Goal: Feedback & Contribution: Contribute content

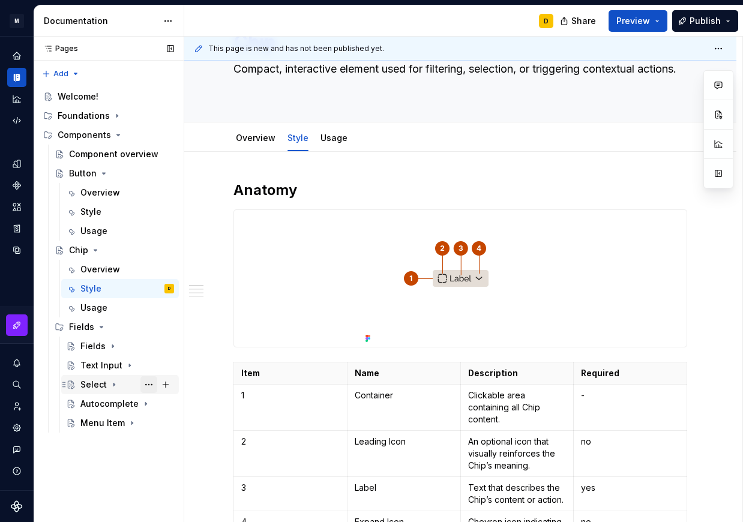
click at [149, 382] on button "Page tree" at bounding box center [148, 384] width 17 height 17
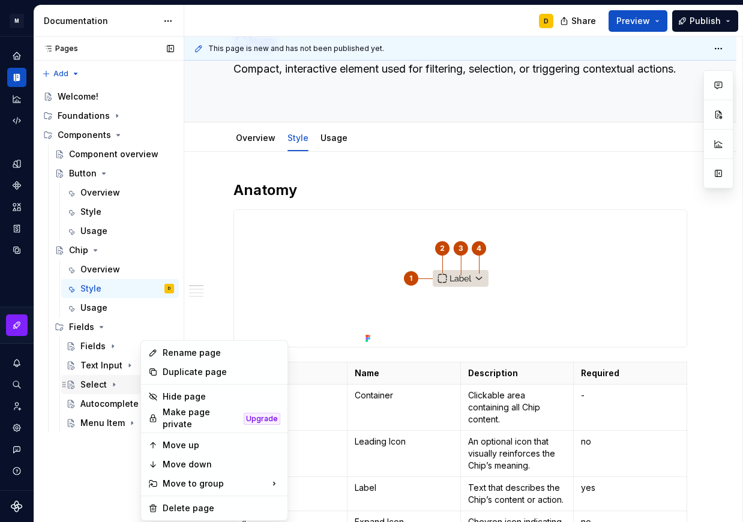
scroll to position [71, 0]
click at [182, 372] on div "Duplicate page" at bounding box center [222, 372] width 118 height 12
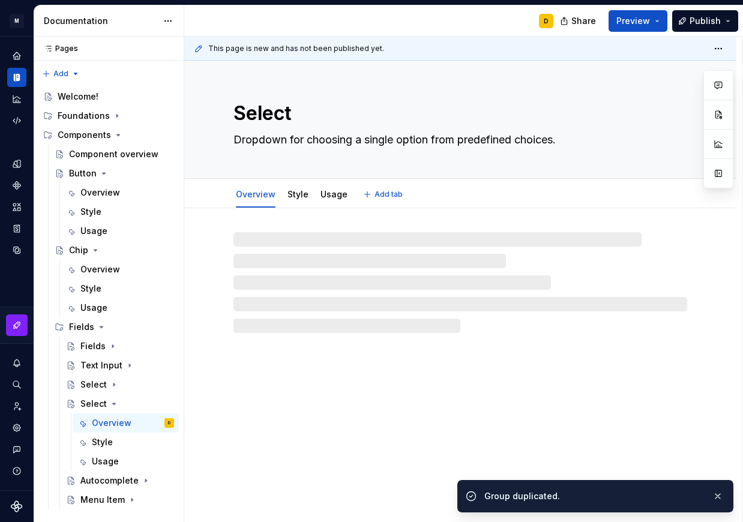
click at [239, 110] on textarea "Select" at bounding box center [458, 113] width 454 height 29
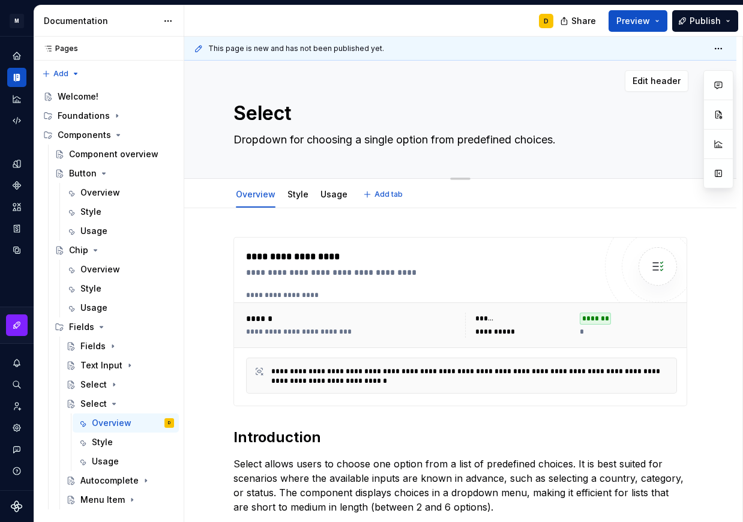
click at [237, 111] on textarea "Select" at bounding box center [458, 113] width 454 height 29
type textarea "*"
type textarea "MSelect"
type textarea "*"
type textarea "MuSelect"
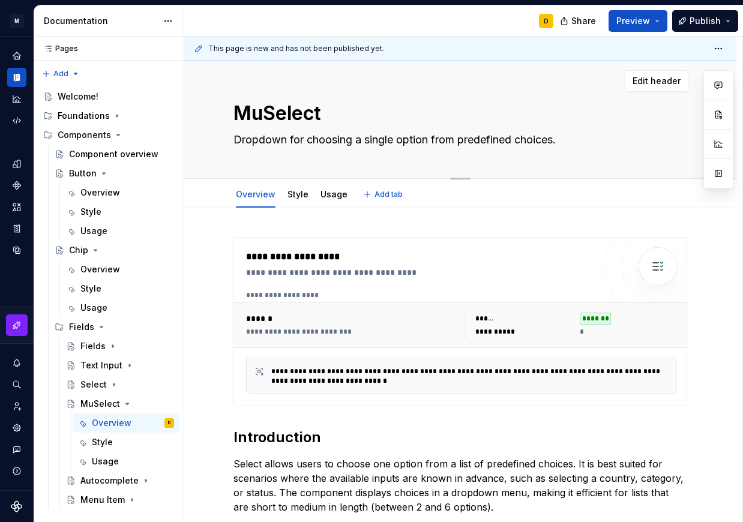
type textarea "*"
type textarea "MulSelect"
type textarea "*"
type textarea "MultSelect"
type textarea "*"
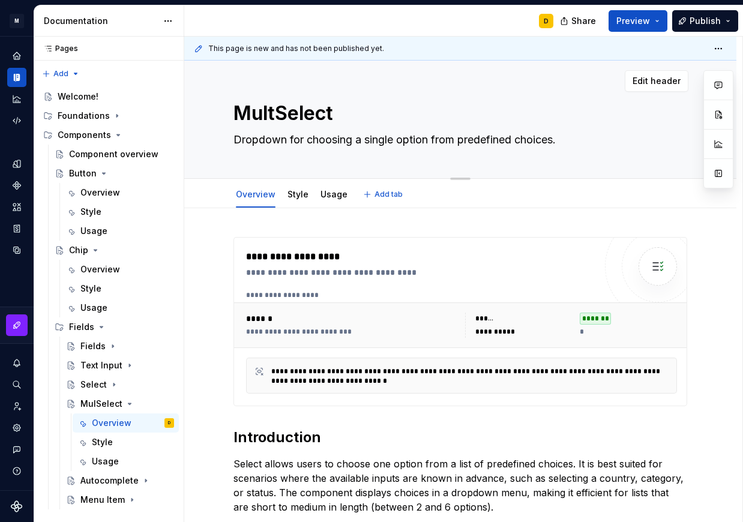
type textarea "MultiSelect"
type textarea "*"
type textarea "Multi Select"
type textarea "*"
type textarea "Multi Select"
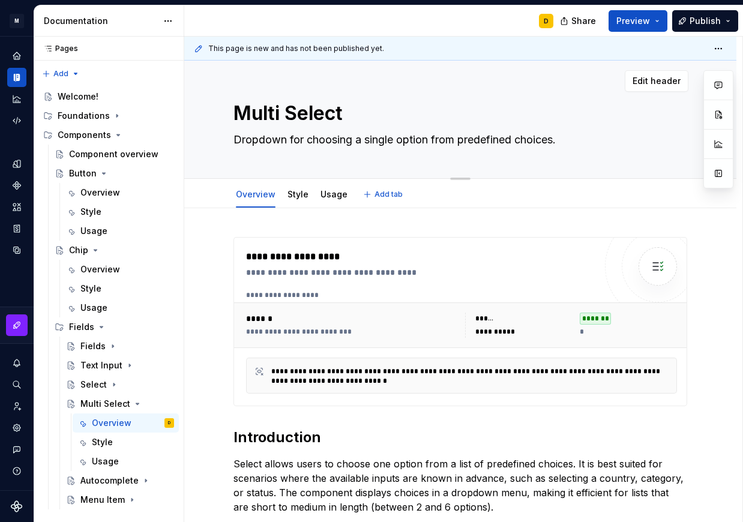
click at [322, 140] on textarea "Dropdown for choosing a single option from predefined choices." at bounding box center [458, 139] width 454 height 19
click at [362, 138] on textarea "Dropdown for choosing a single option from predefined choices." at bounding box center [458, 139] width 454 height 19
click at [16, 183] on icon "Components" at bounding box center [17, 185] width 8 height 8
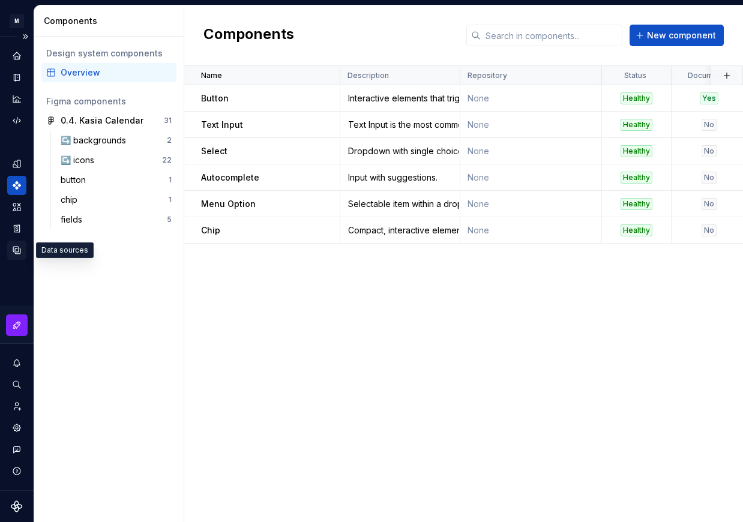
click at [16, 250] on icon "Data sources" at bounding box center [16, 250] width 11 height 11
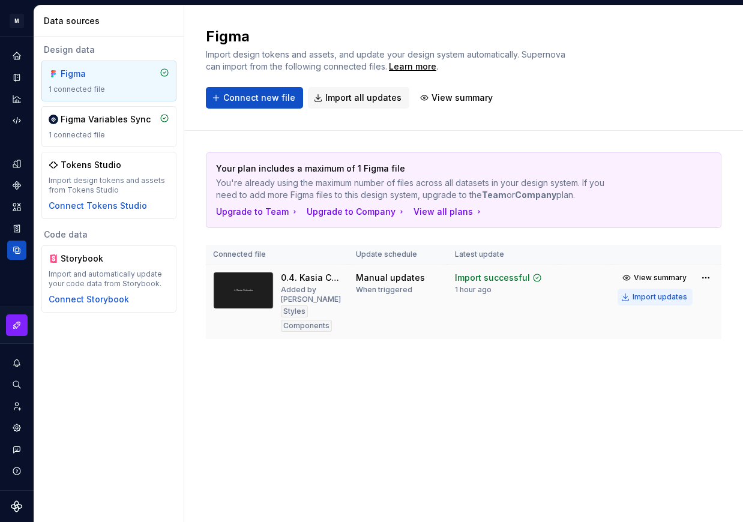
click at [667, 298] on div "Import updates" at bounding box center [659, 297] width 55 height 10
click at [19, 186] on icon "Components" at bounding box center [17, 185] width 8 height 8
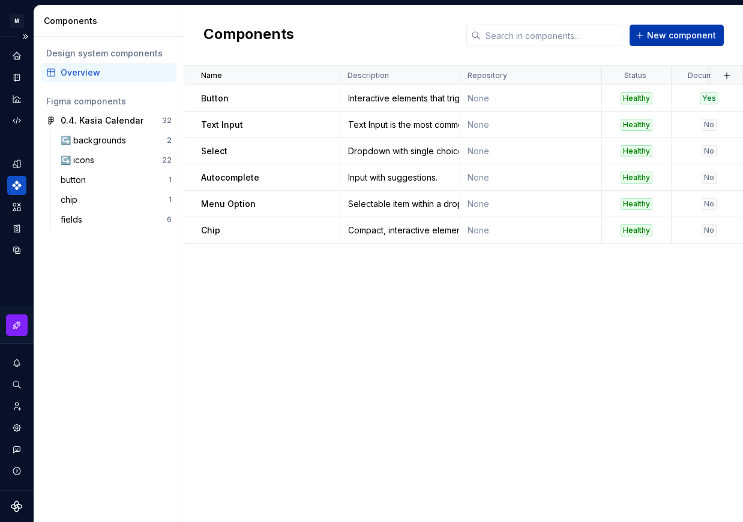
click at [660, 36] on span "New component" at bounding box center [681, 35] width 69 height 12
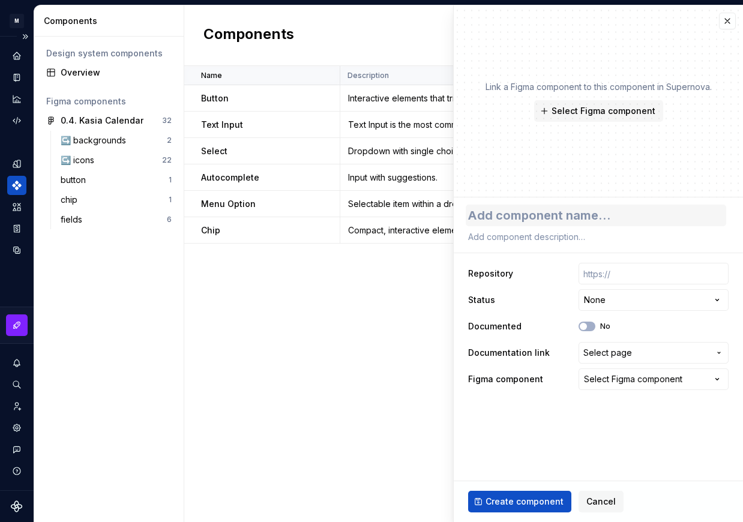
click at [575, 212] on textarea at bounding box center [596, 216] width 260 height 22
type textarea "*"
type textarea "M"
type textarea "*"
type textarea "Mu"
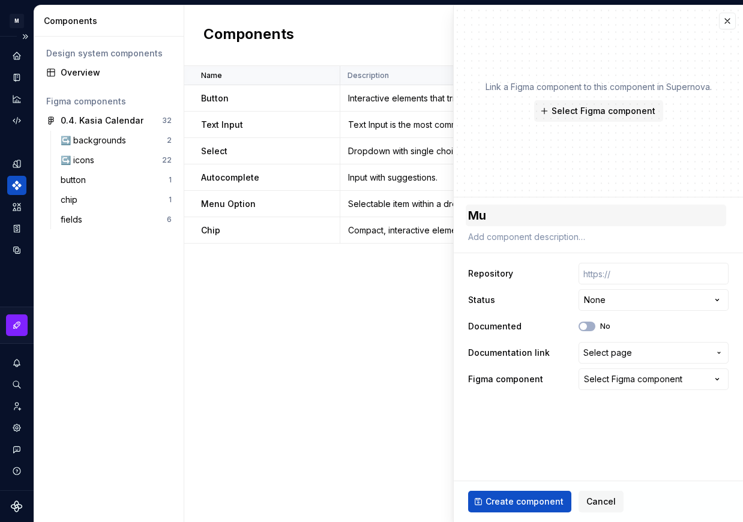
type textarea "*"
type textarea "Mul"
type textarea "*"
type textarea "Mult"
type textarea "*"
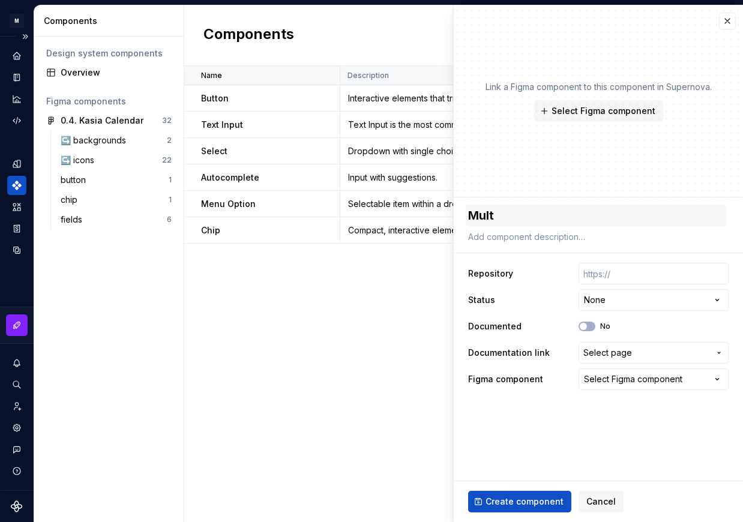
type textarea "Multi"
type textarea "*"
type textarea "Multi"
type textarea "*"
type textarea "Multi S"
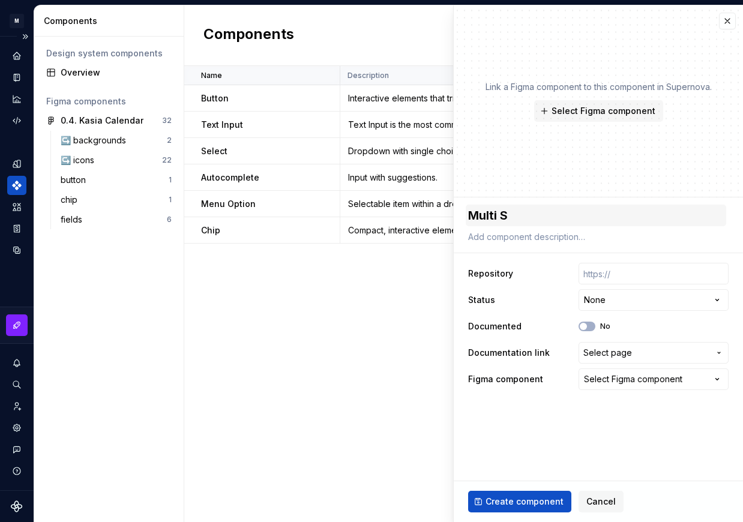
type textarea "*"
type textarea "Multi Se"
type textarea "*"
type textarea "Multi Sel"
type textarea "*"
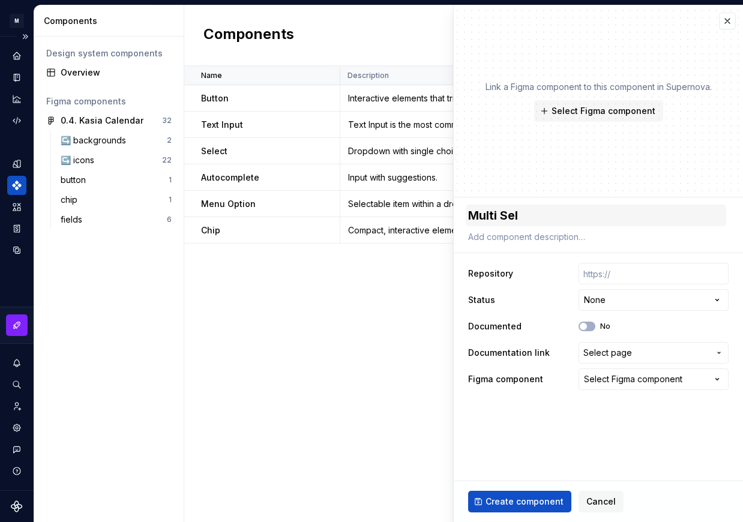
type textarea "Multi Sele"
type textarea "*"
type textarea "Multi Selec"
type textarea "*"
type textarea "Multi Select"
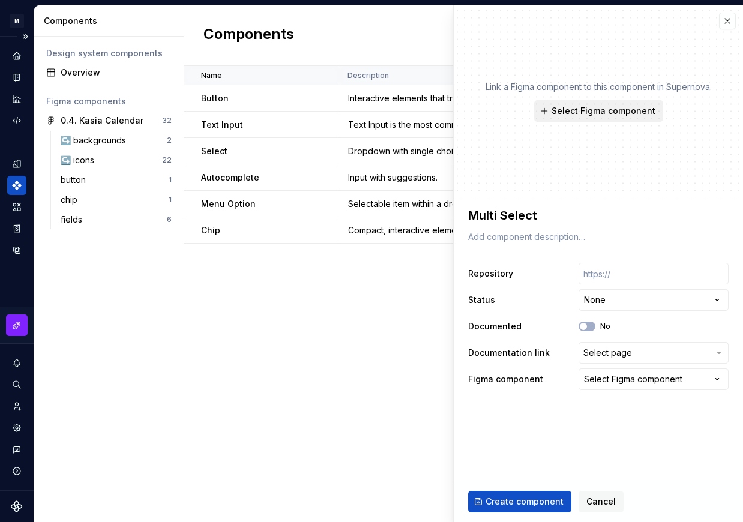
click at [590, 105] on button "Select Figma component" at bounding box center [598, 111] width 129 height 22
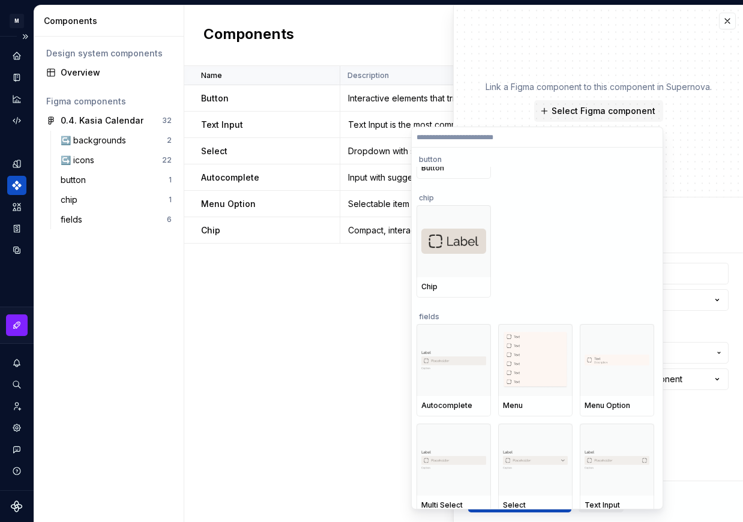
scroll to position [967, 0]
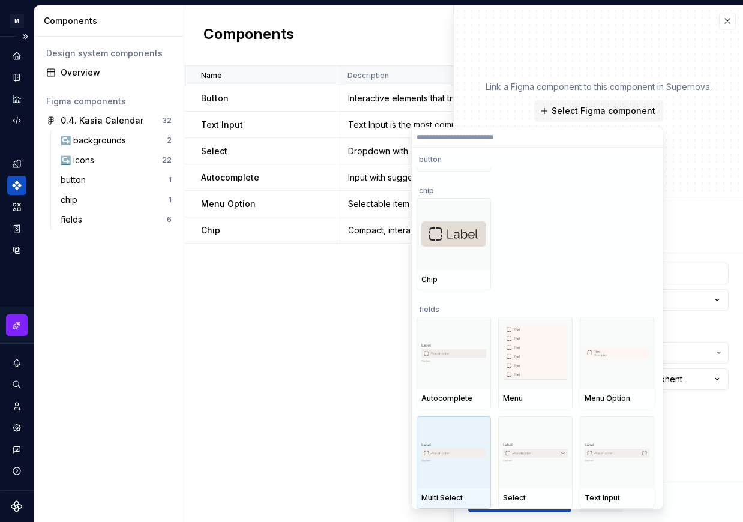
click at [448, 446] on img at bounding box center [453, 453] width 65 height 20
click at [448, 446] on div "Name Description Repository Status Documented Documentation link Figma componen…" at bounding box center [463, 294] width 559 height 456
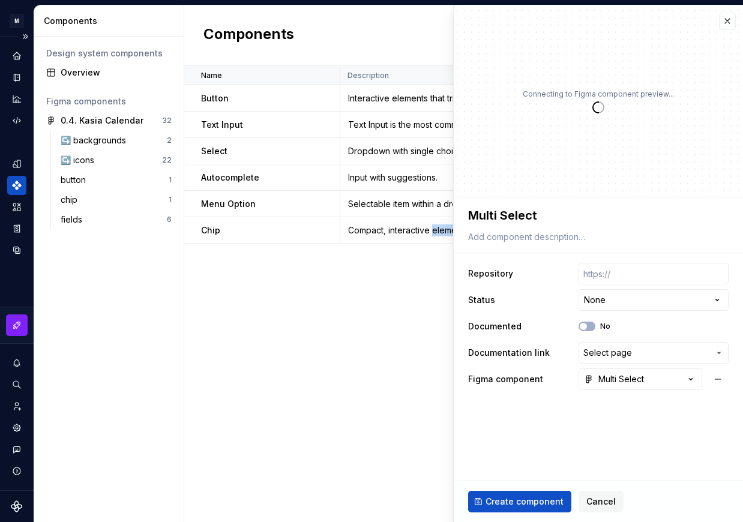
type textarea "*"
click at [652, 303] on html "M Mi D Design system data Components Design system components Overview Figma co…" at bounding box center [371, 261] width 743 height 522
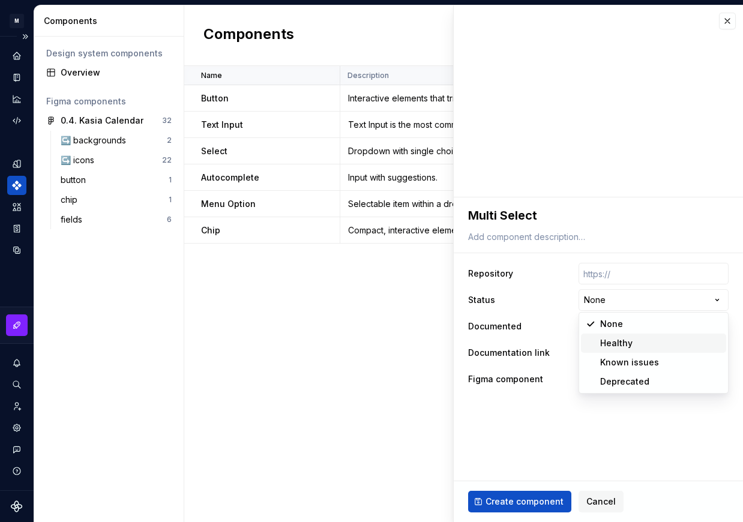
select select "**********"
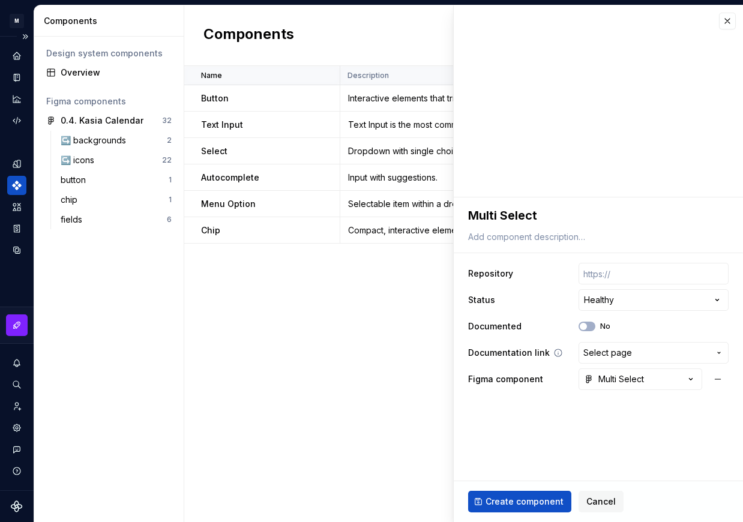
click at [603, 354] on span "Select page" at bounding box center [607, 353] width 49 height 12
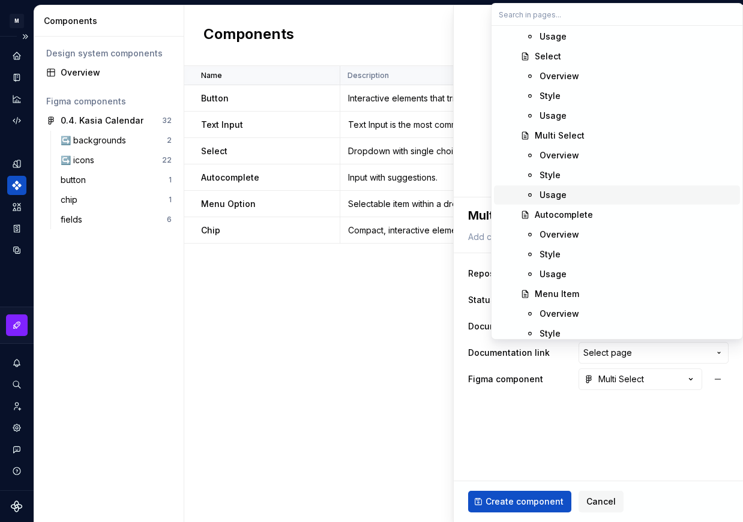
scroll to position [511, 0]
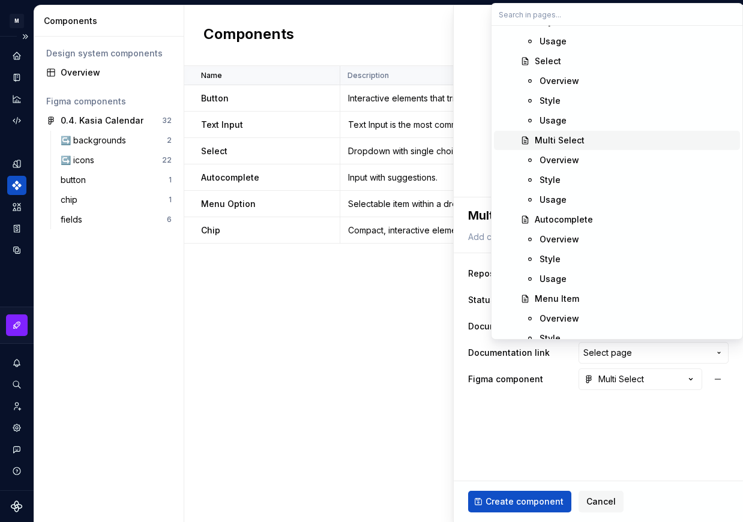
click at [568, 137] on div "Multi Select" at bounding box center [560, 140] width 50 height 12
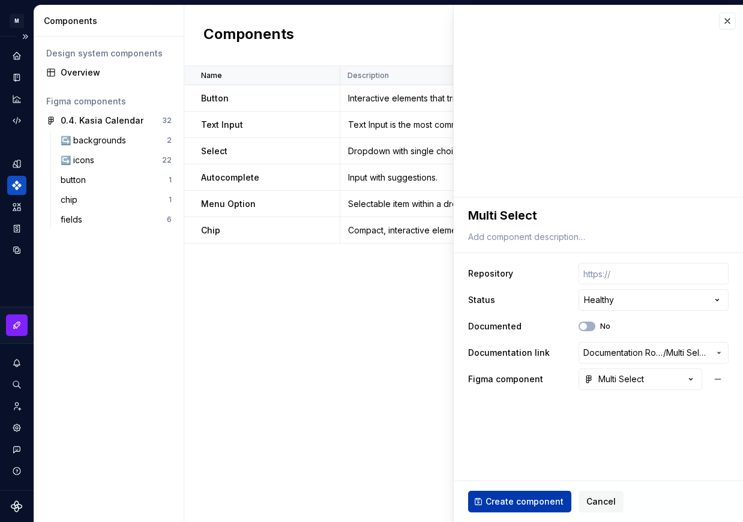
click at [524, 498] on span "Create component" at bounding box center [524, 502] width 78 height 12
type textarea "*"
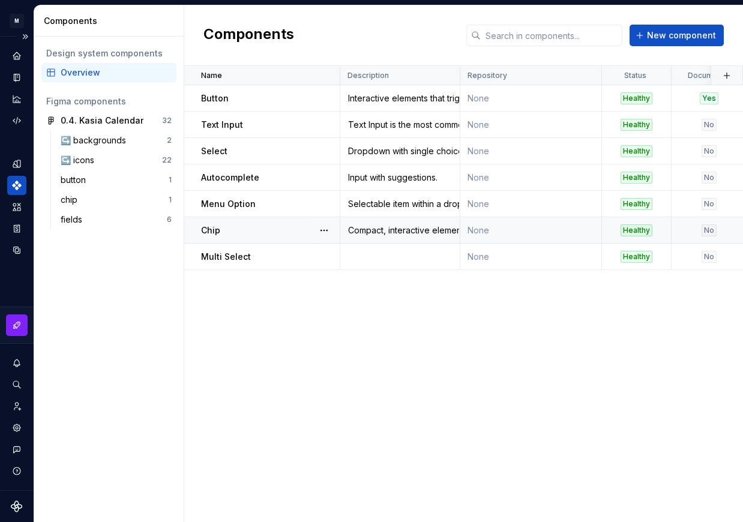
click at [710, 228] on div "No" at bounding box center [708, 230] width 15 height 12
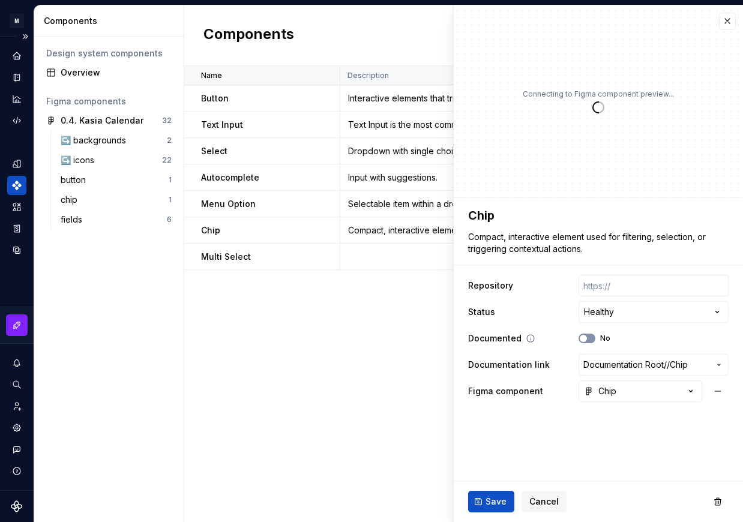
click at [592, 341] on button "No" at bounding box center [586, 339] width 17 height 10
click at [365, 343] on div "Name Description Repository Status Documented Documentation link Figma componen…" at bounding box center [463, 294] width 559 height 456
click at [490, 502] on span "Save" at bounding box center [495, 502] width 21 height 12
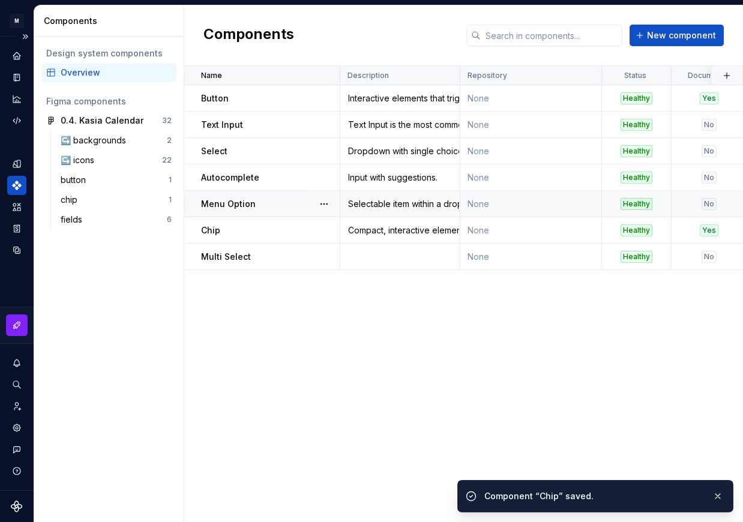
click at [705, 206] on div "No" at bounding box center [708, 204] width 15 height 12
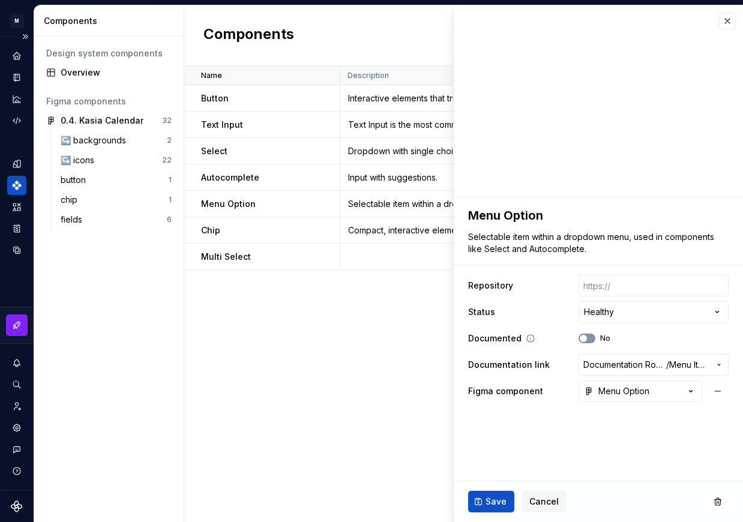
click at [590, 338] on button "No" at bounding box center [586, 339] width 17 height 10
click at [494, 503] on span "Save" at bounding box center [495, 502] width 21 height 12
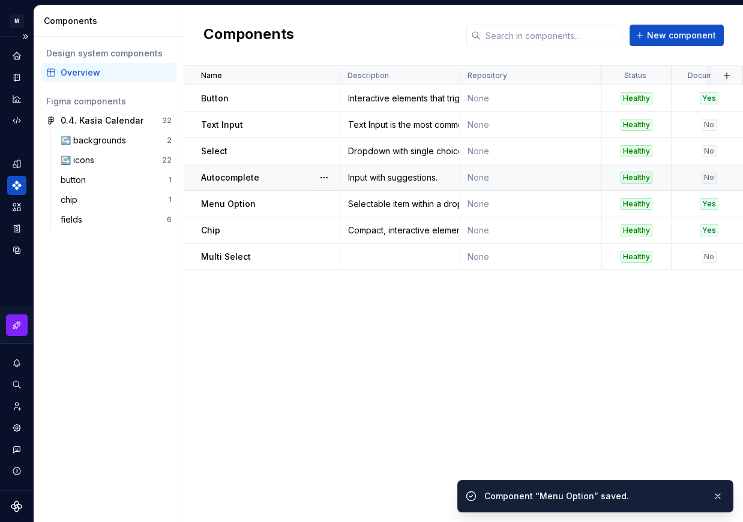
click at [711, 175] on div "No" at bounding box center [708, 178] width 15 height 12
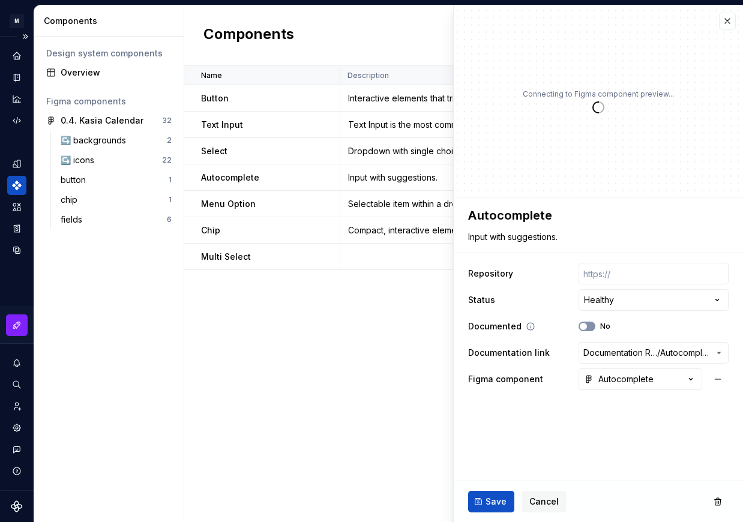
click at [593, 328] on button "No" at bounding box center [586, 327] width 17 height 10
click at [492, 497] on span "Save" at bounding box center [495, 502] width 21 height 12
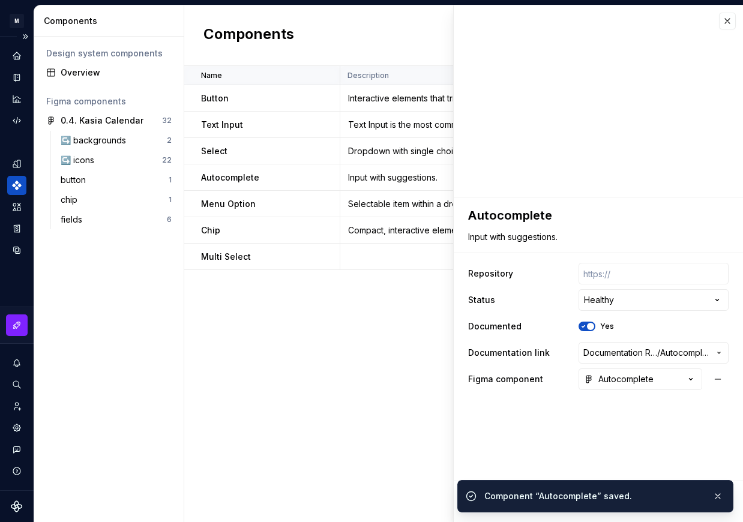
click at [379, 376] on div "Name Description Repository Status Documented Documentation link Figma componen…" at bounding box center [463, 294] width 559 height 456
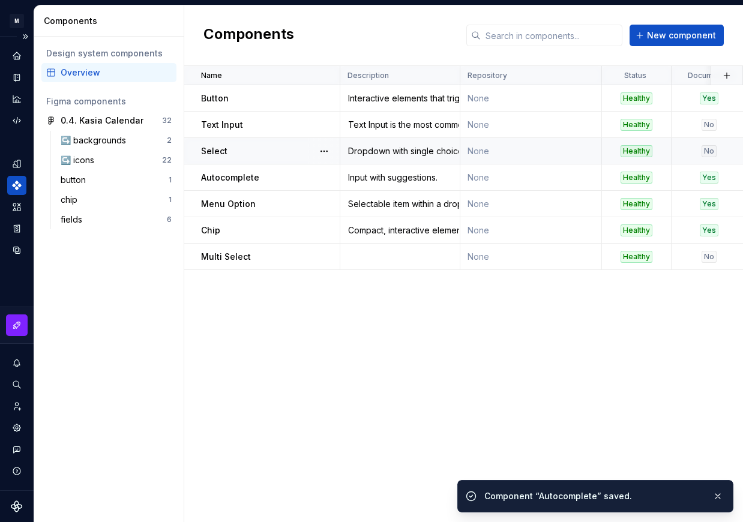
click at [707, 151] on div "No" at bounding box center [708, 151] width 15 height 12
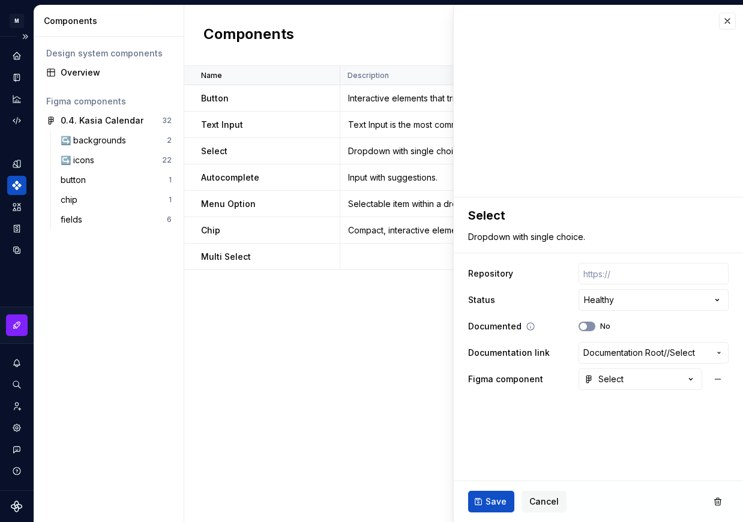
click at [592, 326] on button "No" at bounding box center [586, 327] width 17 height 10
click at [350, 341] on div "Name Description Repository Status Documented Documentation link Figma componen…" at bounding box center [463, 294] width 559 height 456
click at [491, 504] on span "Save" at bounding box center [495, 502] width 21 height 12
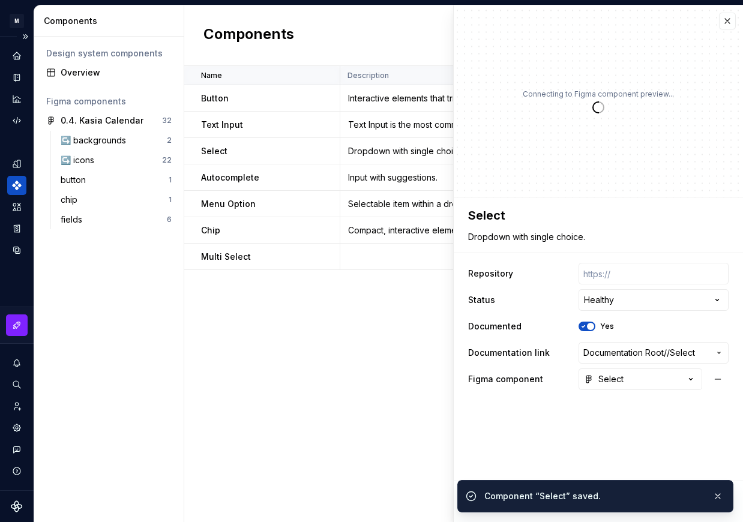
click at [374, 338] on div "Name Description Repository Status Documented Documentation link Figma componen…" at bounding box center [463, 294] width 559 height 456
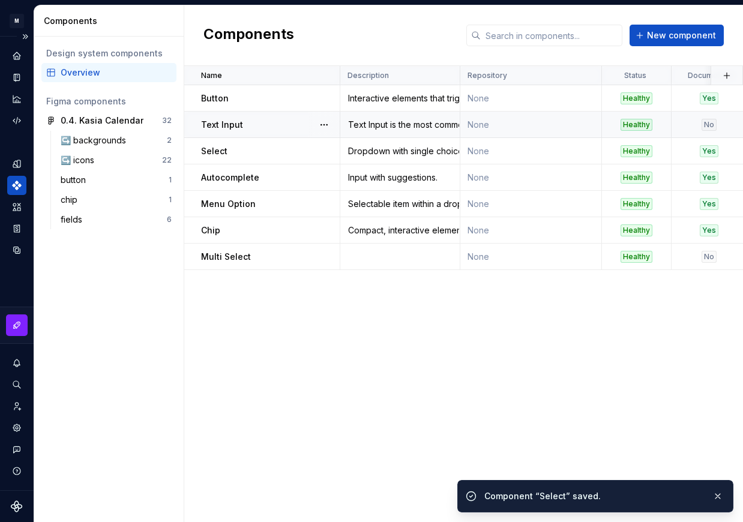
click at [710, 125] on div "No" at bounding box center [708, 125] width 15 height 12
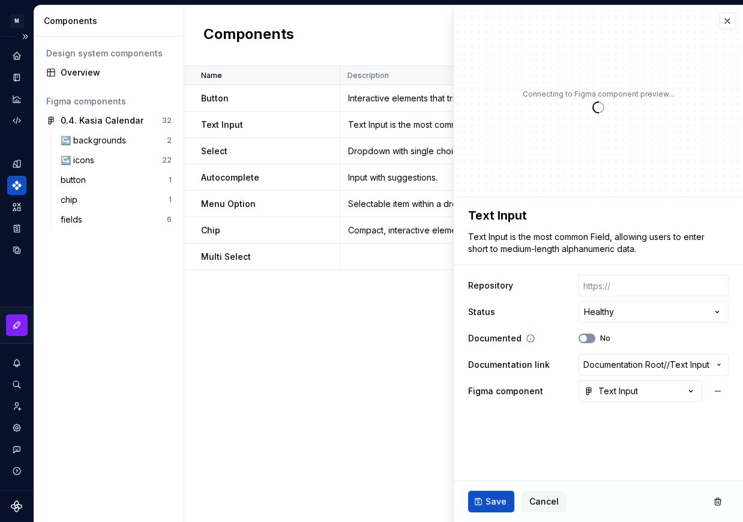
click at [589, 338] on button "No" at bounding box center [586, 339] width 17 height 10
click at [496, 497] on span "Save" at bounding box center [495, 502] width 21 height 12
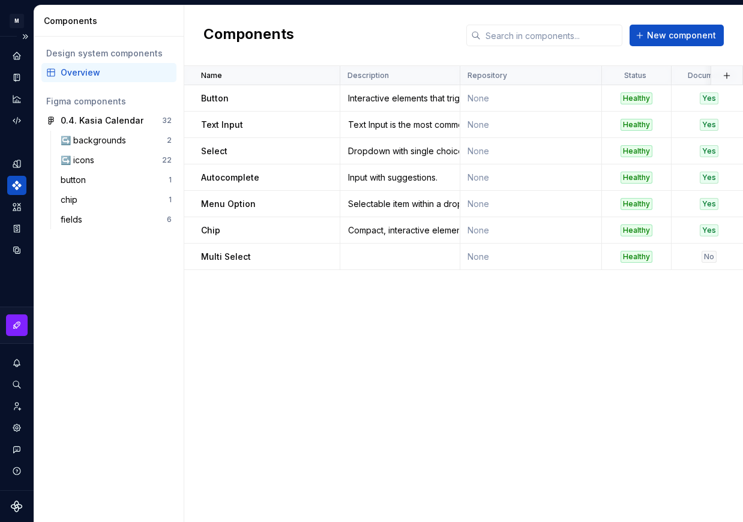
click at [368, 369] on div "Name Description Repository Status Documented Documentation link Figma componen…" at bounding box center [463, 294] width 559 height 456
click at [17, 76] on icon "Documentation" at bounding box center [18, 77] width 5 height 7
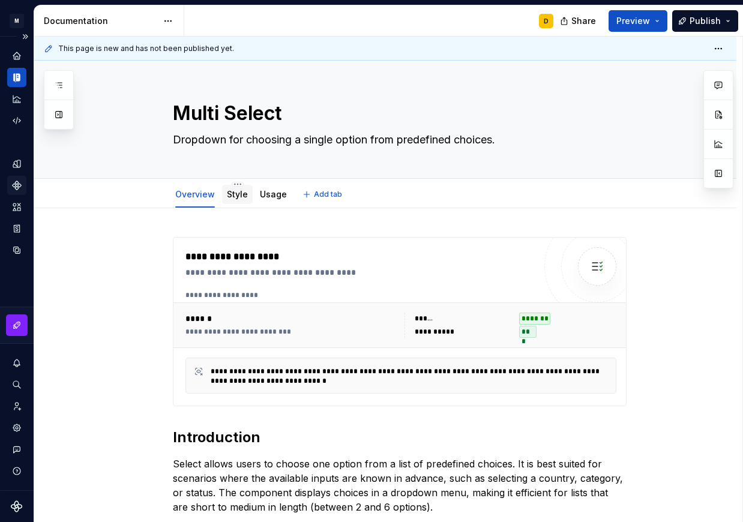
click at [239, 195] on link "Style" at bounding box center [237, 194] width 21 height 10
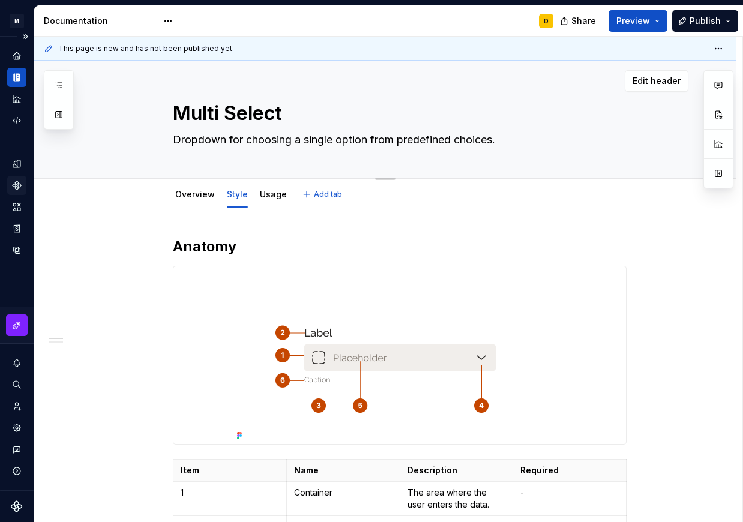
click at [175, 137] on textarea "Dropdown for choosing a single option from predefined choices." at bounding box center [397, 139] width 454 height 19
paste textarea "For choosing multiple options from a dropdown, with selections displayed as dis…"
type textarea "*"
type textarea "For choosing multiple options from a dropdown, with selections displayed as dis…"
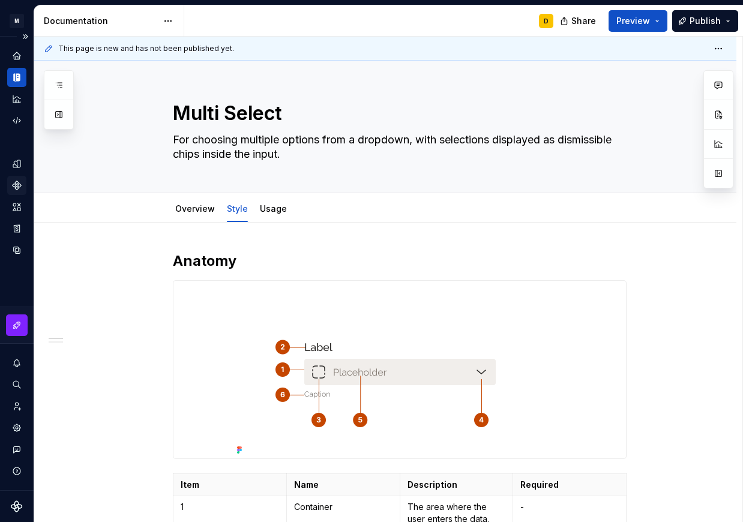
type textarea "*"
type textarea "For choosing multiple options from a dropdown, with selections displayed as dis…"
click at [17, 181] on icon "Components" at bounding box center [17, 185] width 8 height 8
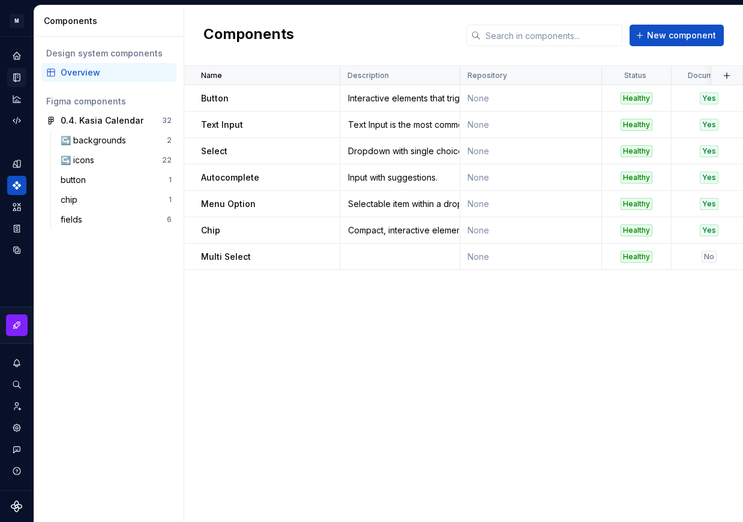
click at [398, 254] on td at bounding box center [400, 257] width 120 height 26
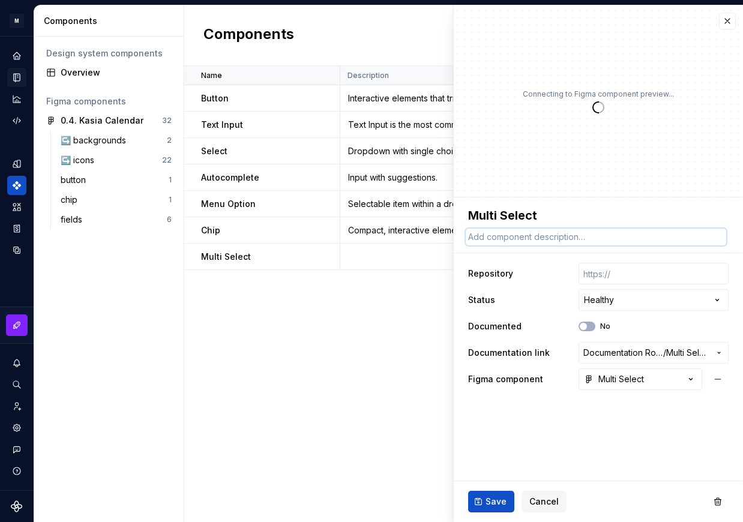
click at [515, 236] on textarea at bounding box center [596, 237] width 260 height 17
paste textarea "For choosing multiple options from a dropdown, with selections displayed as dis…"
type textarea "*"
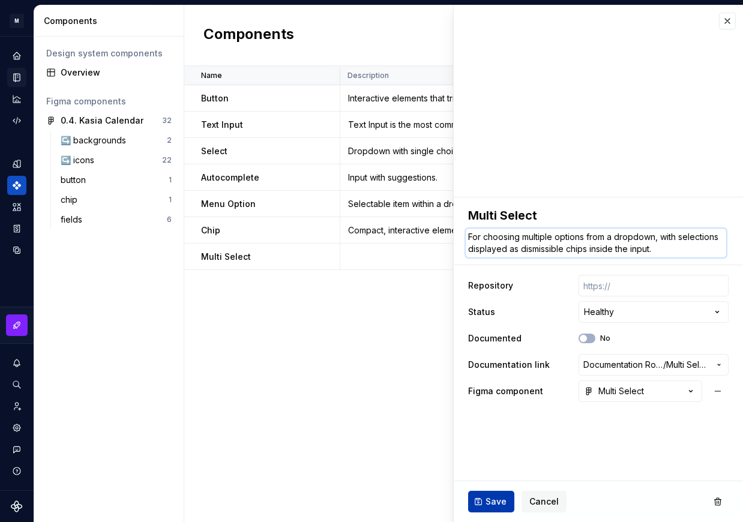
type textarea "For choosing multiple options from a dropdown, with selections displayed as dis…"
click at [503, 505] on span "Save" at bounding box center [495, 502] width 21 height 12
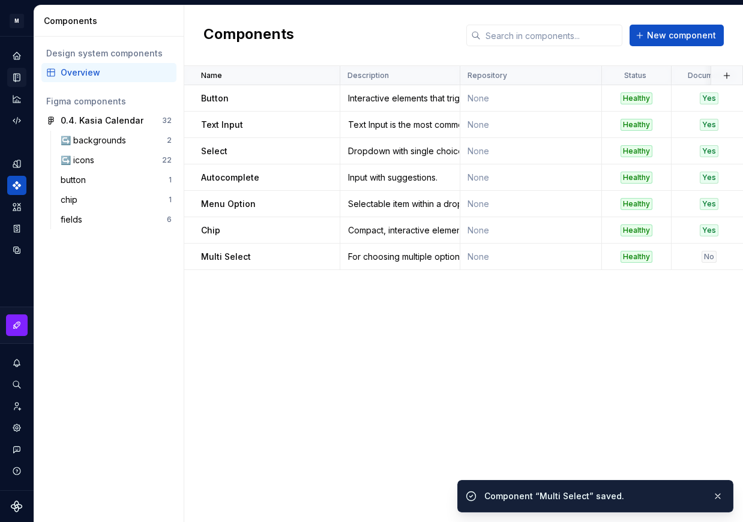
click at [353, 358] on div "Name Description Repository Status Documented Documentation link Figma componen…" at bounding box center [463, 294] width 559 height 456
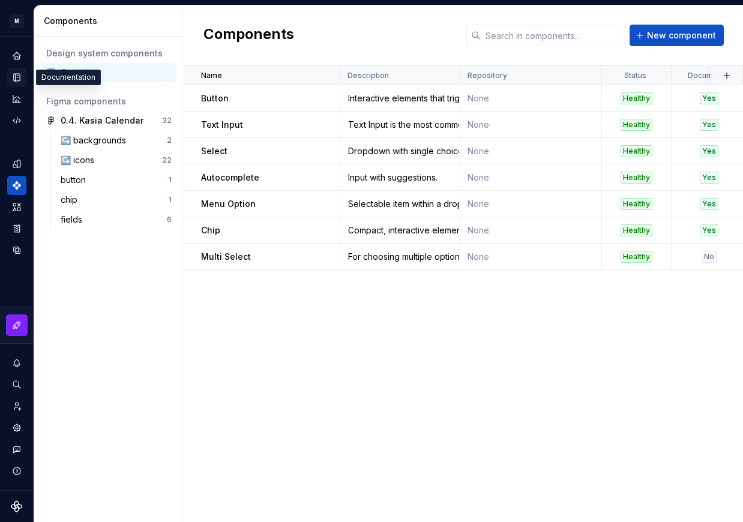
click at [16, 75] on icon "Documentation" at bounding box center [17, 78] width 6 height 8
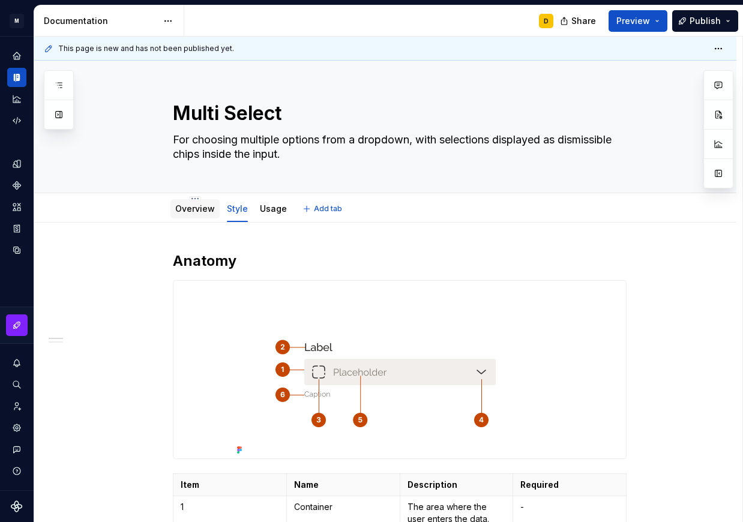
click at [197, 211] on link "Overview" at bounding box center [195, 208] width 40 height 10
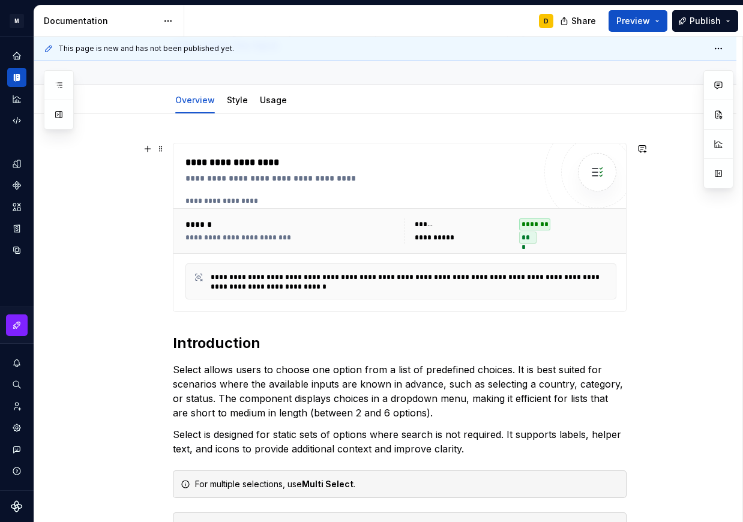
scroll to position [109, 0]
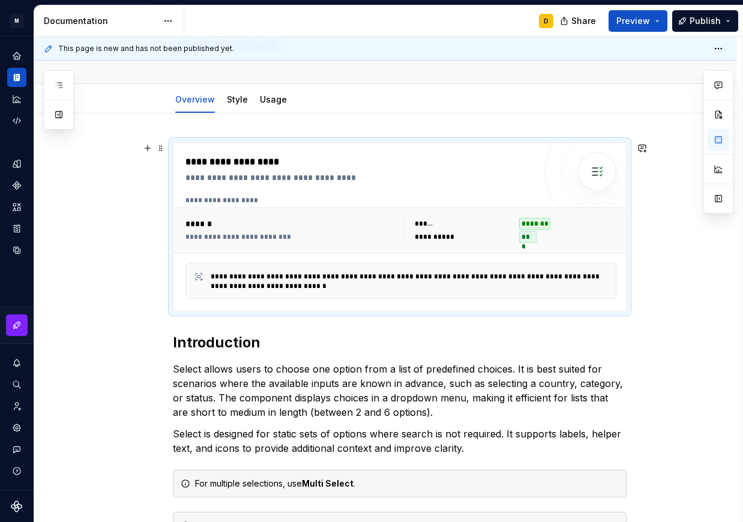
click at [340, 238] on div "**********" at bounding box center [291, 237] width 212 height 10
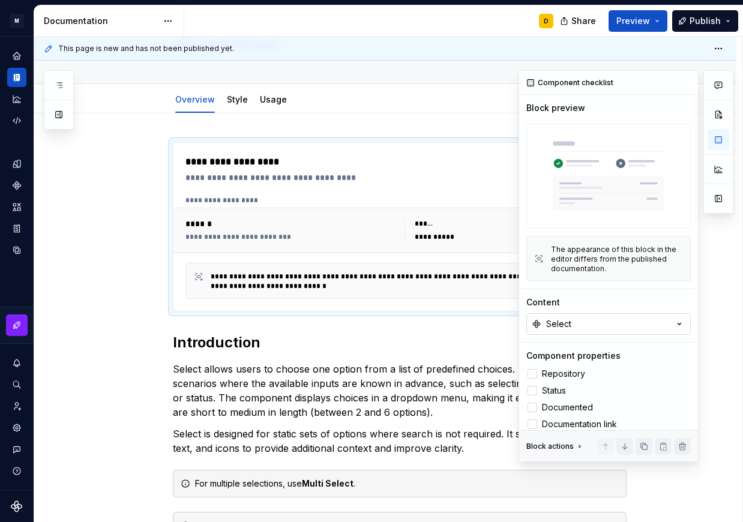
click at [630, 325] on button "Select" at bounding box center [608, 324] width 164 height 22
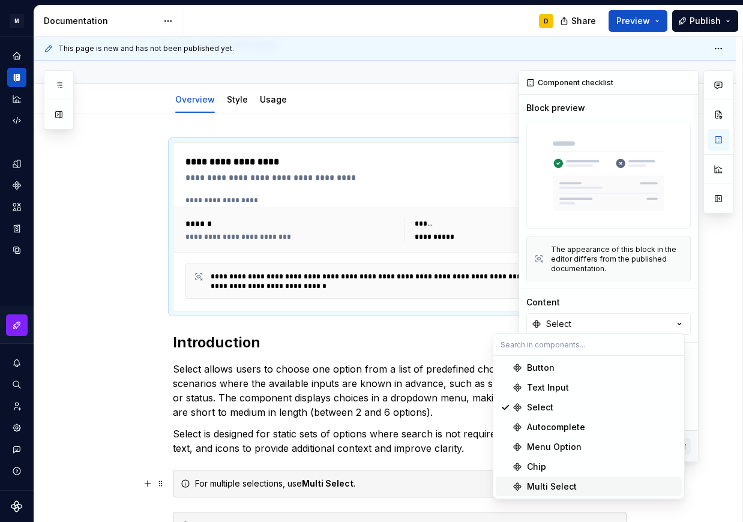
click at [541, 485] on div "Multi Select" at bounding box center [552, 487] width 50 height 12
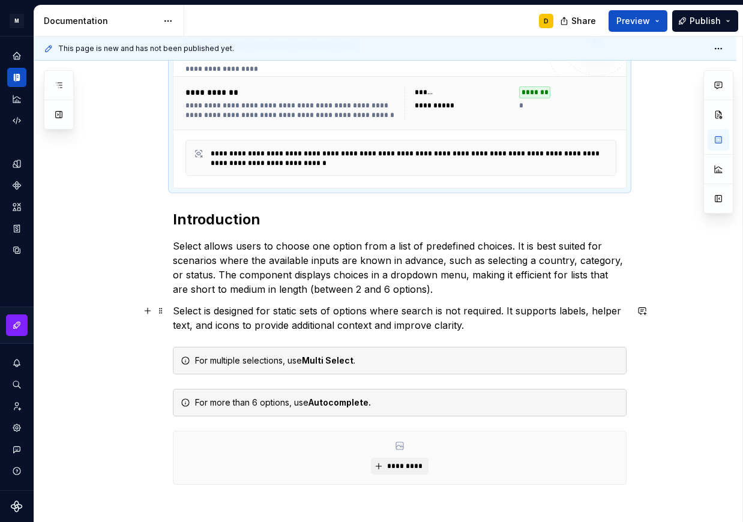
scroll to position [241, 0]
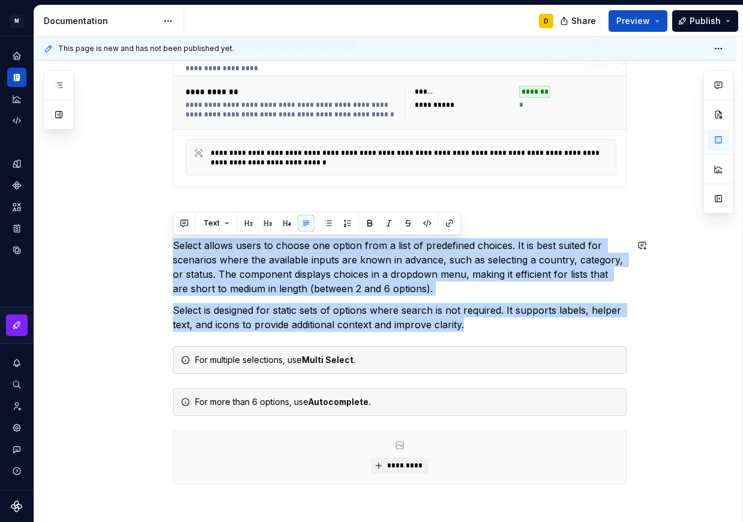
drag, startPoint x: 470, startPoint y: 331, endPoint x: 163, endPoint y: 236, distance: 321.3
click at [163, 236] on div "**********" at bounding box center [385, 332] width 702 height 702
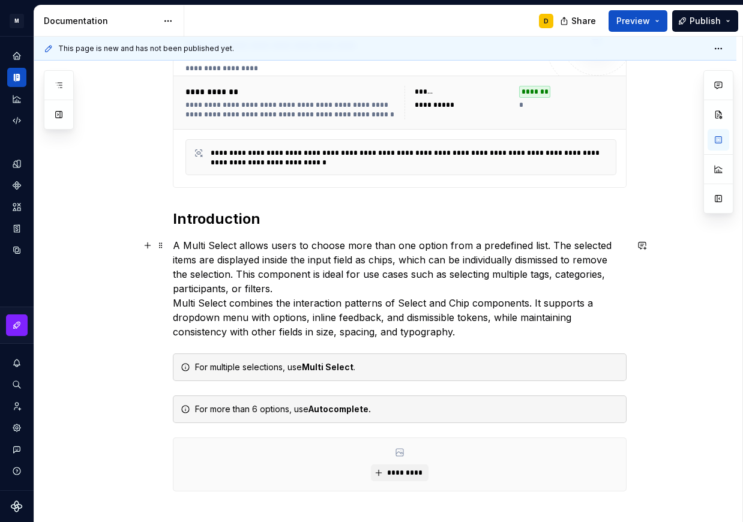
click at [302, 292] on p "A Multi Select allows users to choose more than one option from a predefined li…" at bounding box center [400, 288] width 454 height 101
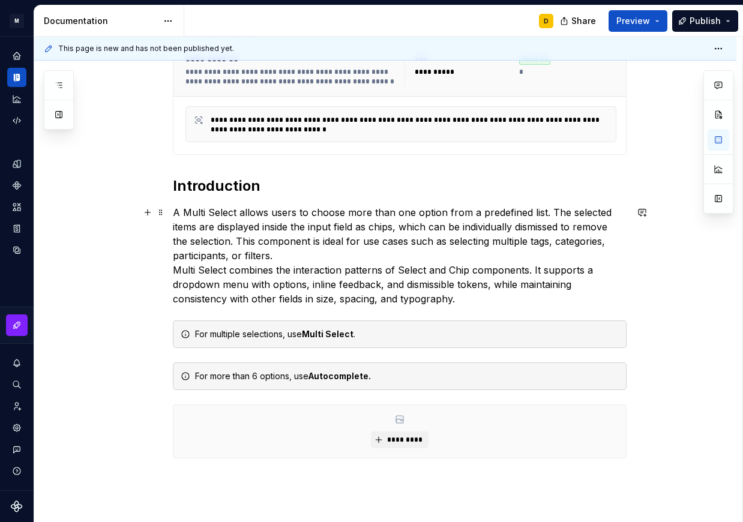
scroll to position [275, 0]
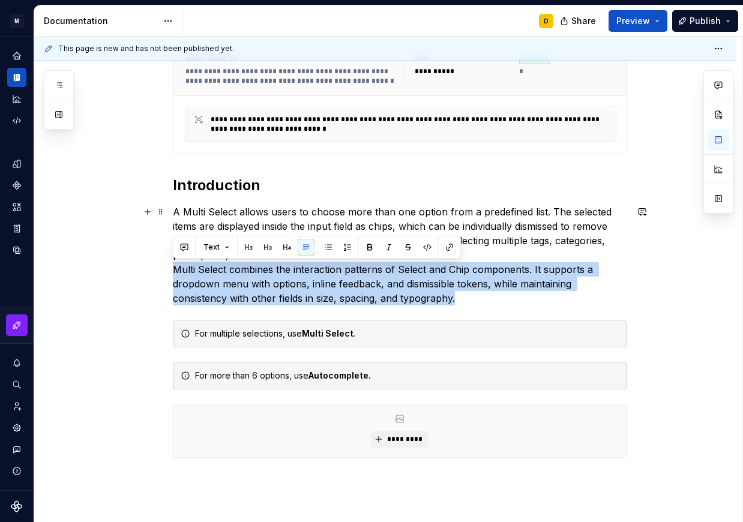
drag, startPoint x: 466, startPoint y: 298, endPoint x: 122, endPoint y: 273, distance: 344.7
click at [122, 273] on div "**********" at bounding box center [385, 303] width 702 height 710
copy p "Multi Select combines the interaction patterns of Select and Chip components. I…"
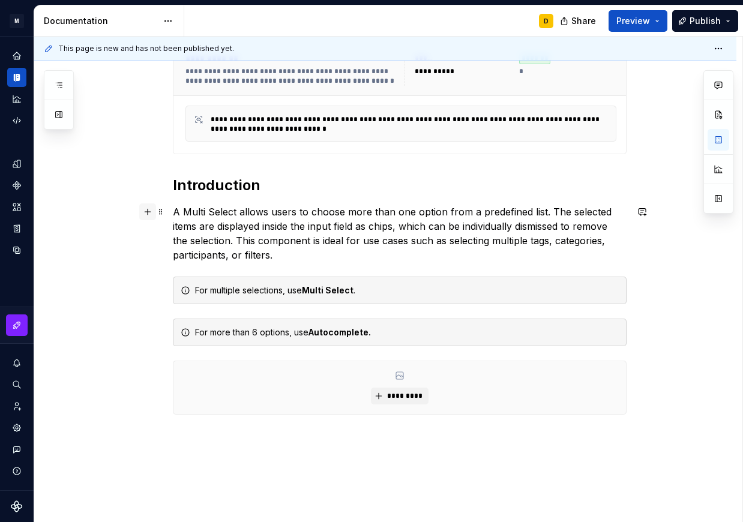
click at [145, 214] on button "button" at bounding box center [147, 211] width 17 height 17
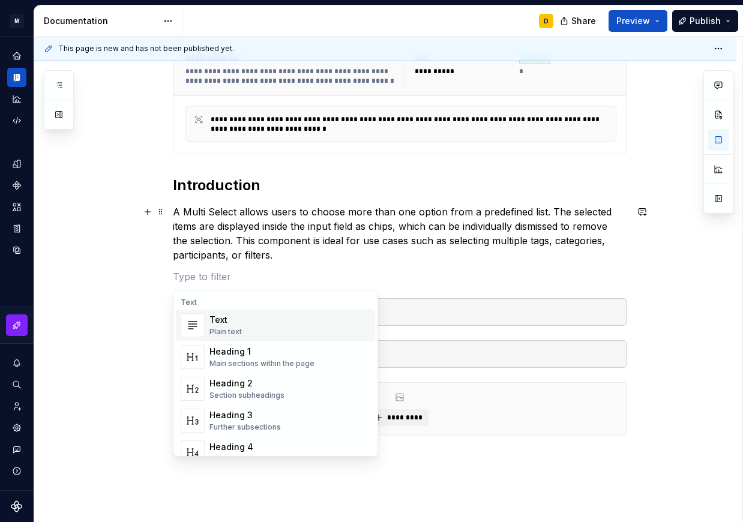
click at [230, 319] on div "Text" at bounding box center [225, 320] width 32 height 12
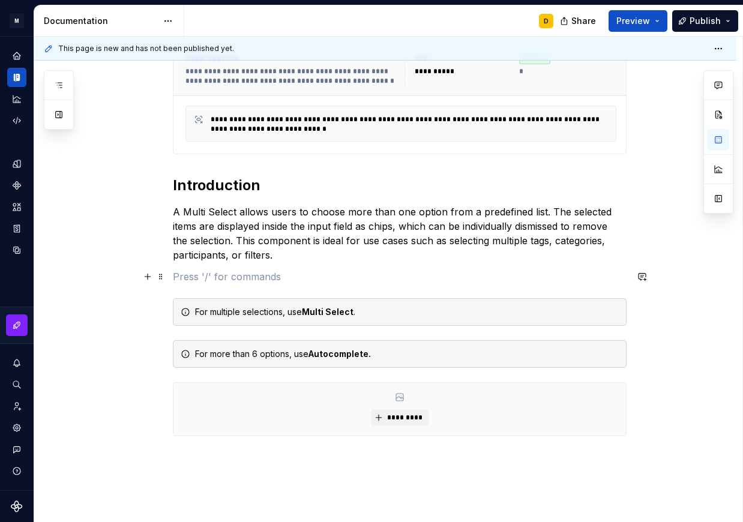
click at [217, 272] on p at bounding box center [400, 276] width 454 height 14
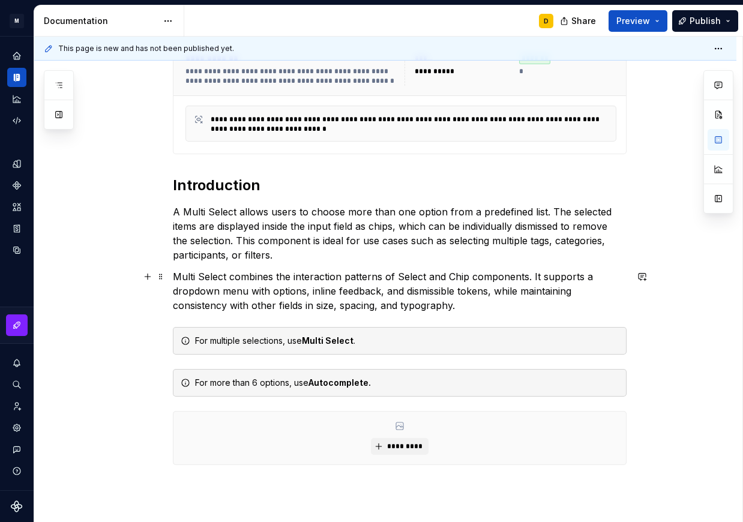
click at [469, 305] on p "Multi Select combines the interaction patterns of Select and Chip components. I…" at bounding box center [400, 290] width 454 height 43
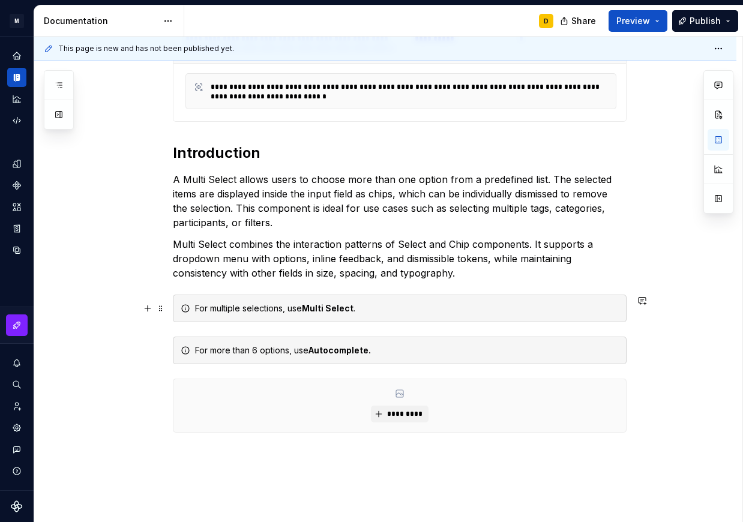
scroll to position [309, 0]
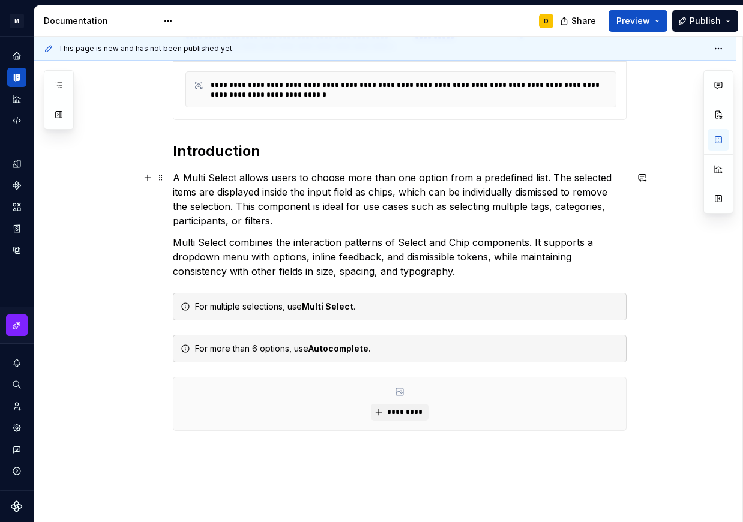
type textarea "*"
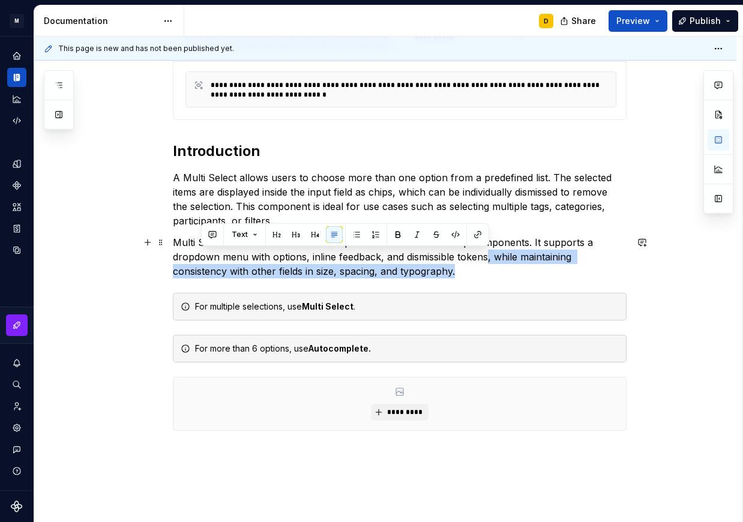
drag, startPoint x: 457, startPoint y: 274, endPoint x: 488, endPoint y: 260, distance: 33.9
click at [488, 260] on p "Multi Select combines the interaction patterns of Select and Chip components. I…" at bounding box center [400, 256] width 454 height 43
click at [451, 271] on p "Multi Select combines the interaction patterns of Select and Chip components. I…" at bounding box center [400, 256] width 454 height 43
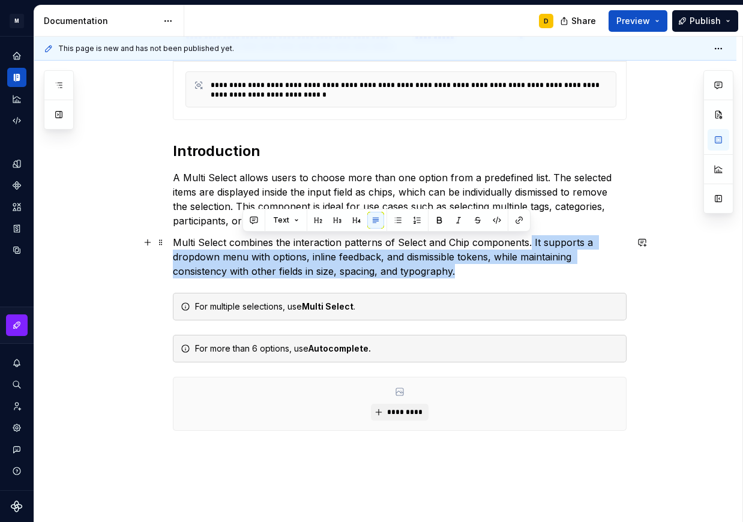
drag, startPoint x: 460, startPoint y: 272, endPoint x: 530, endPoint y: 239, distance: 77.6
click at [530, 239] on p "Multi Select combines the interaction patterns of Select and Chip components. I…" at bounding box center [400, 256] width 454 height 43
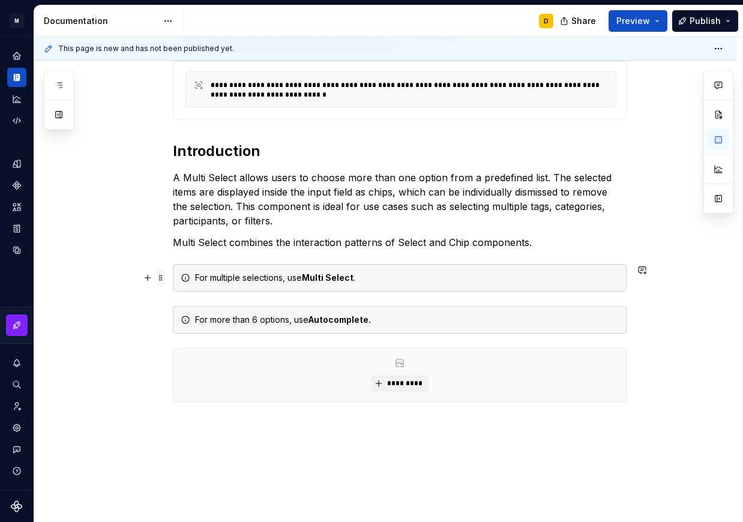
click at [161, 281] on span at bounding box center [161, 277] width 10 height 17
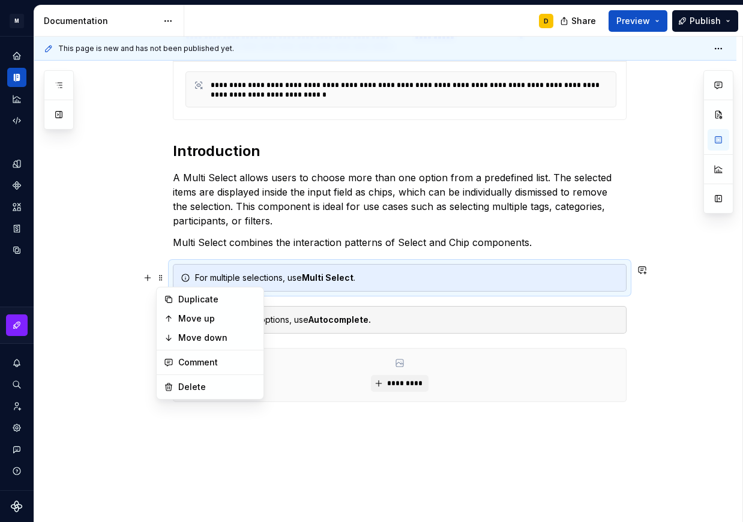
click at [392, 309] on div "For more than 6 options, use Autocomplete." at bounding box center [400, 320] width 454 height 28
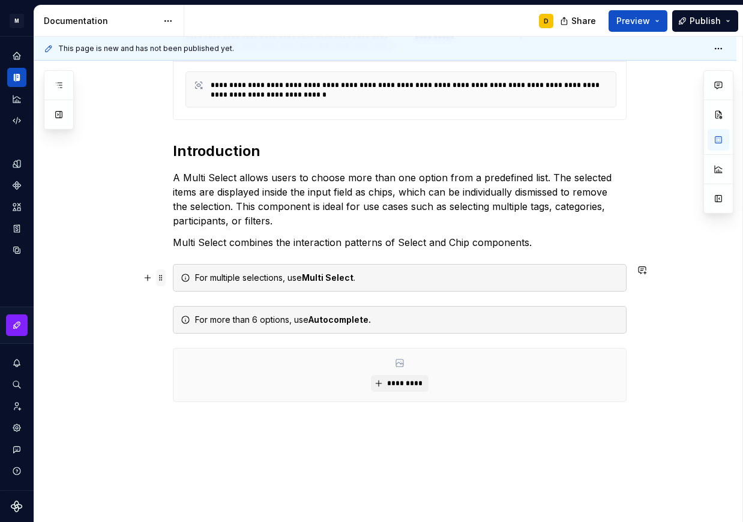
click at [161, 279] on span at bounding box center [161, 277] width 10 height 17
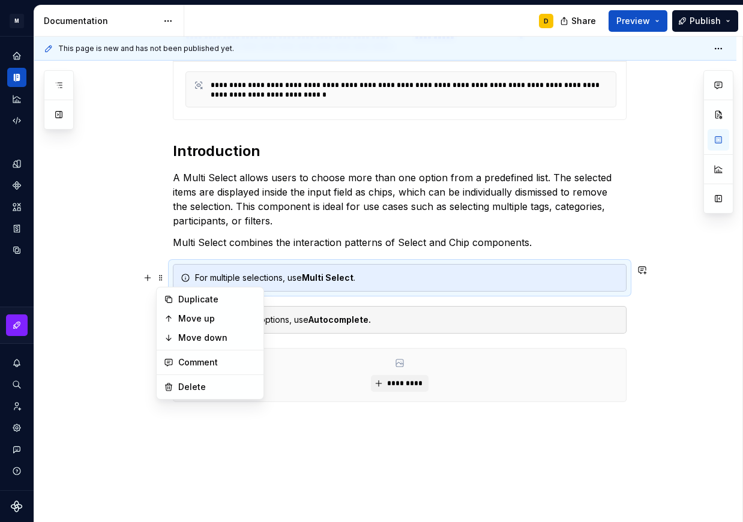
click at [236, 277] on div "For multiple selections, use Multi Select ." at bounding box center [407, 278] width 424 height 12
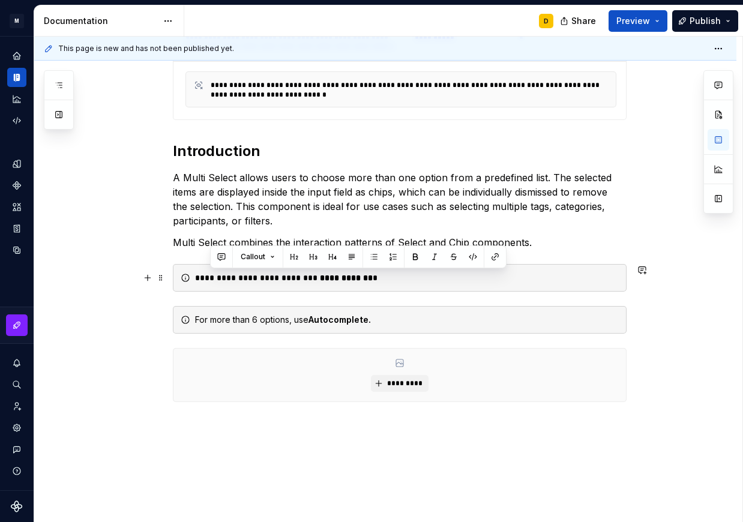
drag, startPoint x: 242, startPoint y: 278, endPoint x: 209, endPoint y: 277, distance: 33.0
click at [209, 277] on div "**********" at bounding box center [407, 278] width 424 height 12
click at [319, 284] on div "**********" at bounding box center [400, 278] width 454 height 28
click at [319, 281] on strong "**********" at bounding box center [336, 278] width 53 height 8
click at [323, 278] on strong "**********" at bounding box center [336, 278] width 53 height 8
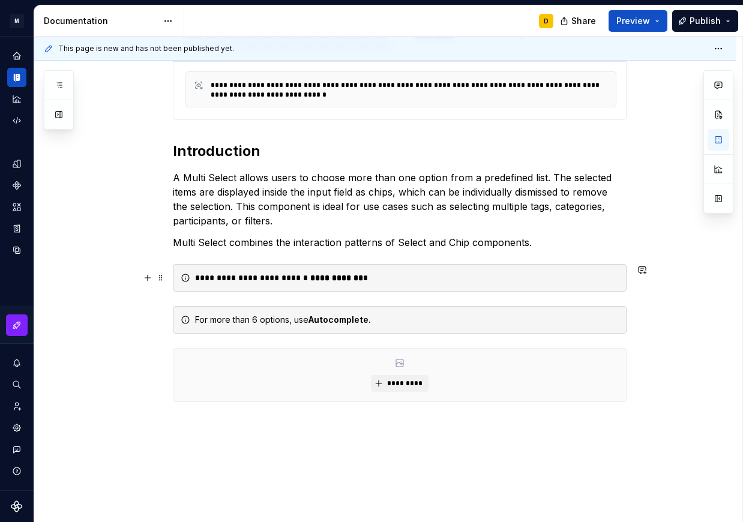
click at [322, 277] on strong "**********" at bounding box center [336, 278] width 53 height 8
click at [431, 323] on div "For more than 6 options, use Autocomplete." at bounding box center [407, 320] width 424 height 12
click at [161, 322] on span at bounding box center [161, 319] width 10 height 17
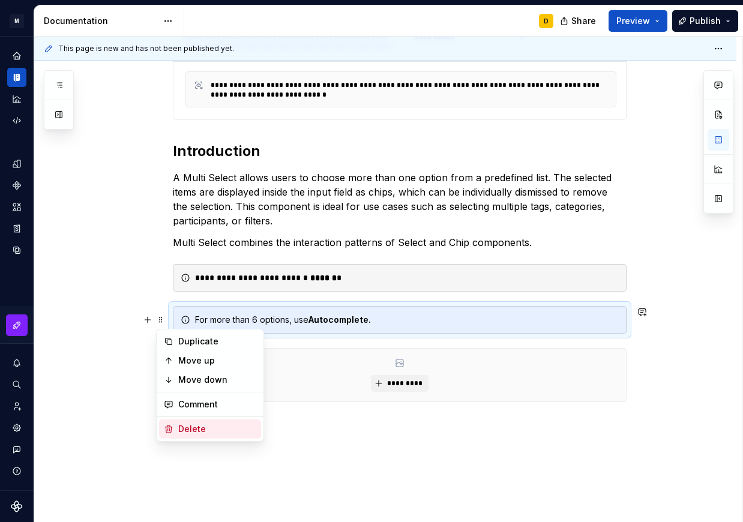
click at [194, 426] on div "Delete" at bounding box center [217, 429] width 78 height 12
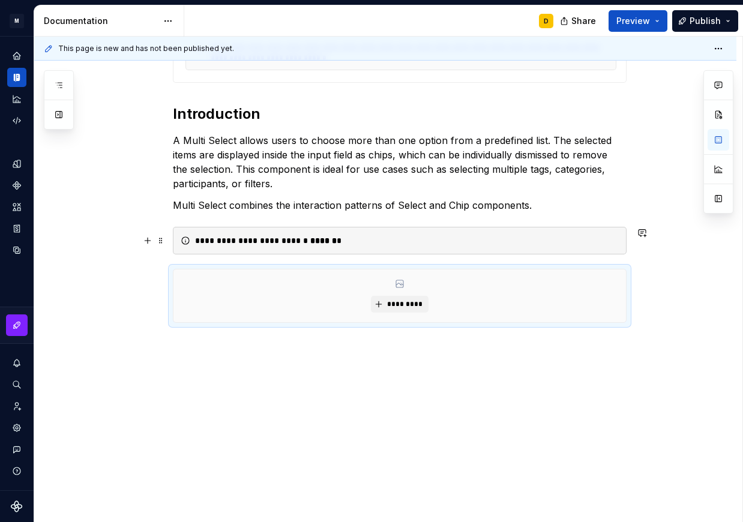
scroll to position [0, 0]
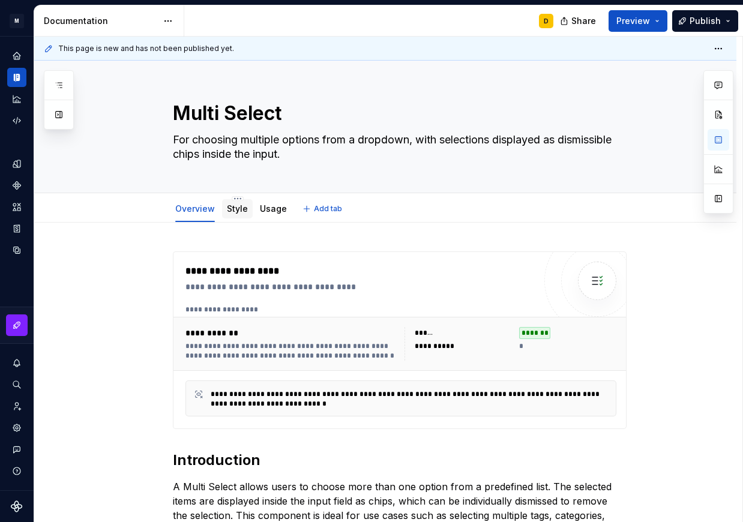
click at [238, 214] on link "Style" at bounding box center [237, 208] width 21 height 10
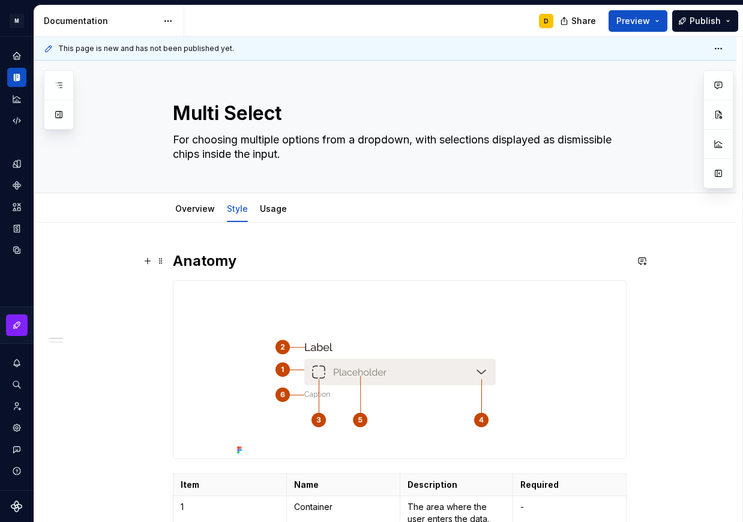
scroll to position [34, 0]
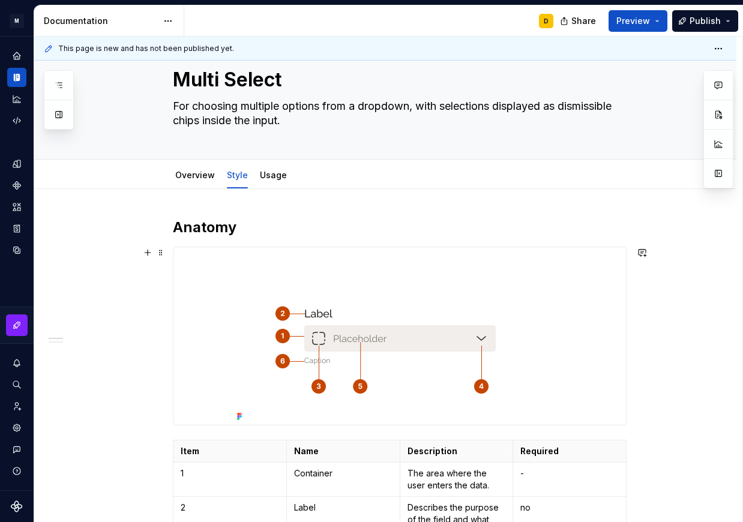
click at [408, 326] on img at bounding box center [399, 336] width 335 height 178
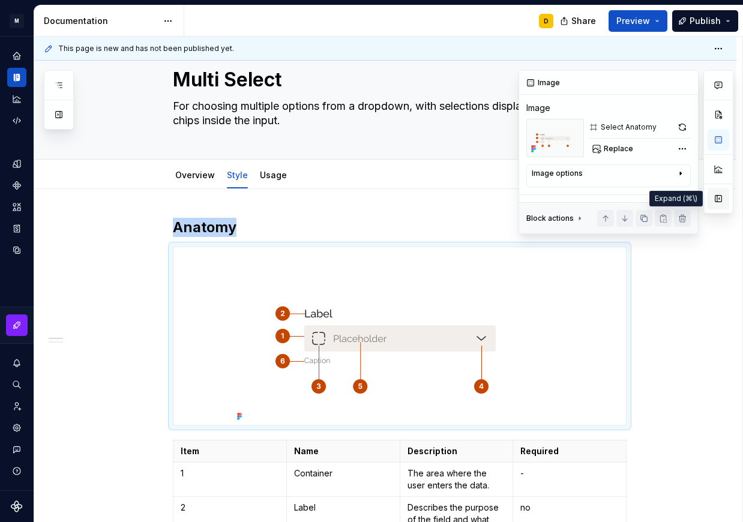
click at [719, 199] on button "button" at bounding box center [718, 199] width 22 height 22
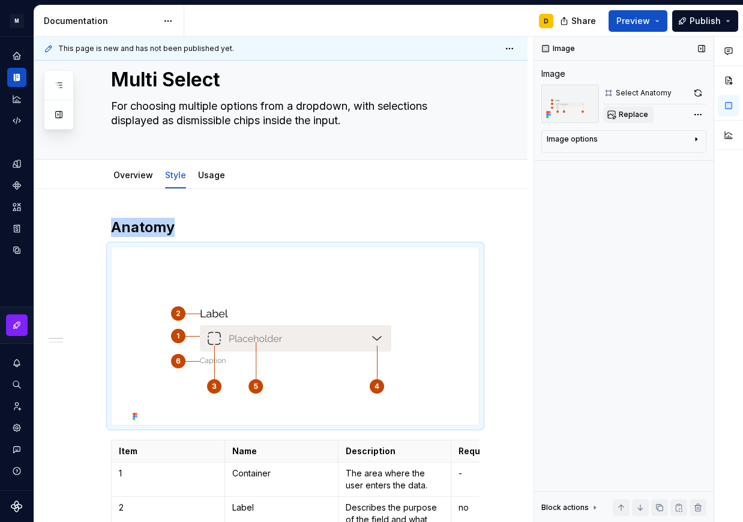
click at [616, 119] on button "Replace" at bounding box center [628, 114] width 50 height 17
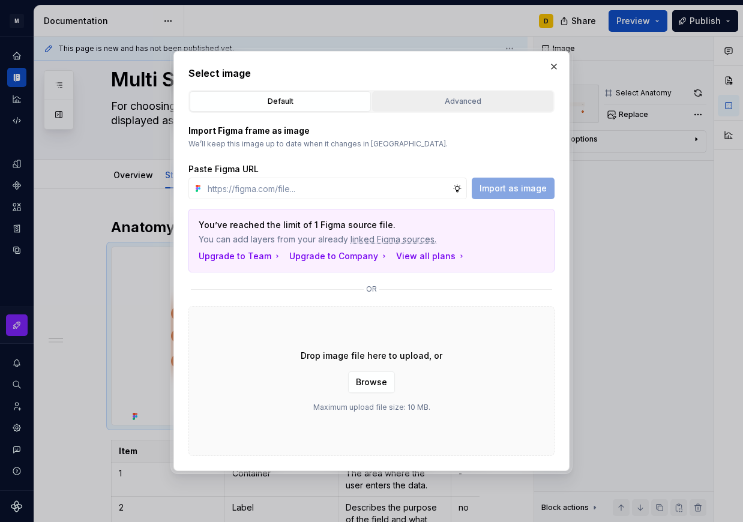
click at [475, 101] on div "Advanced" at bounding box center [462, 101] width 173 height 12
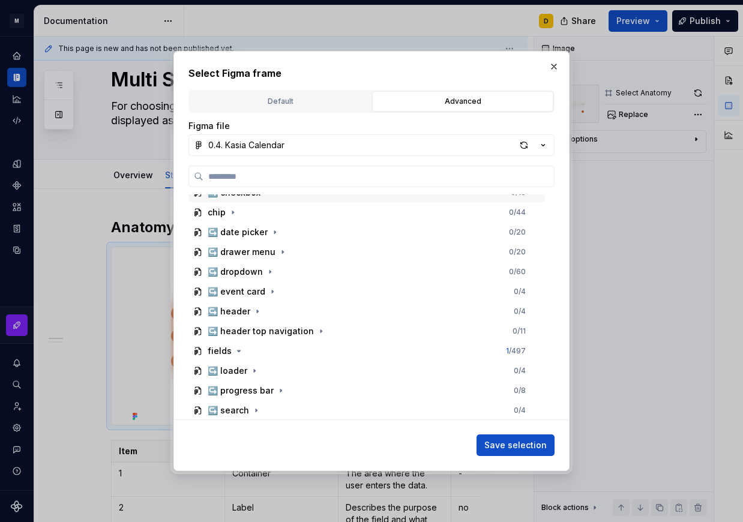
scroll to position [604, 0]
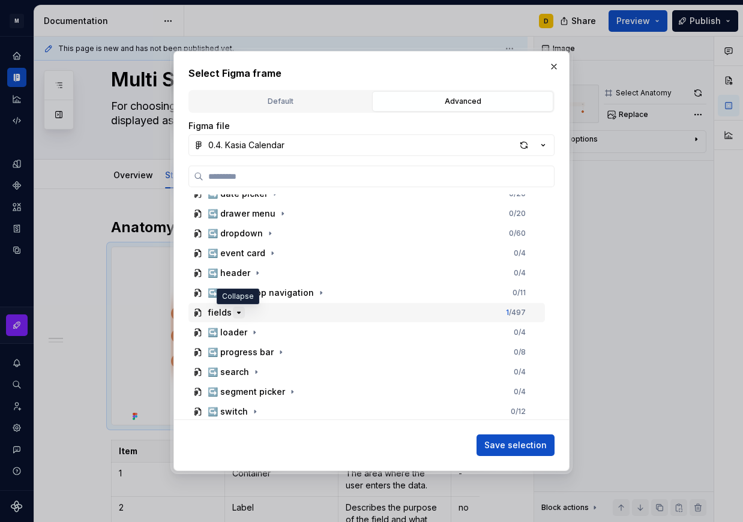
click at [237, 311] on icon "button" at bounding box center [239, 313] width 10 height 10
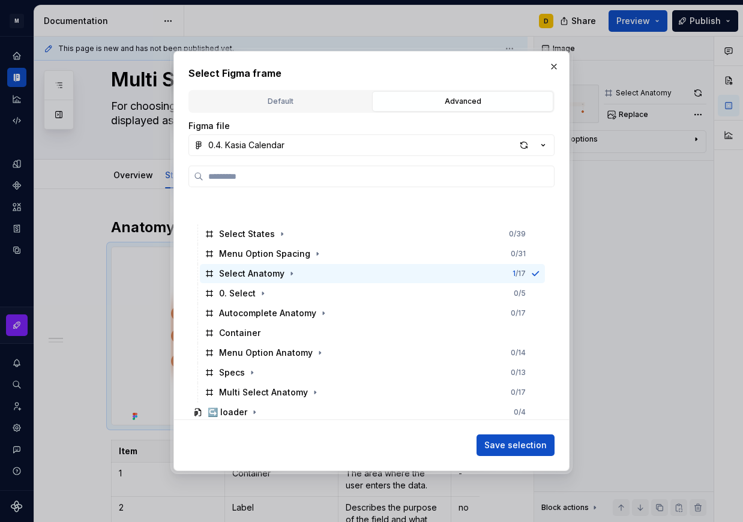
scroll to position [960, 0]
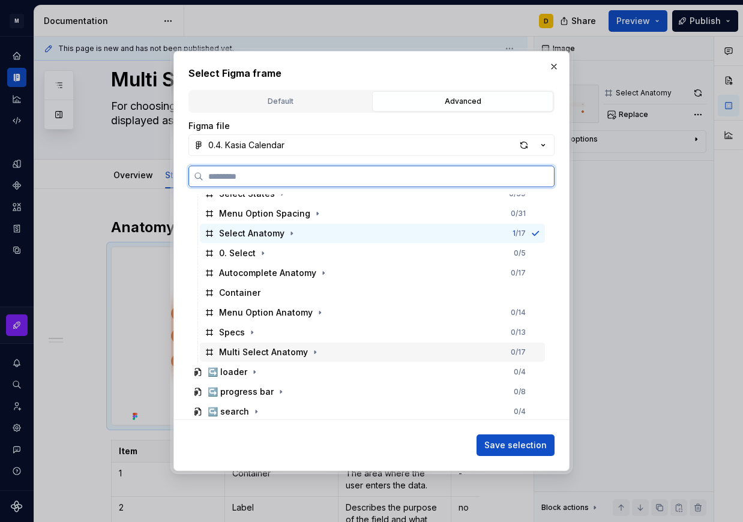
click at [350, 350] on div "Multi Select Anatomy 0 / 17" at bounding box center [372, 352] width 345 height 19
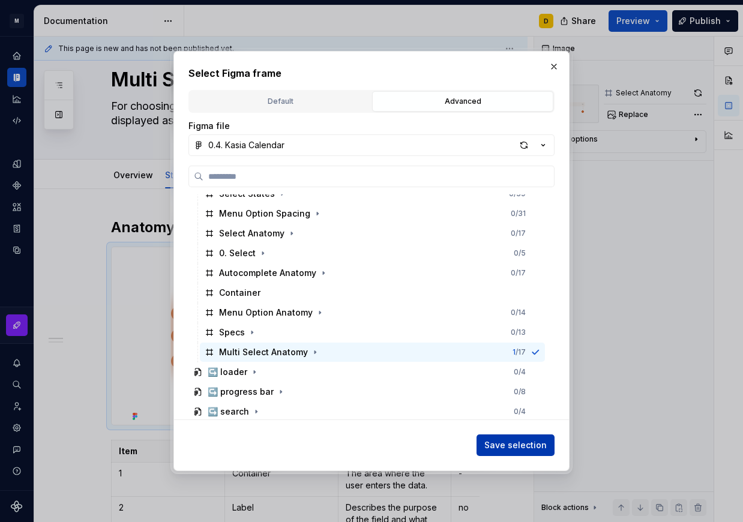
click at [542, 442] on span "Save selection" at bounding box center [515, 445] width 62 height 12
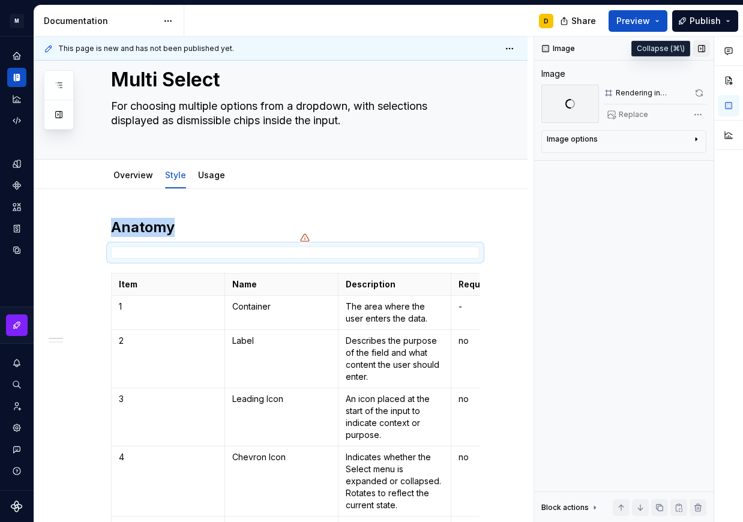
click at [702, 51] on button "button" at bounding box center [701, 48] width 17 height 17
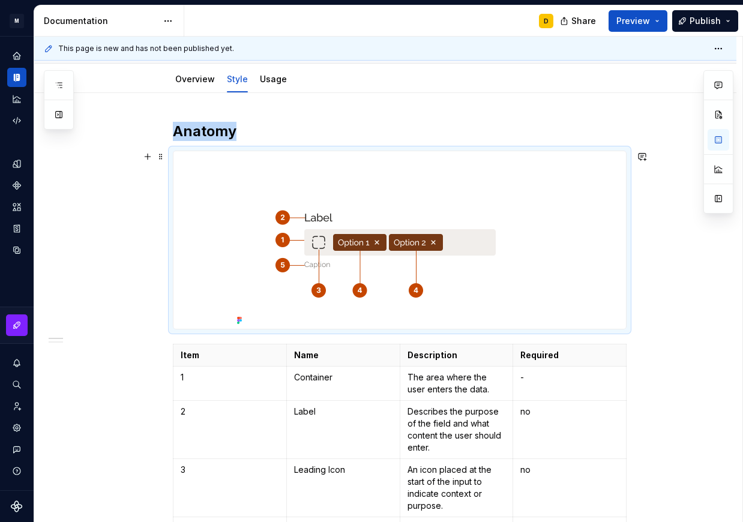
scroll to position [130, 0]
click at [424, 385] on p "The area where the user enters the data." at bounding box center [456, 383] width 98 height 24
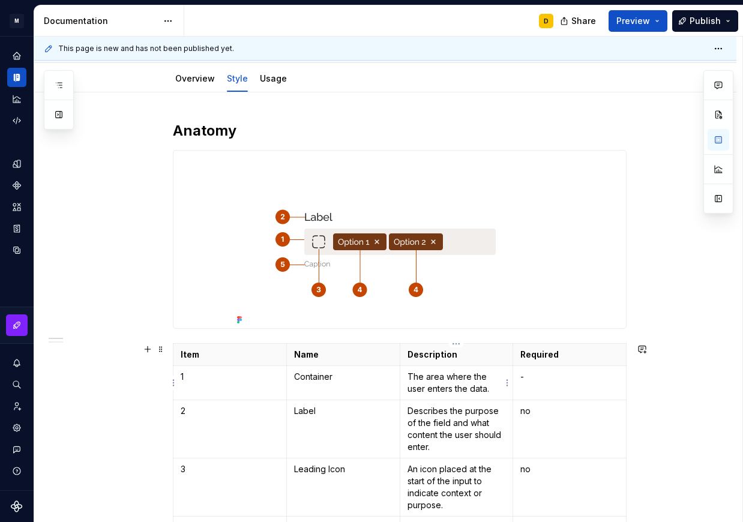
click at [435, 387] on p "The area where the user enters the data." at bounding box center [456, 383] width 98 height 24
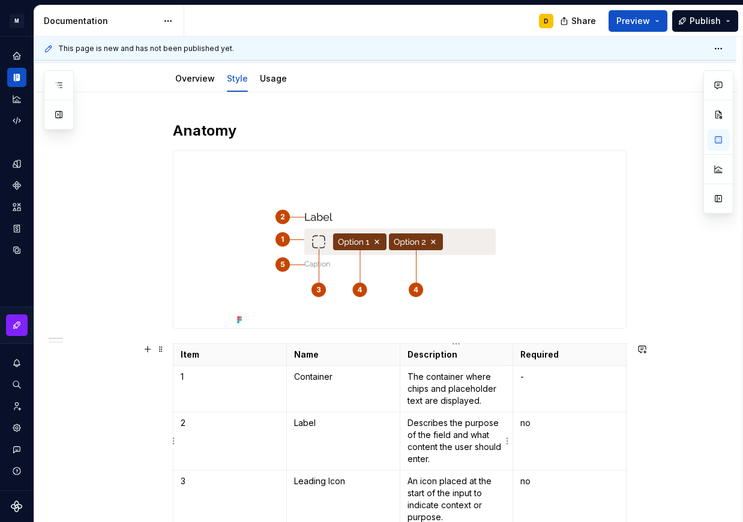
click at [449, 426] on p "Describes the purpose of the field and what content the user should enter." at bounding box center [456, 441] width 98 height 48
click at [439, 460] on p "Describes the purpose of the field and what content the user should enter." at bounding box center [456, 441] width 98 height 48
type textarea "*"
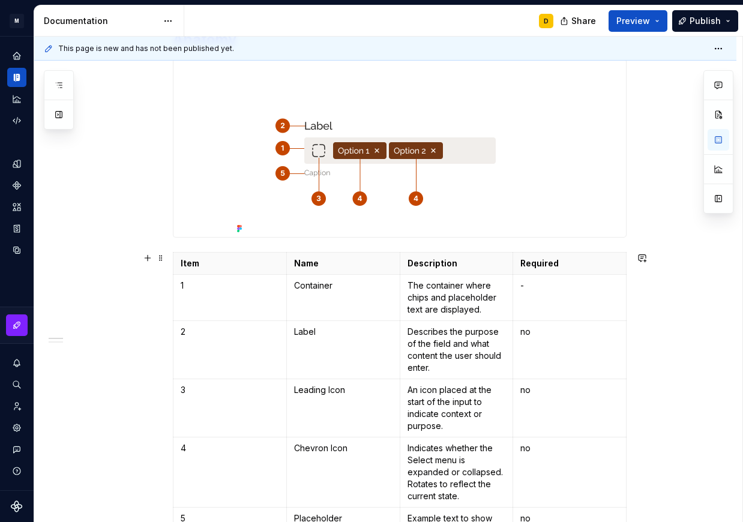
scroll to position [223, 0]
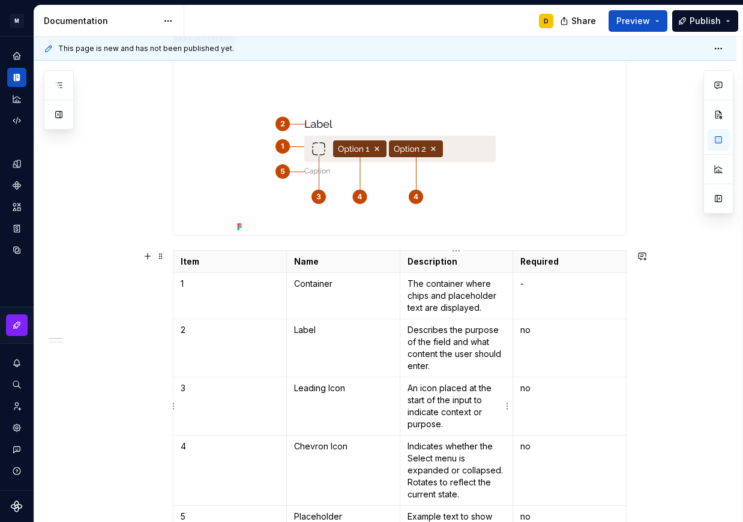
click at [465, 401] on p "An icon placed at the start of the input to indicate context or purpose." at bounding box center [456, 406] width 98 height 48
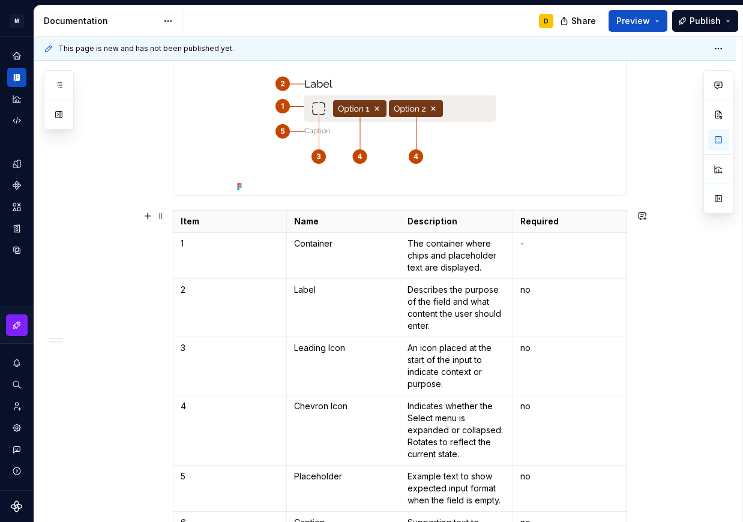
scroll to position [262, 0]
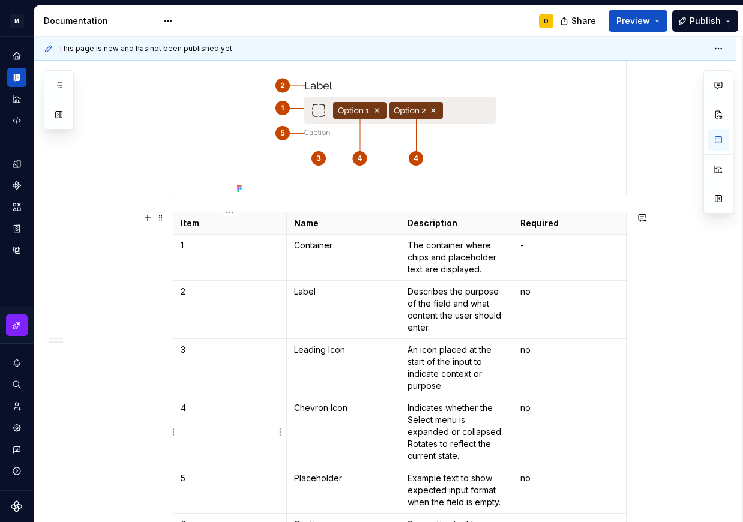
click at [235, 425] on td "4" at bounding box center [229, 432] width 113 height 70
drag, startPoint x: 358, startPoint y: 410, endPoint x: 304, endPoint y: 409, distance: 54.0
click at [304, 409] on p "Chevron Icon" at bounding box center [343, 408] width 98 height 12
click at [469, 425] on p "Indicates whether the Select menu is expanded or collapsed. Rotates to reflect …" at bounding box center [456, 432] width 98 height 60
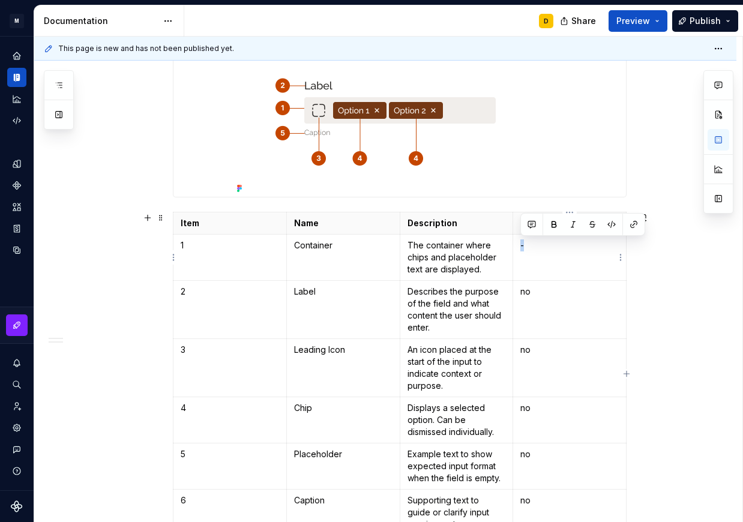
drag, startPoint x: 527, startPoint y: 250, endPoint x: 519, endPoint y: 248, distance: 7.9
click at [519, 248] on td "-" at bounding box center [569, 258] width 113 height 46
copy p "-"
click at [550, 415] on td "no" at bounding box center [569, 420] width 113 height 46
drag, startPoint x: 550, startPoint y: 414, endPoint x: 517, endPoint y: 410, distance: 33.9
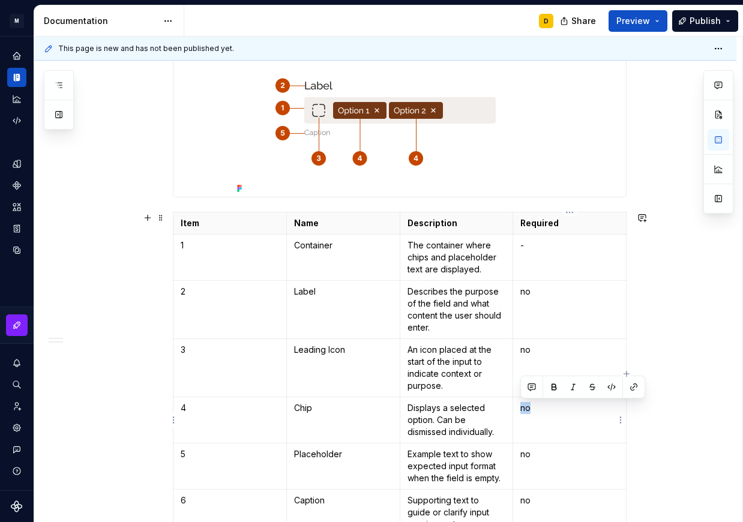
click at [517, 410] on td "no" at bounding box center [569, 420] width 113 height 46
click at [536, 353] on p "no" at bounding box center [569, 350] width 98 height 12
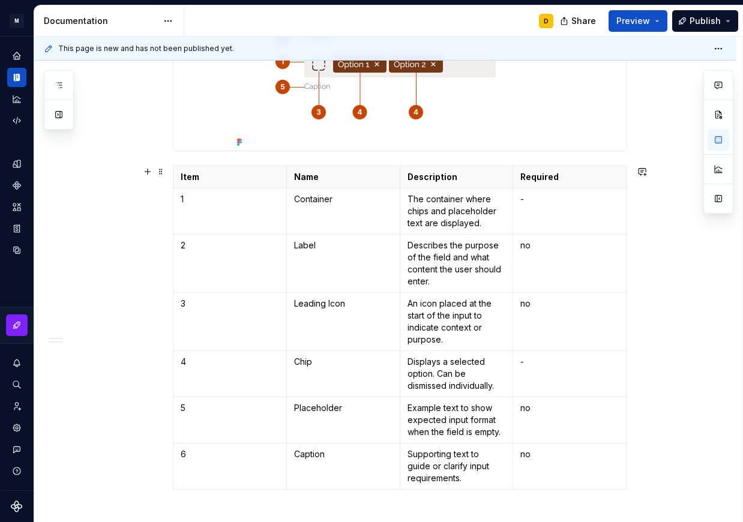
scroll to position [307, 0]
click at [172, 418] on html "M Mi D Design system data Documentation D Share Preview Publish Pages Add Acces…" at bounding box center [371, 261] width 743 height 522
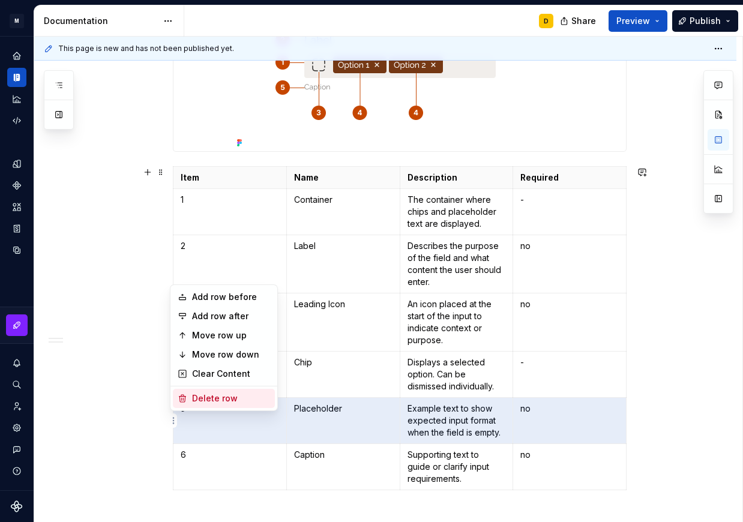
click at [192, 398] on div "Delete row" at bounding box center [231, 398] width 78 height 12
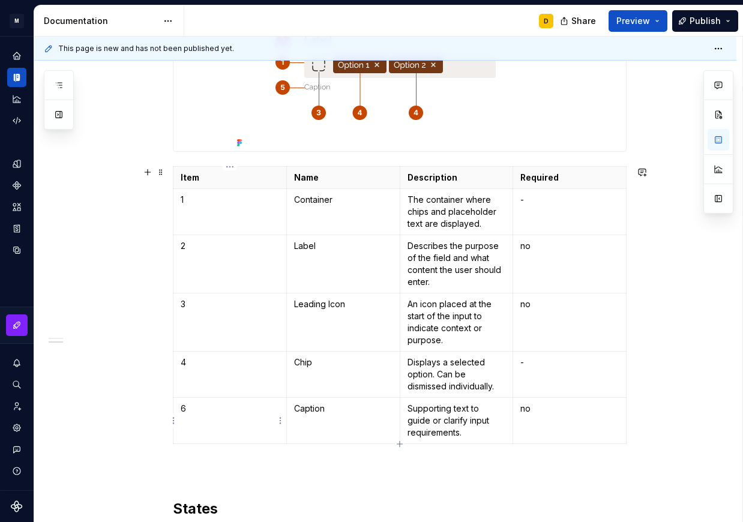
click at [188, 414] on p "6" at bounding box center [230, 409] width 98 height 12
drag, startPoint x: 188, startPoint y: 410, endPoint x: 181, endPoint y: 409, distance: 7.4
click at [181, 409] on p "6" at bounding box center [230, 409] width 98 height 12
click at [352, 412] on p "Caption" at bounding box center [343, 409] width 98 height 12
click at [563, 419] on td "no" at bounding box center [569, 421] width 113 height 46
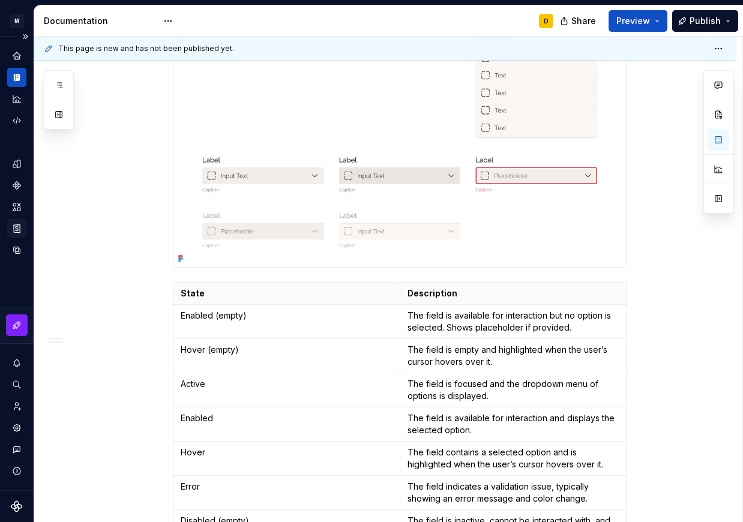
scroll to position [860, 0]
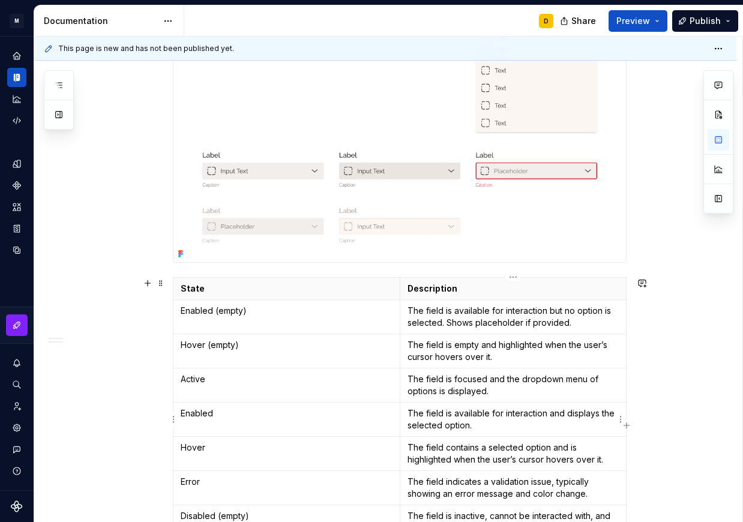
click at [464, 409] on p "The field is available for interaction and displays the selected option." at bounding box center [513, 419] width 212 height 24
click at [478, 455] on p "The field contains a selected option and is highlighted when the user’s cursor …" at bounding box center [513, 454] width 212 height 24
click at [446, 451] on p "The field contains a selected option and is highlighted when the user’s cursor …" at bounding box center [513, 454] width 212 height 24
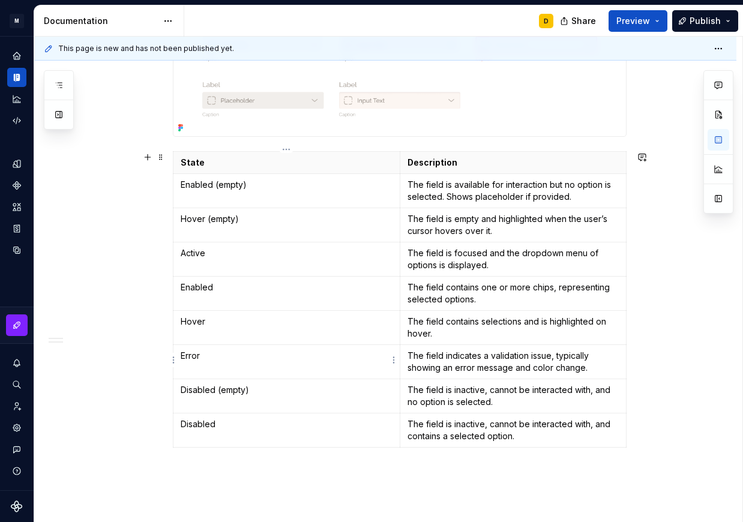
scroll to position [987, 0]
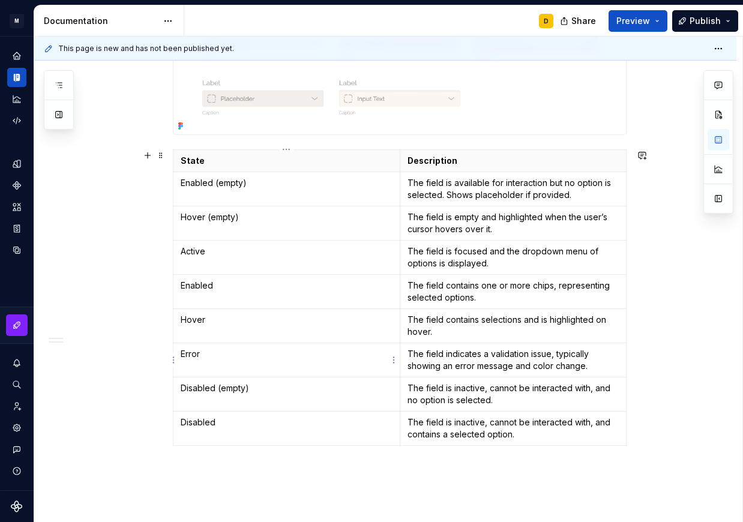
click at [320, 356] on p "Error" at bounding box center [287, 354] width 212 height 12
click at [445, 391] on p "The field is inactive, cannot be interacted with, and no option is selected." at bounding box center [513, 394] width 212 height 24
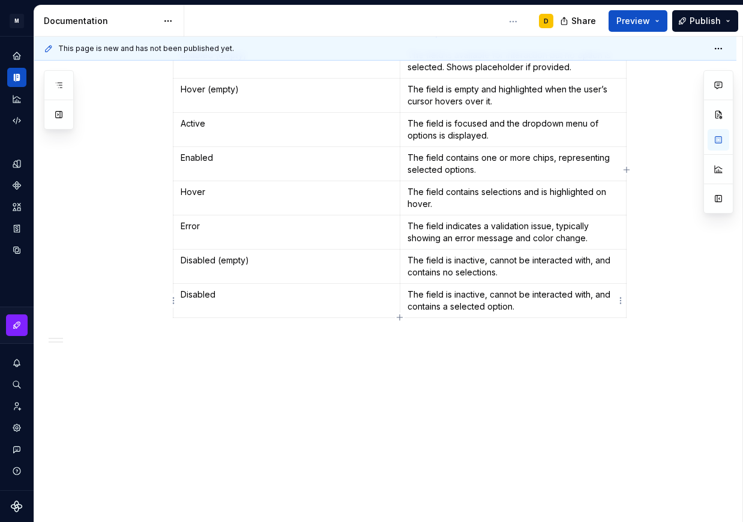
click at [421, 301] on p "The field is inactive, cannot be interacted with, and contains a selected optio…" at bounding box center [513, 301] width 212 height 24
click at [425, 291] on p "The field is inactive, cannot be interacted with, and contains a selected optio…" at bounding box center [513, 301] width 212 height 24
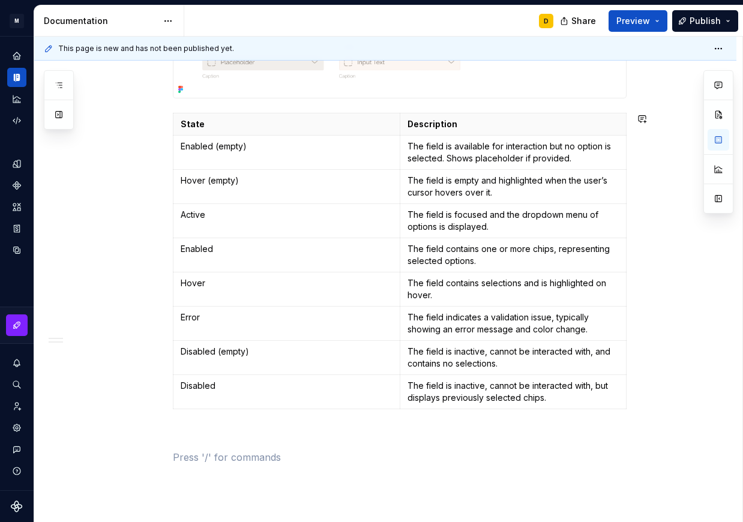
scroll to position [1025, 0]
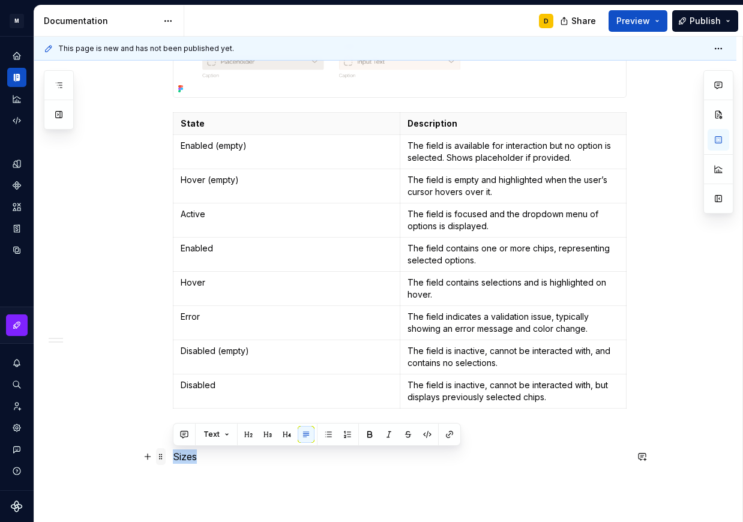
drag, startPoint x: 211, startPoint y: 461, endPoint x: 158, endPoint y: 461, distance: 52.8
click at [245, 433] on button "button" at bounding box center [248, 434] width 17 height 17
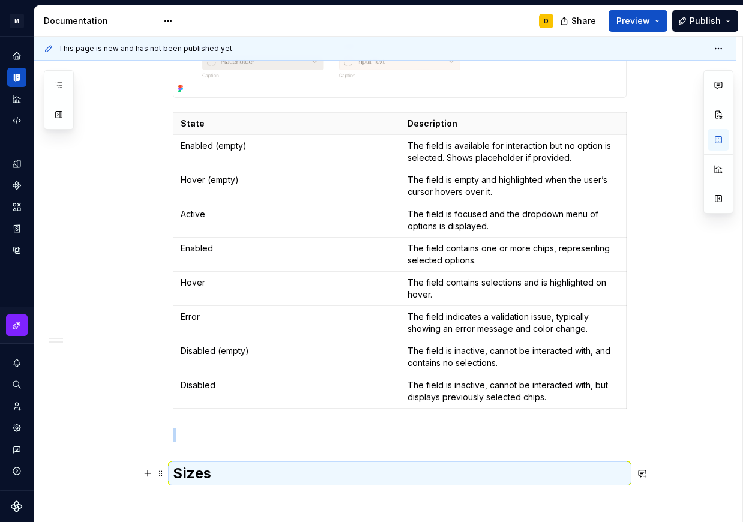
click at [273, 473] on h2 "Sizes" at bounding box center [400, 473] width 454 height 19
click at [193, 477] on h2 "Sizes" at bounding box center [400, 473] width 454 height 19
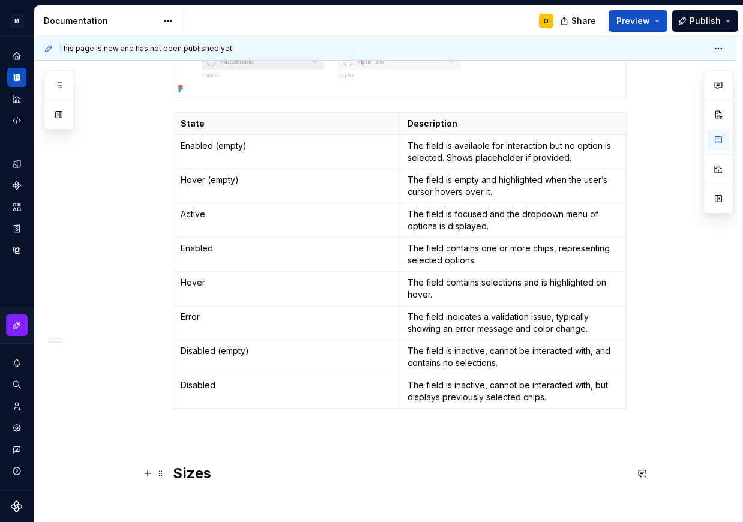
click at [207, 473] on h2 "Sizes" at bounding box center [400, 473] width 454 height 19
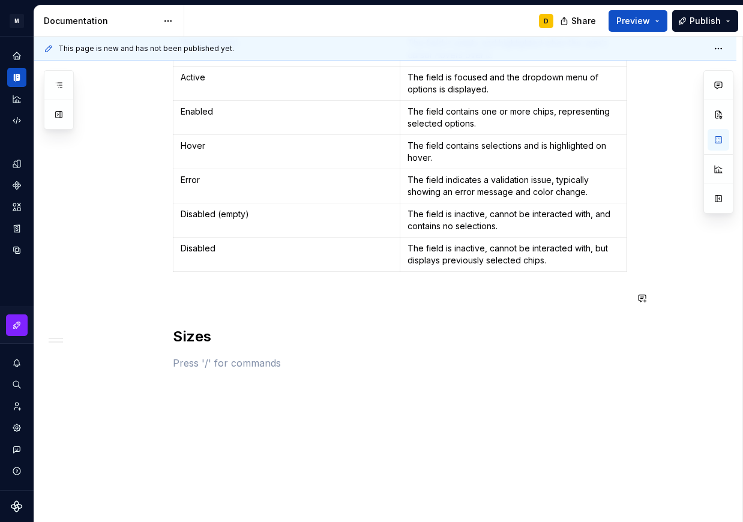
scroll to position [1162, 0]
click at [197, 364] on p at bounding box center [400, 362] width 454 height 14
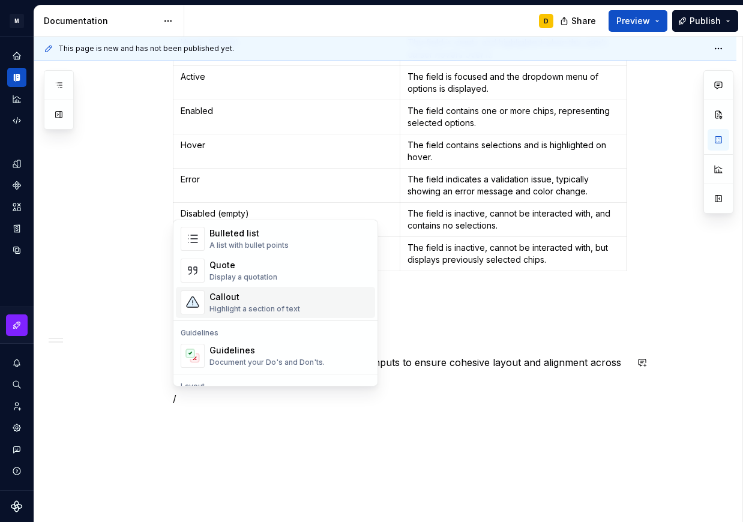
scroll to position [239, 0]
click at [271, 302] on div "Callout" at bounding box center [254, 297] width 91 height 12
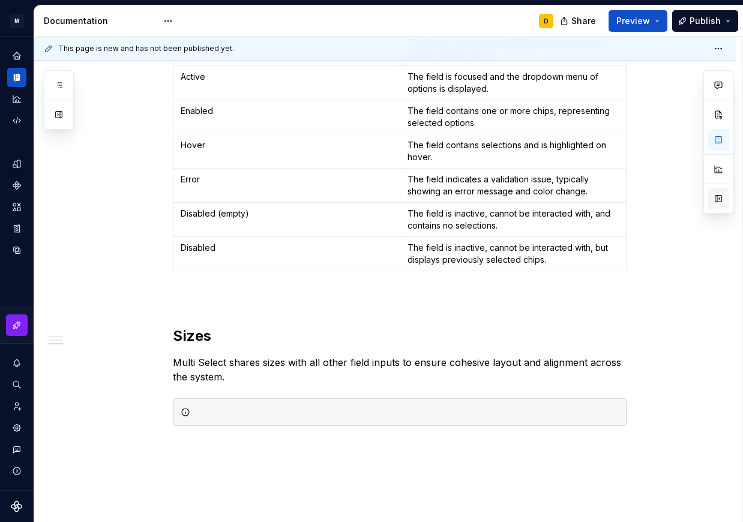
click at [722, 203] on button "button" at bounding box center [718, 199] width 22 height 22
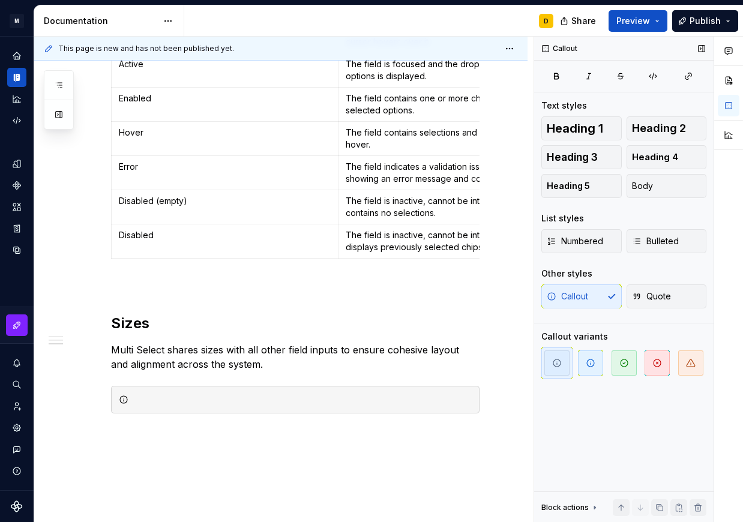
scroll to position [1121, 0]
click at [687, 365] on icon "button" at bounding box center [690, 362] width 8 height 7
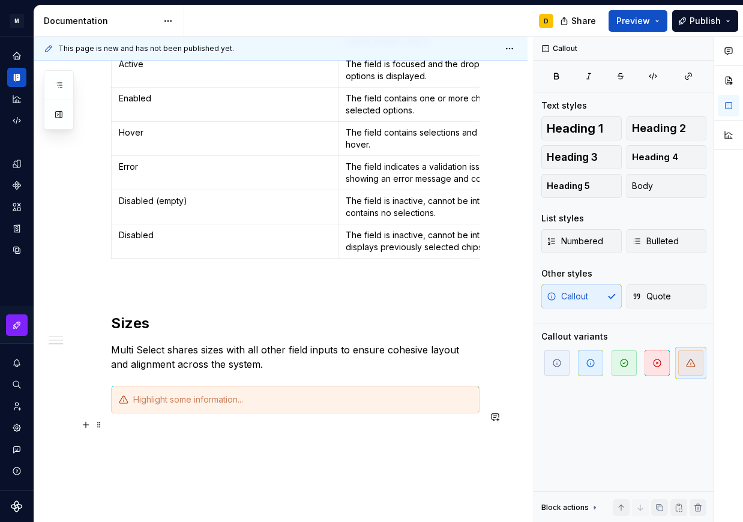
click at [166, 406] on div at bounding box center [302, 400] width 338 height 12
click at [143, 406] on div at bounding box center [302, 400] width 338 height 12
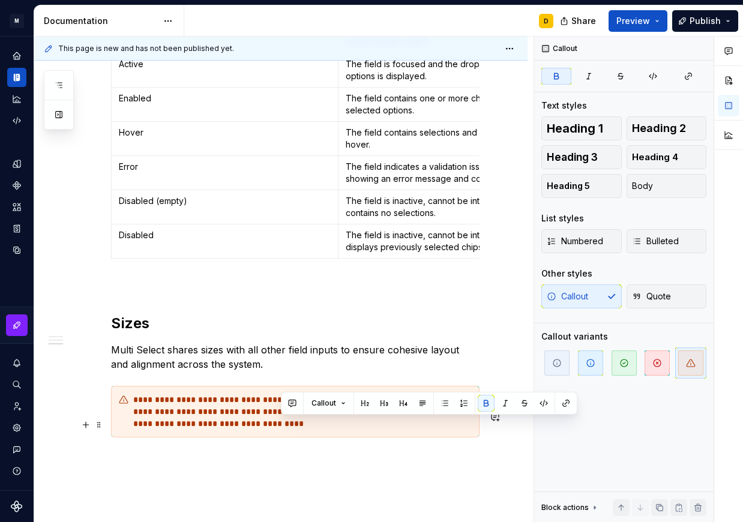
drag, startPoint x: 280, startPoint y: 424, endPoint x: 376, endPoint y: 420, distance: 96.7
click at [376, 420] on div "**********" at bounding box center [302, 412] width 338 height 36
click at [485, 403] on button "button" at bounding box center [486, 403] width 17 height 17
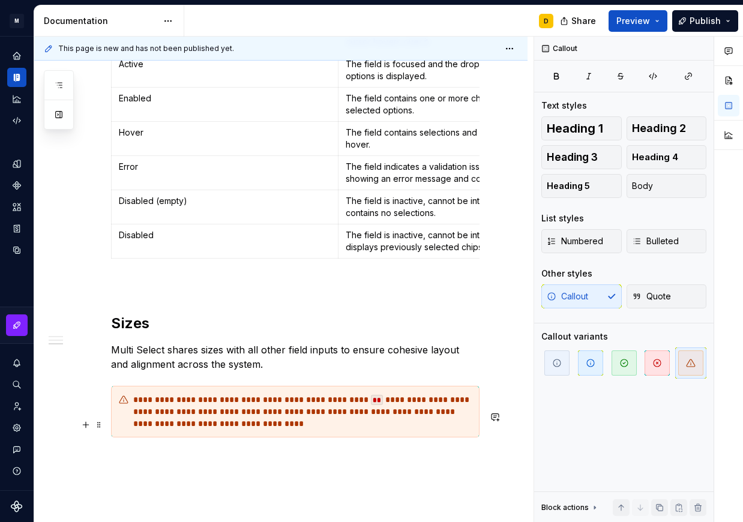
click at [392, 430] on div "**********" at bounding box center [302, 412] width 338 height 36
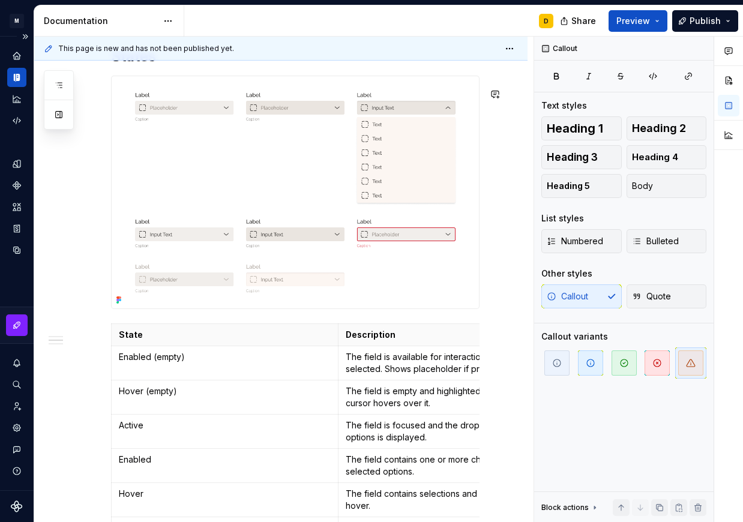
scroll to position [756, 0]
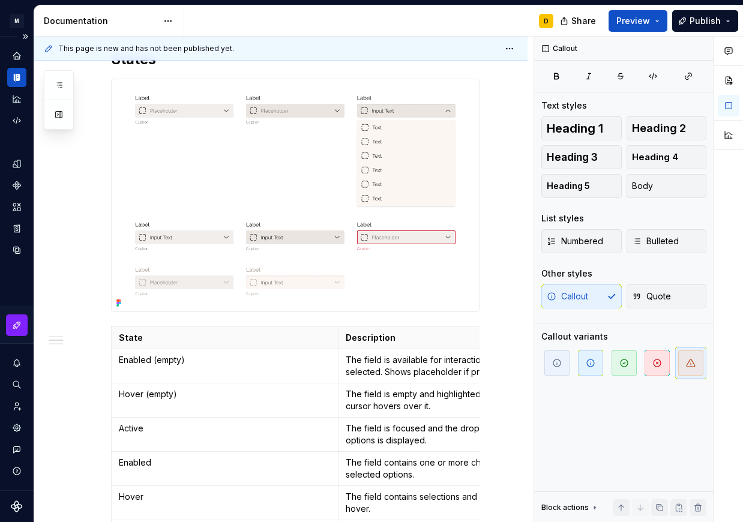
type textarea "*"
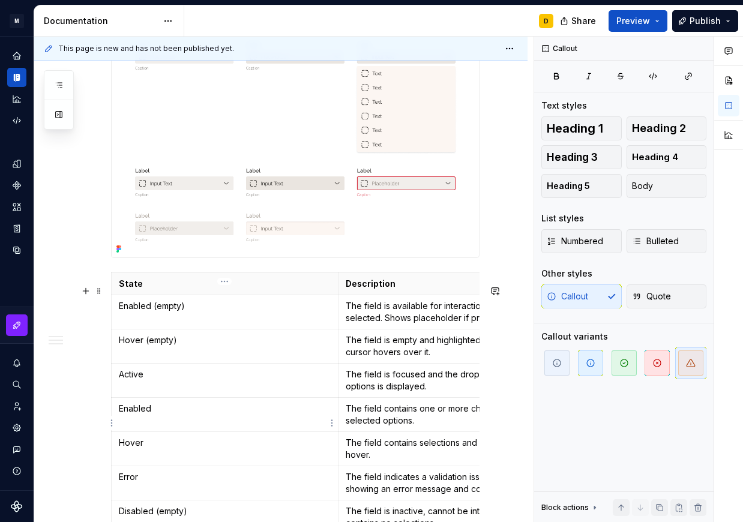
scroll to position [815, 0]
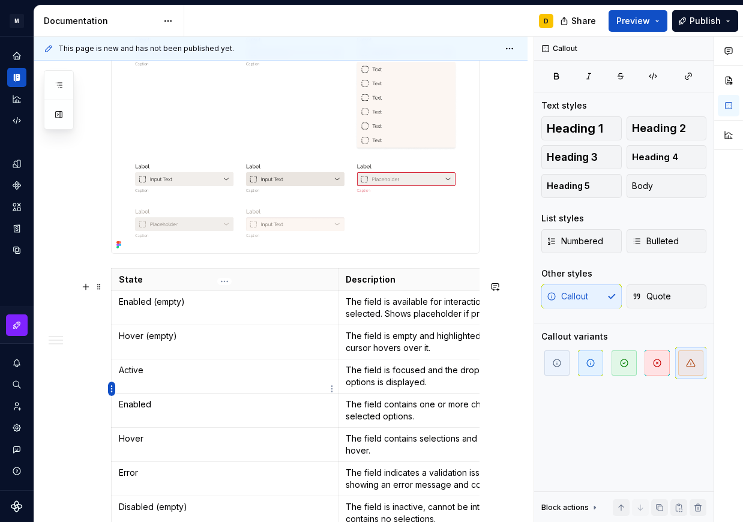
click at [110, 386] on html "M Mi D Design system data Documentation D Share Preview Publish Pages Add Acces…" at bounding box center [371, 261] width 743 height 522
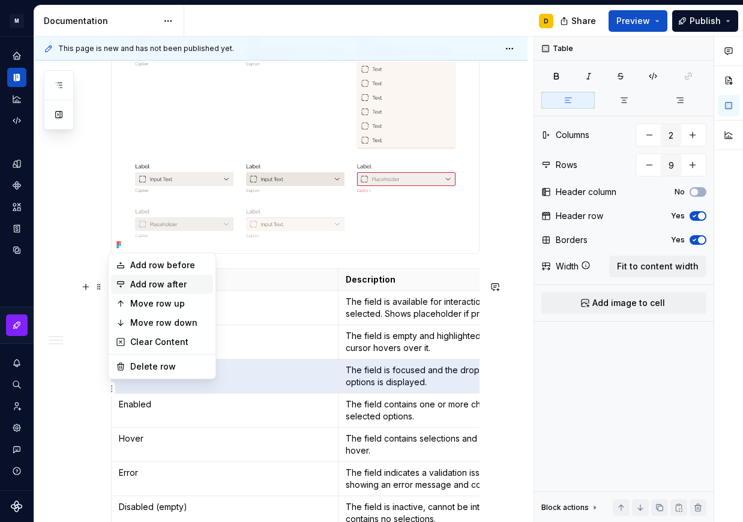
click at [145, 283] on div "Add row after" at bounding box center [169, 284] width 78 height 12
type input "10"
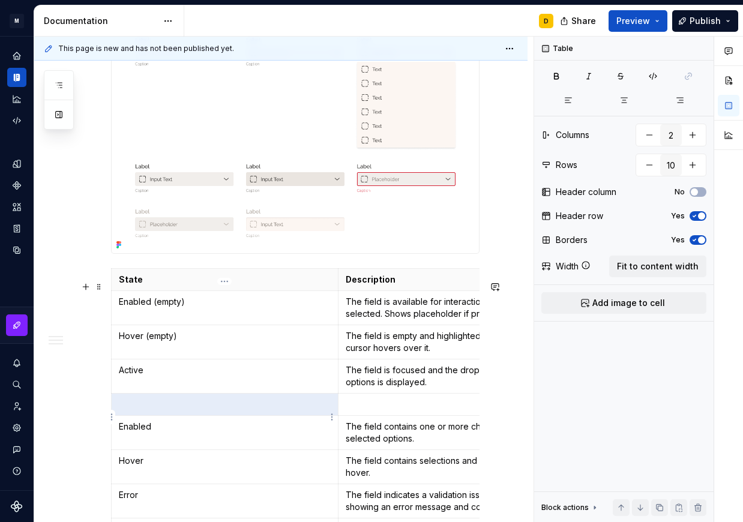
click at [166, 410] on p at bounding box center [225, 404] width 212 height 12
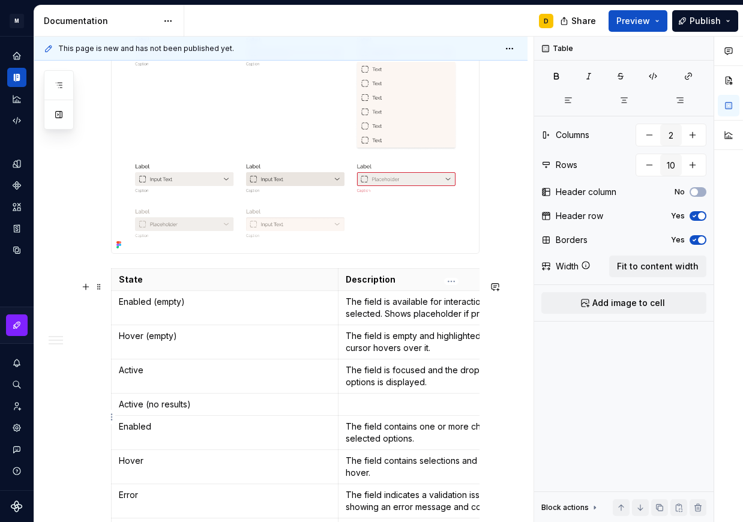
click at [374, 410] on p at bounding box center [452, 404] width 212 height 12
click at [399, 410] on p at bounding box center [452, 404] width 212 height 12
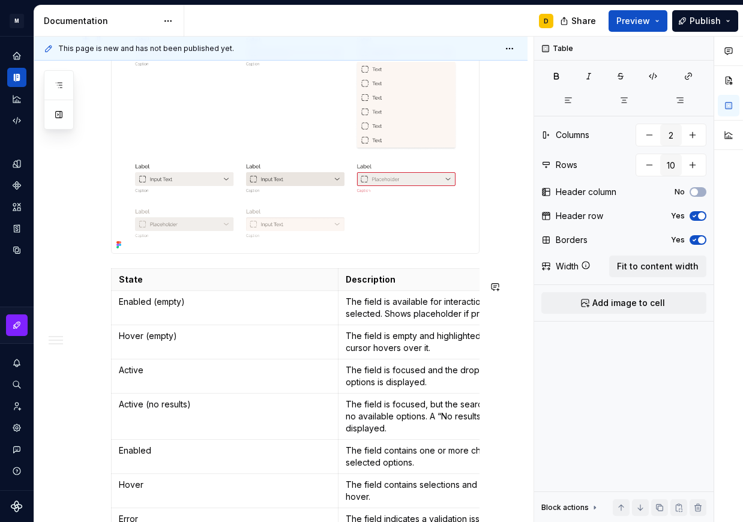
scroll to position [741, 0]
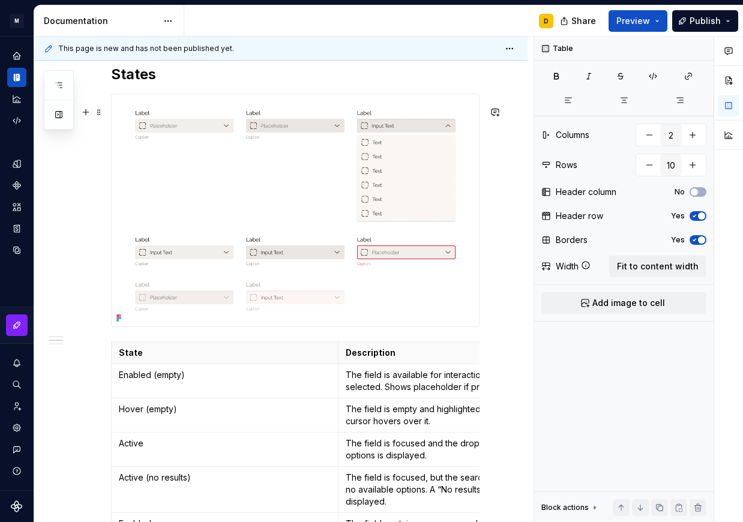
click at [205, 137] on img at bounding box center [295, 210] width 367 height 232
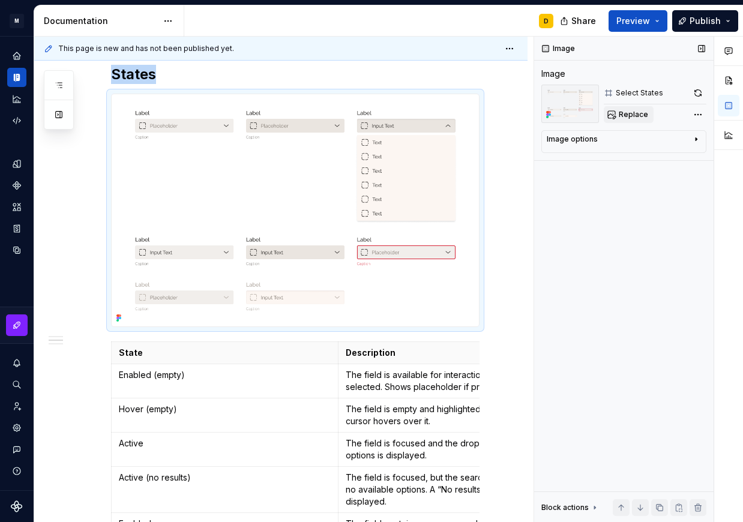
click at [619, 113] on span "Replace" at bounding box center [632, 115] width 29 height 10
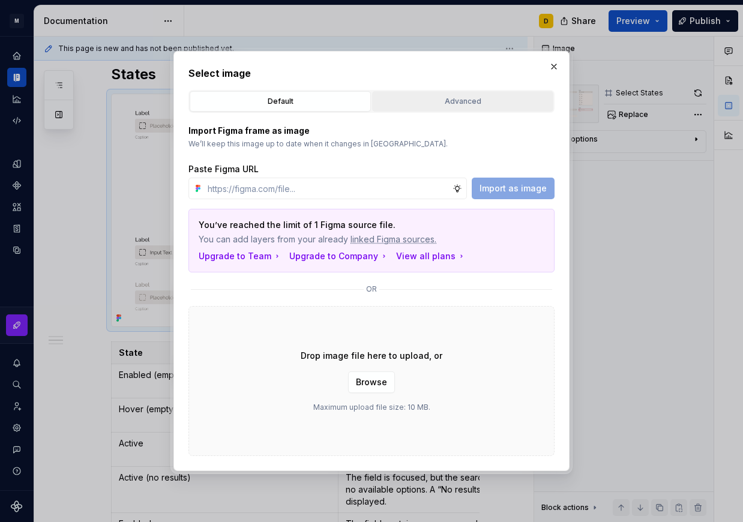
click at [475, 99] on div "Advanced" at bounding box center [462, 101] width 173 height 12
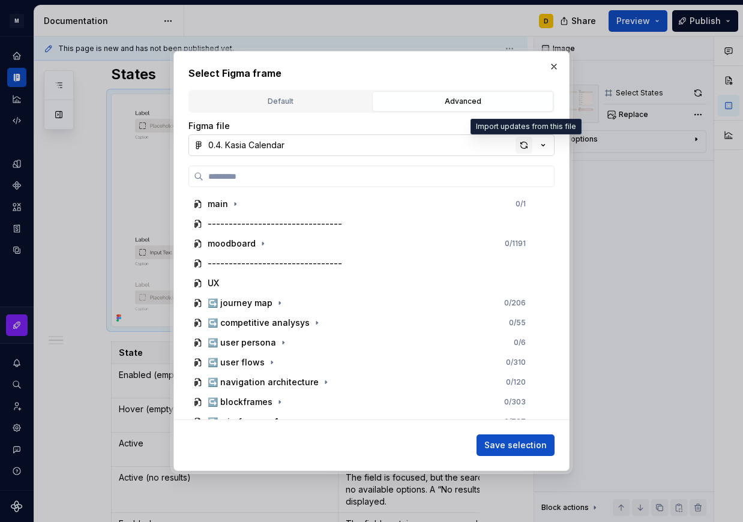
click at [523, 145] on div "button" at bounding box center [523, 145] width 17 height 17
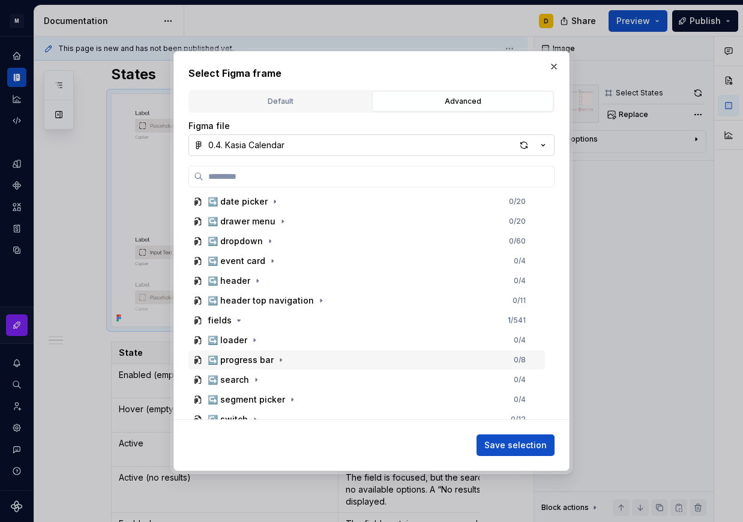
scroll to position [602, 0]
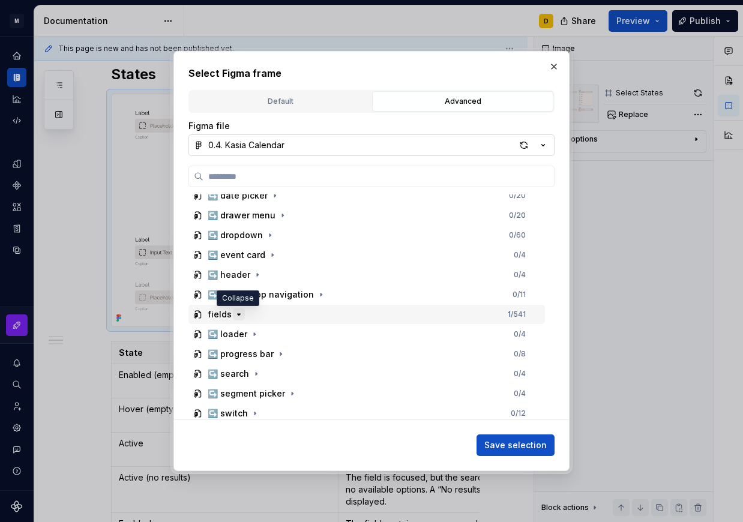
click at [239, 318] on icon "button" at bounding box center [239, 315] width 10 height 10
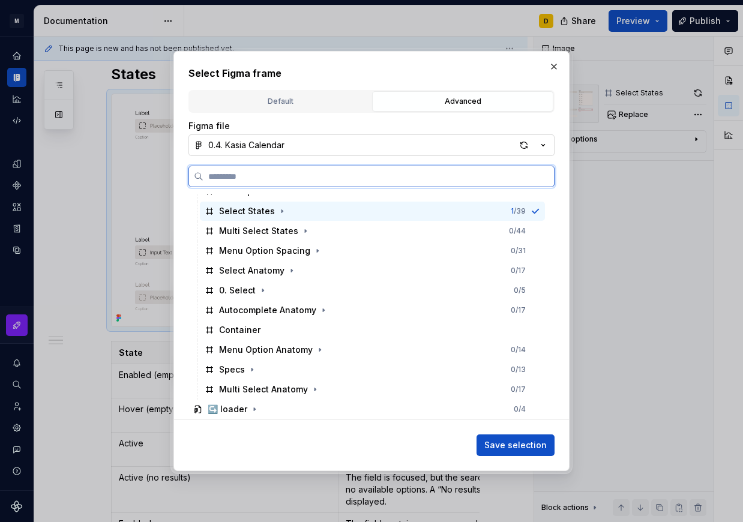
scroll to position [944, 0]
click at [329, 229] on div "Multi Select States 0 / 44" at bounding box center [372, 230] width 345 height 19
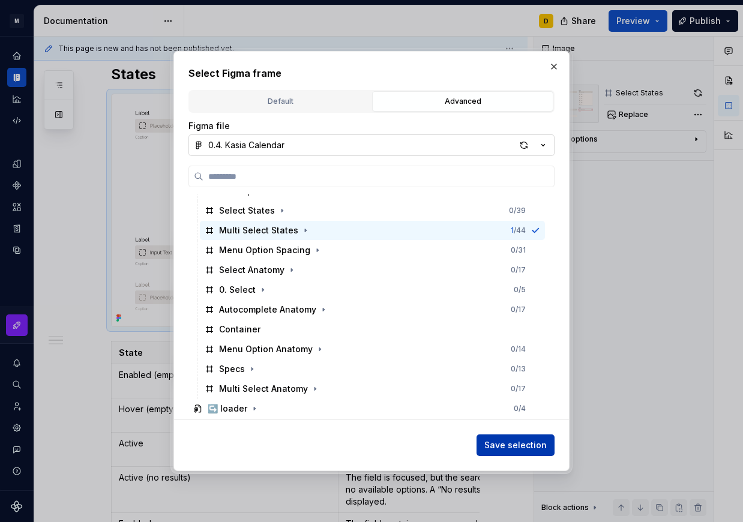
click at [530, 441] on span "Save selection" at bounding box center [515, 445] width 62 height 12
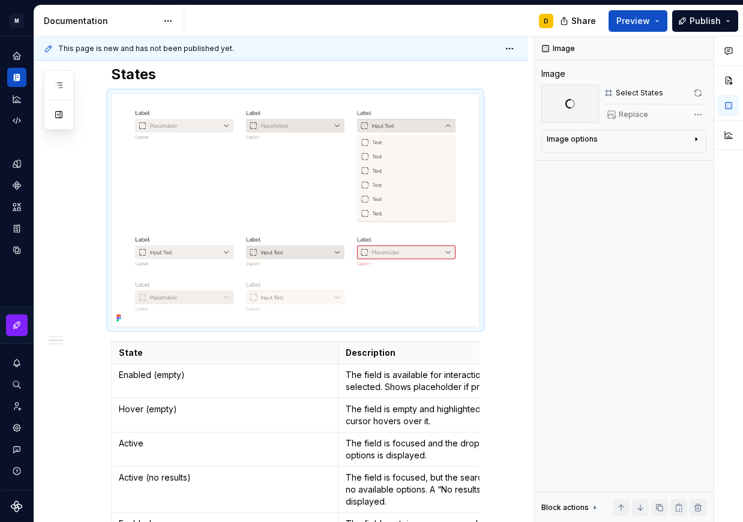
scroll to position [741, 0]
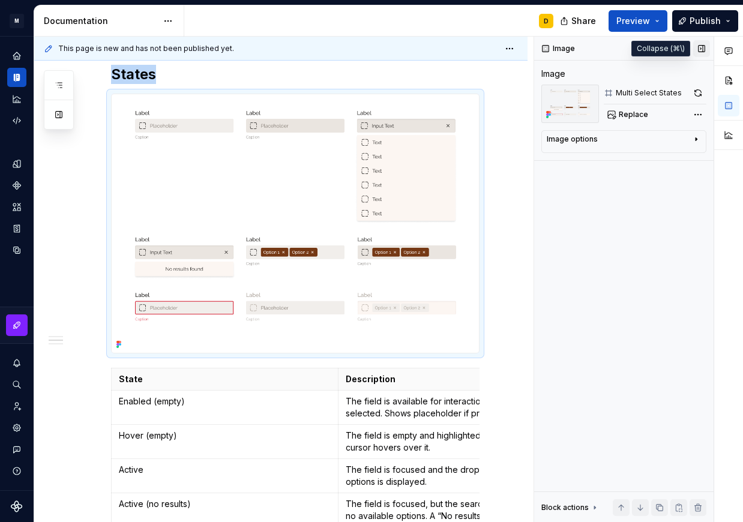
click at [702, 50] on button "button" at bounding box center [701, 48] width 17 height 17
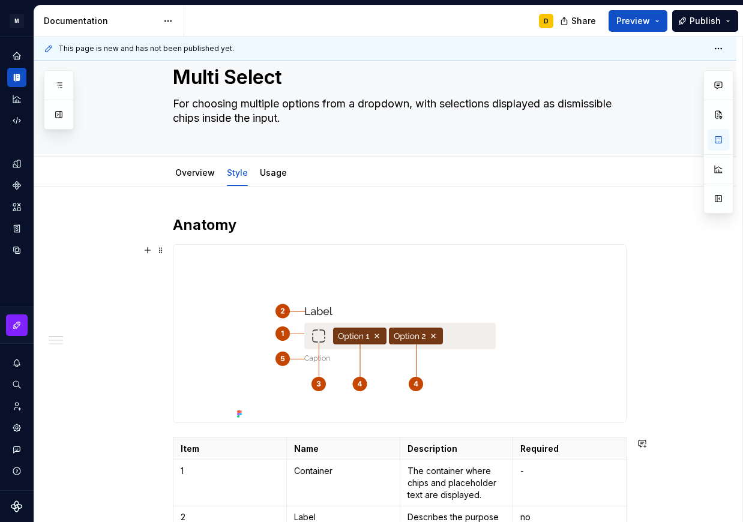
scroll to position [0, 0]
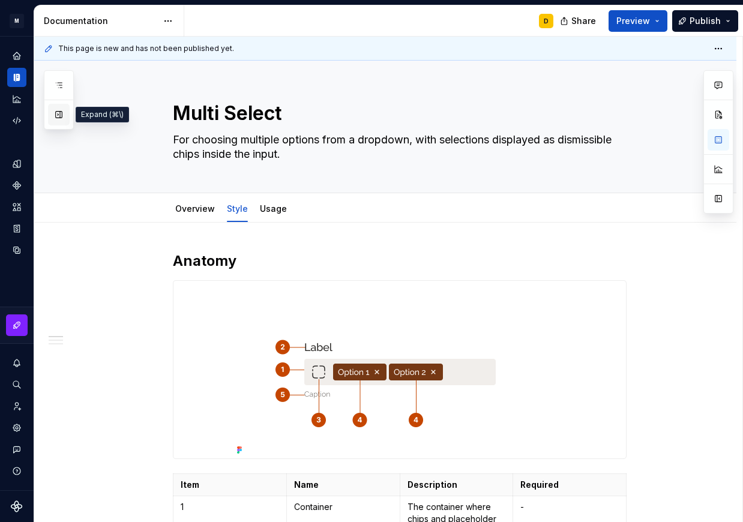
click at [52, 113] on button "button" at bounding box center [59, 115] width 22 height 22
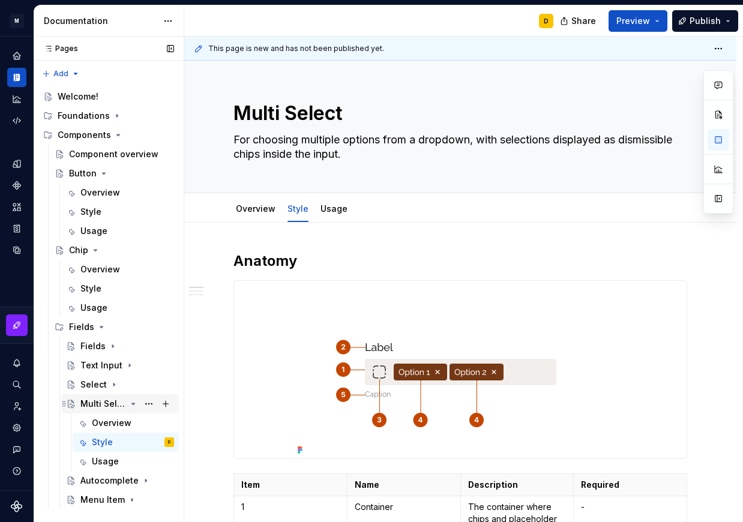
click at [132, 402] on icon "Page tree" at bounding box center [133, 404] width 10 height 10
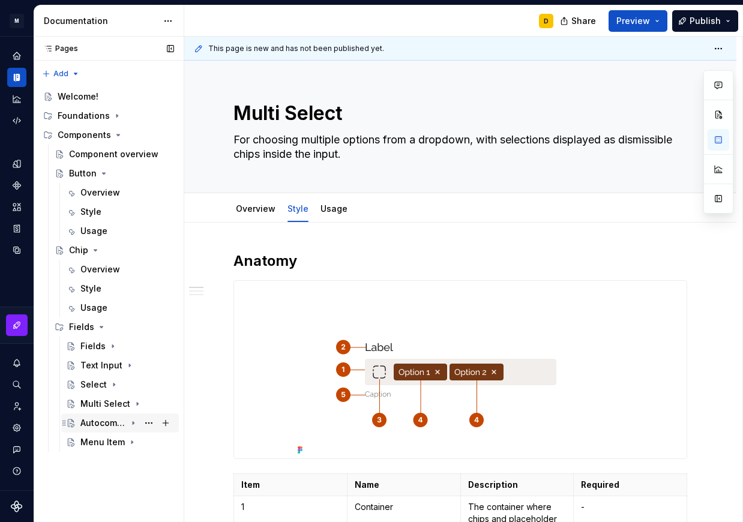
click at [99, 421] on div "Autocomplete" at bounding box center [103, 423] width 46 height 12
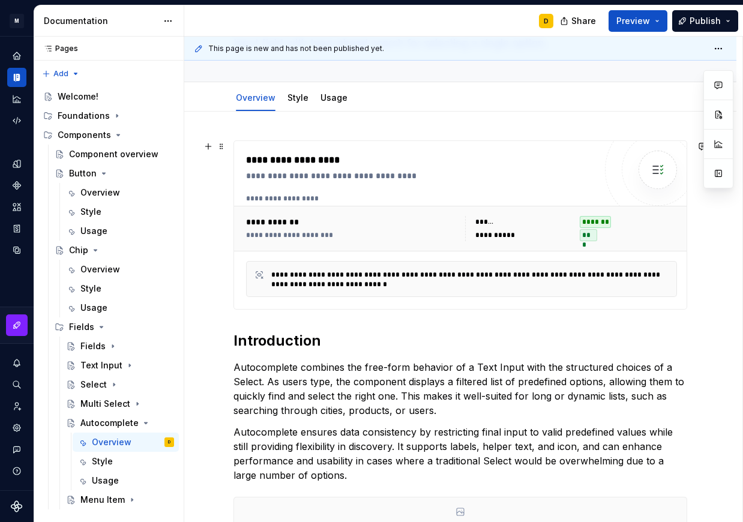
scroll to position [96, 0]
click at [291, 101] on link "Style" at bounding box center [297, 98] width 21 height 10
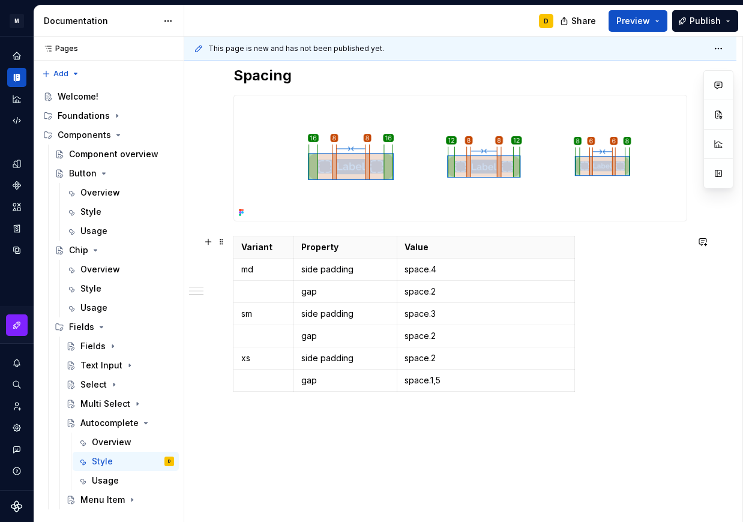
scroll to position [993, 0]
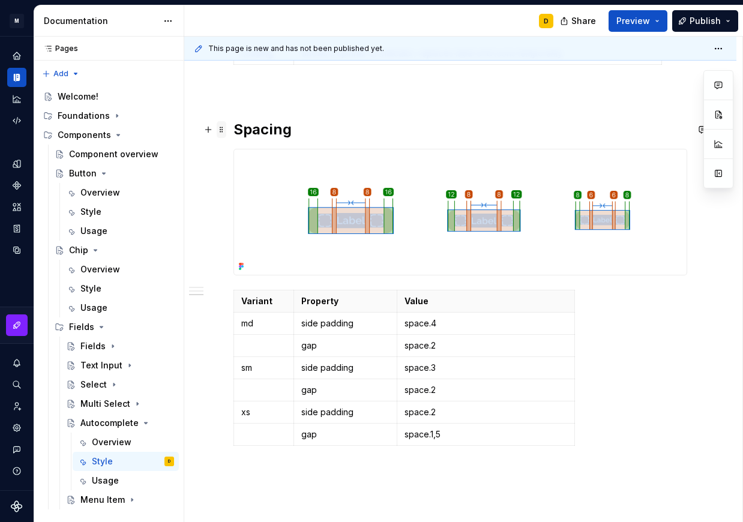
click at [221, 131] on span at bounding box center [222, 129] width 10 height 17
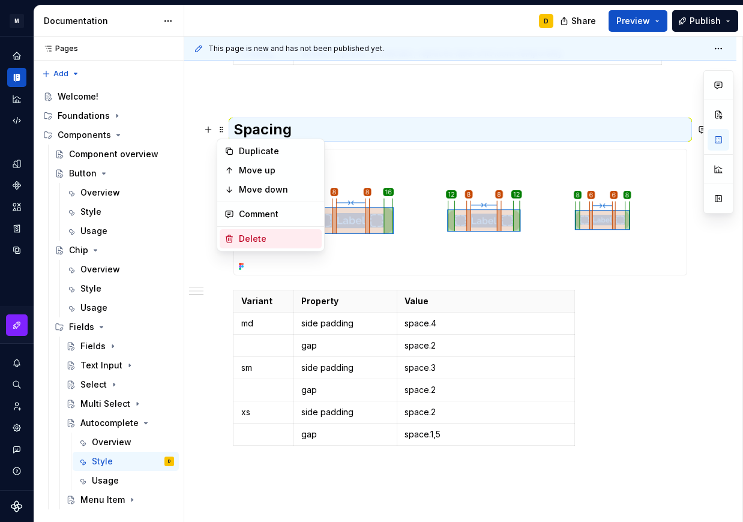
click at [235, 237] on div "Delete" at bounding box center [271, 238] width 102 height 19
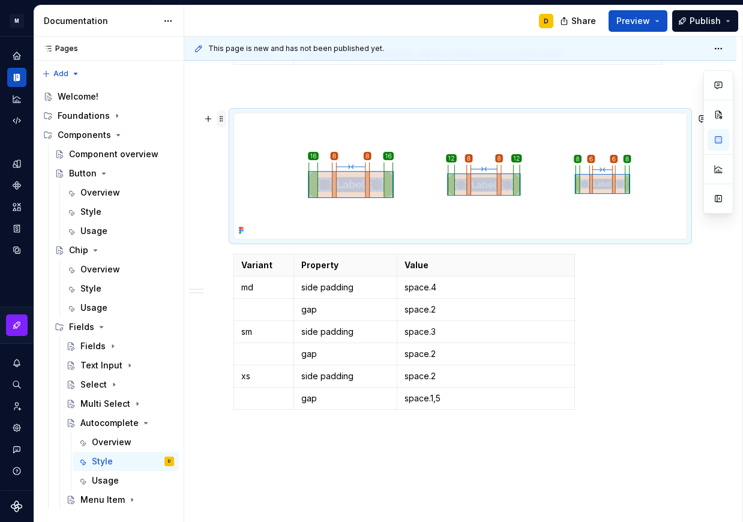
click at [223, 117] on span at bounding box center [222, 118] width 10 height 17
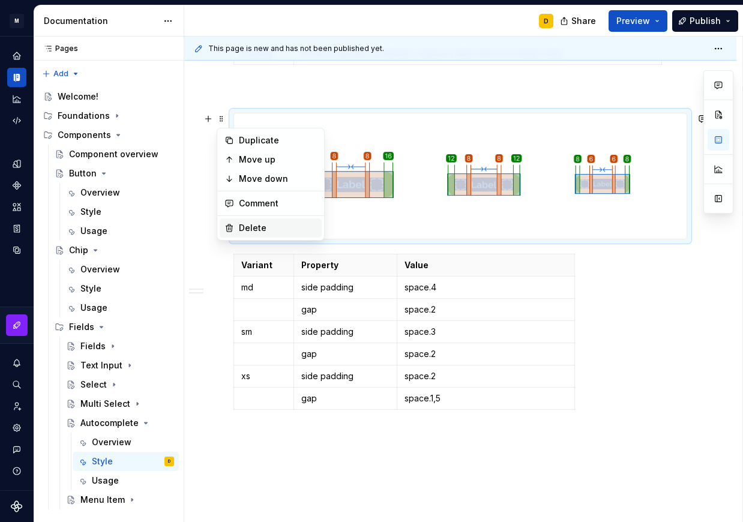
click at [260, 221] on div "Delete" at bounding box center [271, 227] width 102 height 19
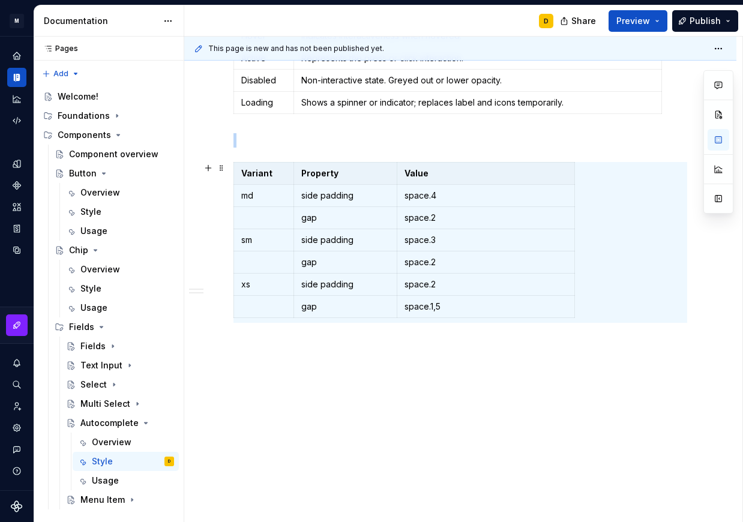
scroll to position [956, 0]
click at [223, 160] on span at bounding box center [222, 168] width 10 height 17
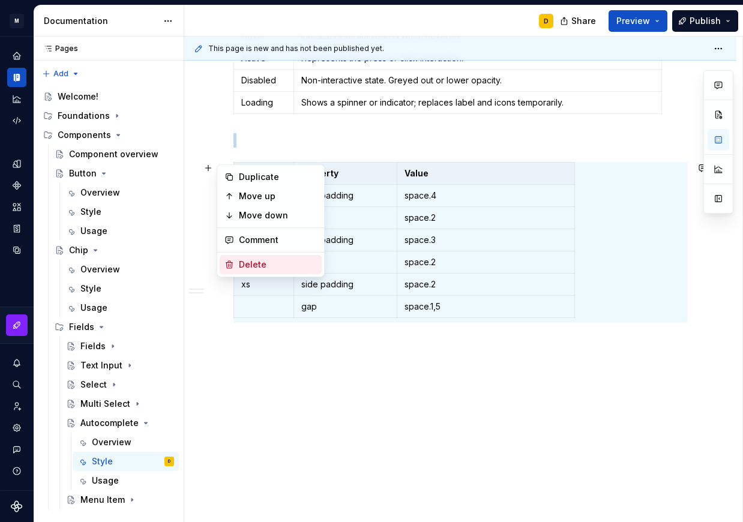
click at [263, 264] on div "Delete" at bounding box center [278, 265] width 78 height 12
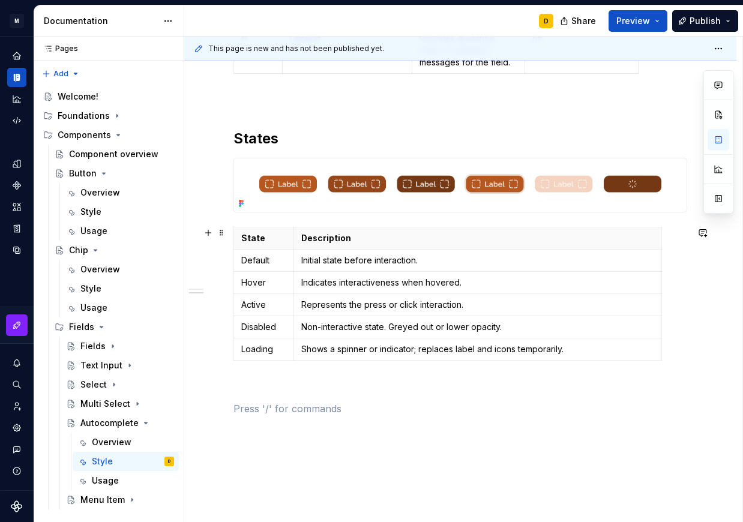
scroll to position [696, 0]
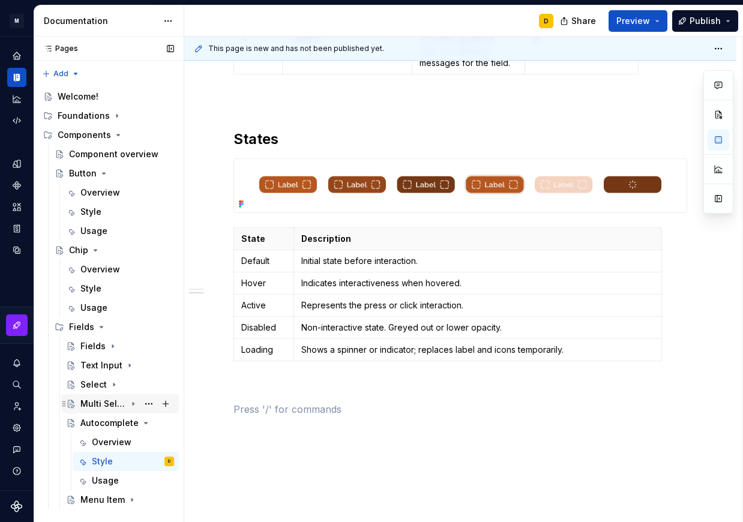
click at [133, 404] on icon "Page tree" at bounding box center [133, 404] width 1 height 3
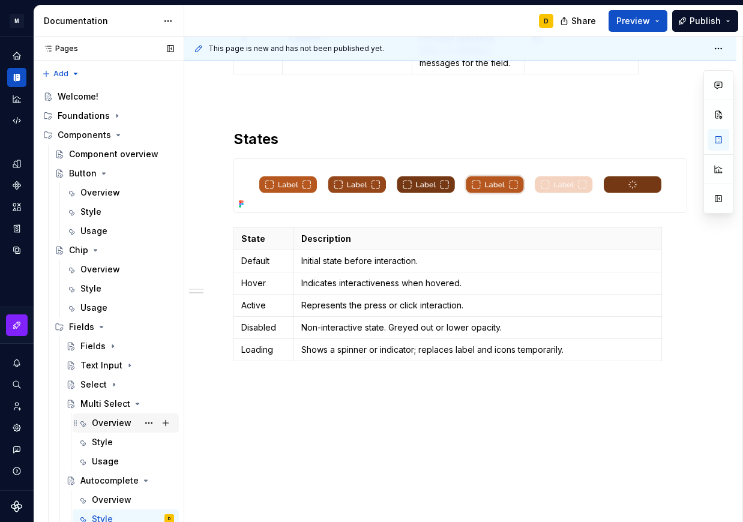
scroll to position [42, 0]
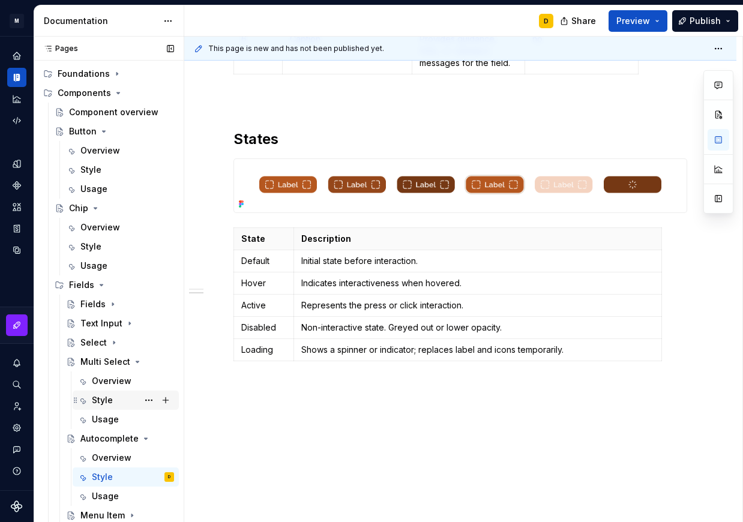
click at [110, 398] on div "Style" at bounding box center [102, 400] width 21 height 12
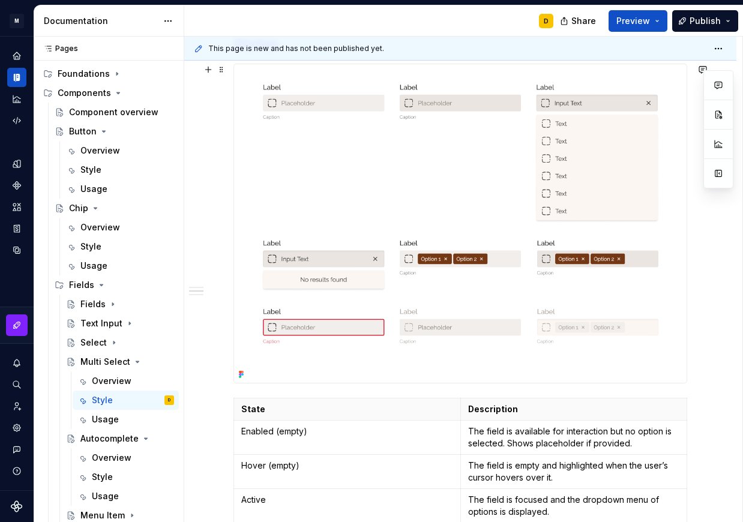
scroll to position [932, 0]
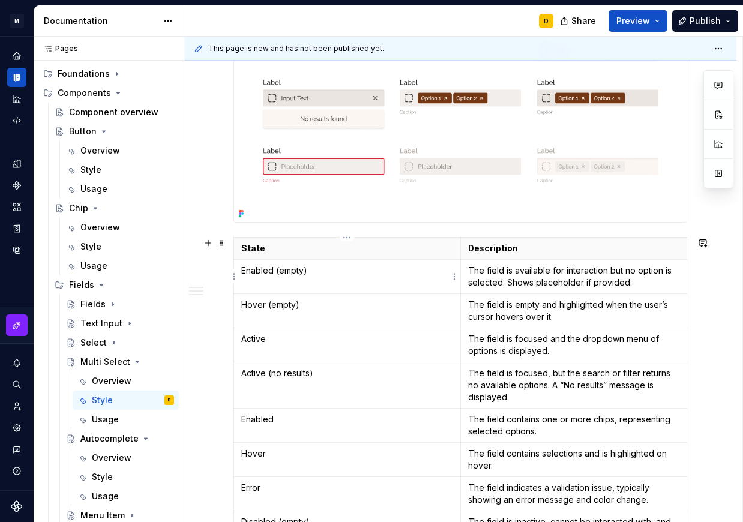
click at [338, 264] on td "Enabled (empty)" at bounding box center [347, 277] width 227 height 34
click at [295, 249] on p "State" at bounding box center [347, 248] width 212 height 12
click at [221, 244] on span at bounding box center [222, 243] width 10 height 17
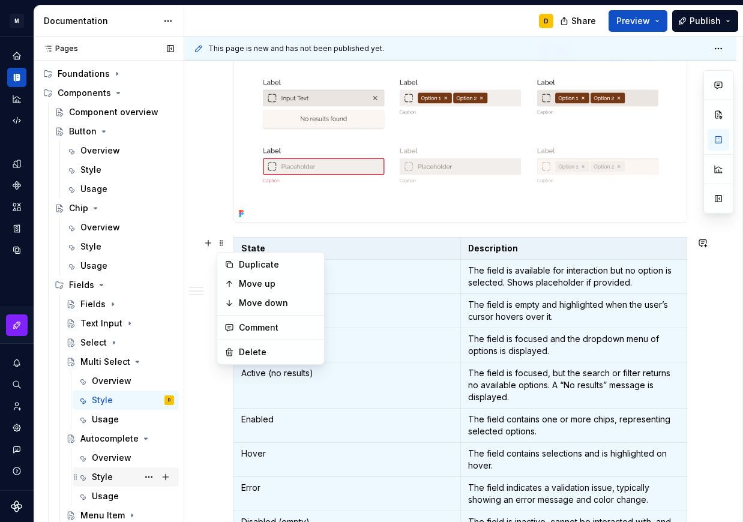
click at [108, 475] on div "Style" at bounding box center [102, 477] width 21 height 12
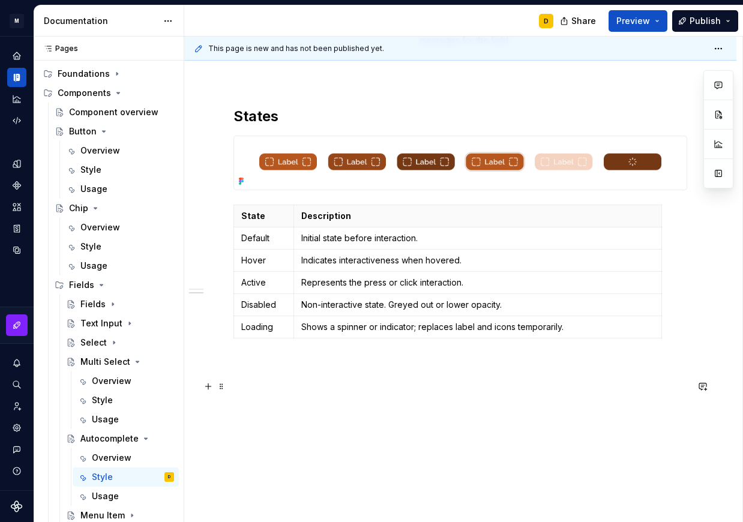
scroll to position [720, 0]
click at [219, 211] on span at bounding box center [222, 210] width 10 height 17
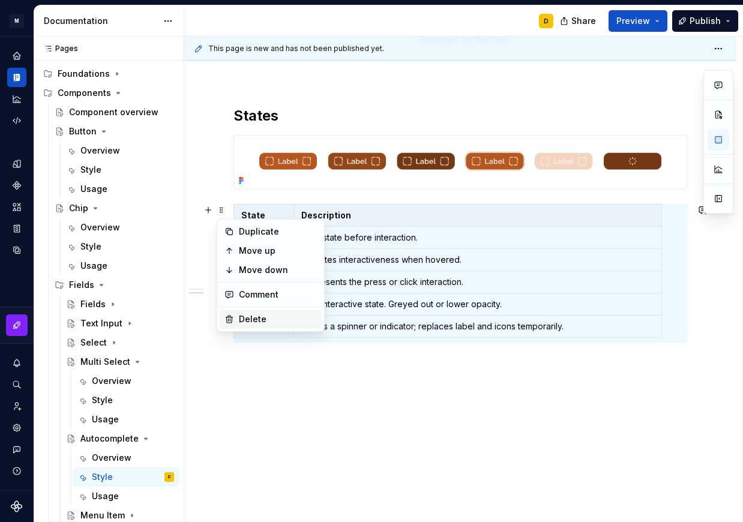
click at [247, 321] on div "Delete" at bounding box center [278, 319] width 78 height 12
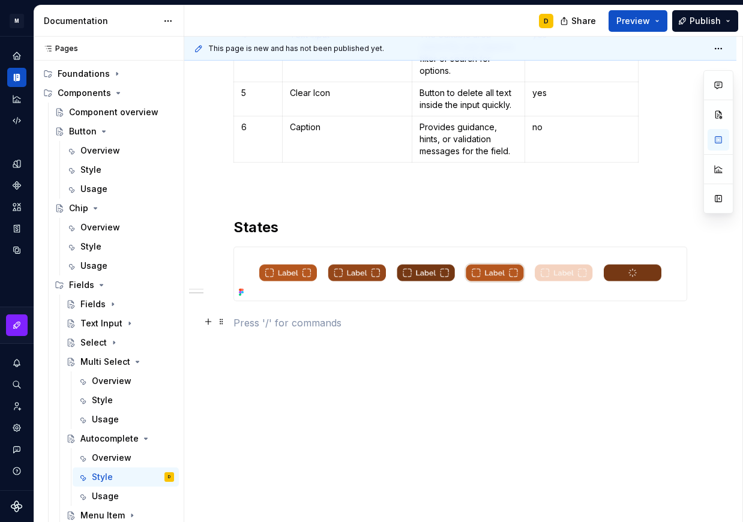
scroll to position [608, 0]
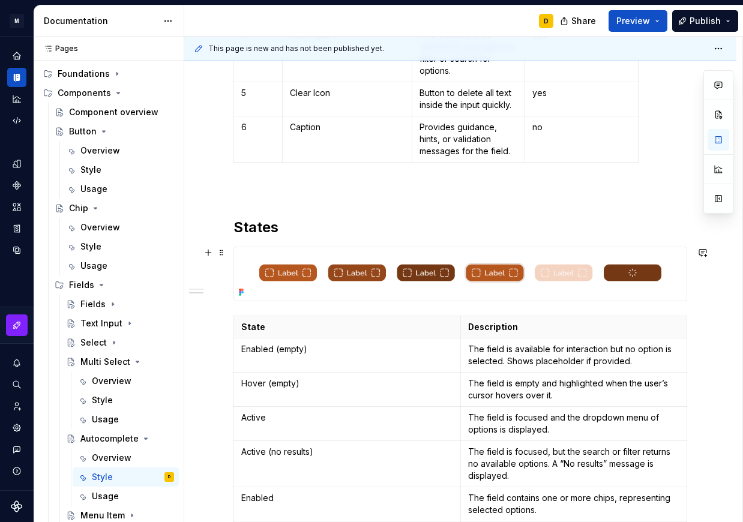
click at [325, 268] on img at bounding box center [460, 273] width 452 height 53
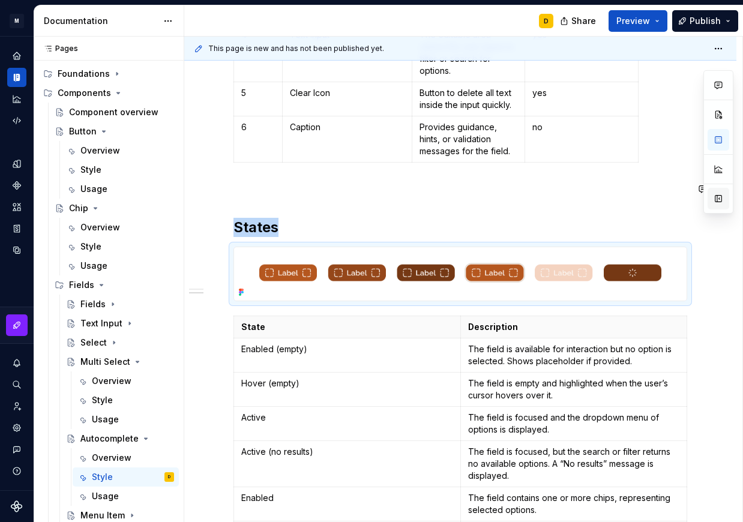
click at [723, 199] on button "button" at bounding box center [718, 199] width 22 height 22
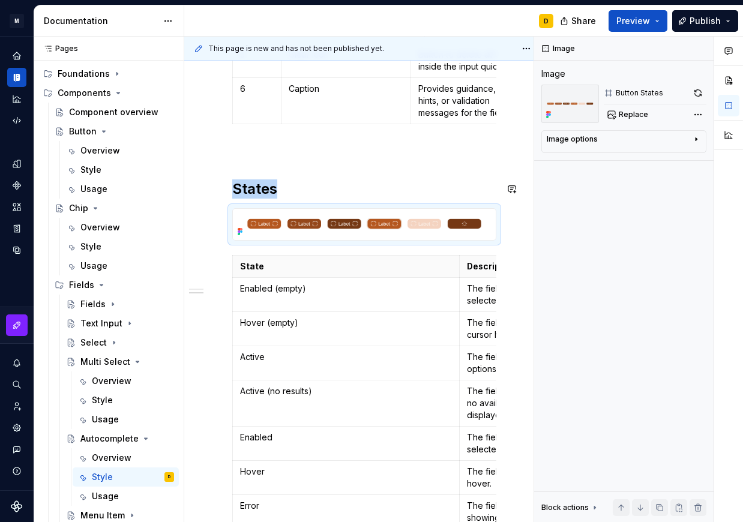
scroll to position [569, 0]
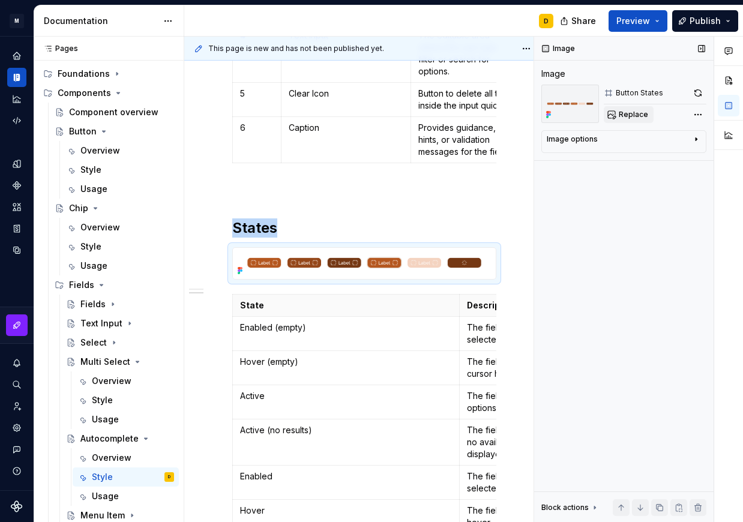
click at [639, 110] on span "Replace" at bounding box center [632, 115] width 29 height 10
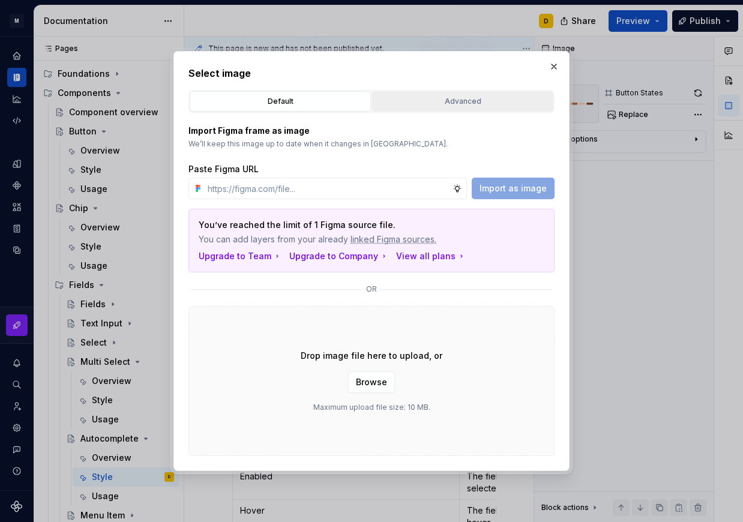
click at [497, 107] on div "Advanced" at bounding box center [462, 101] width 173 height 12
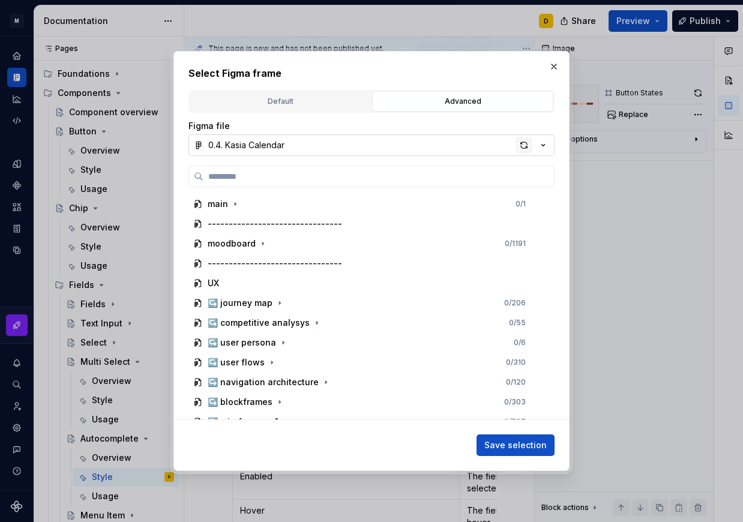
click at [521, 146] on div "button" at bounding box center [523, 145] width 17 height 17
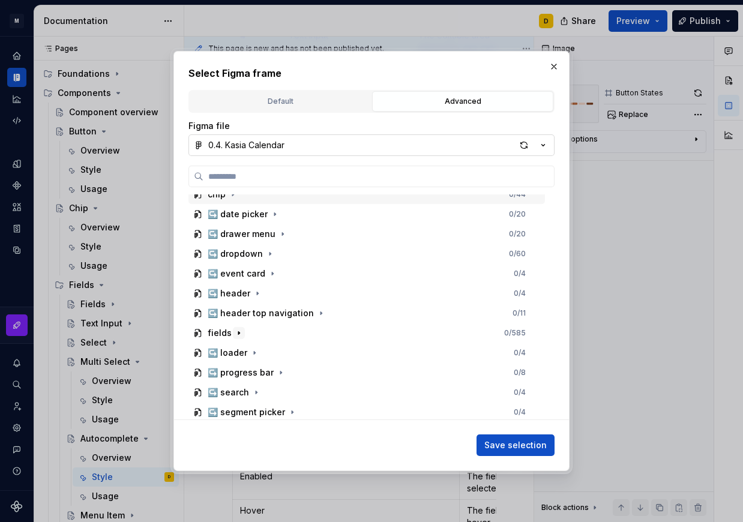
scroll to position [587, 0]
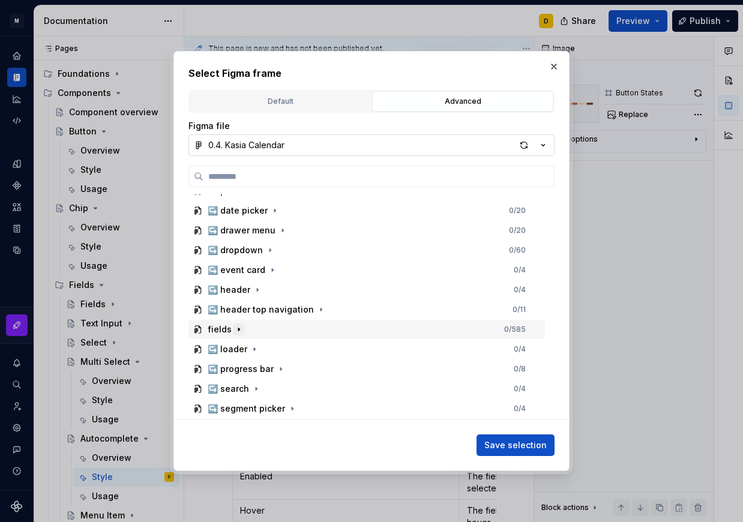
click at [236, 329] on icon "button" at bounding box center [239, 330] width 10 height 10
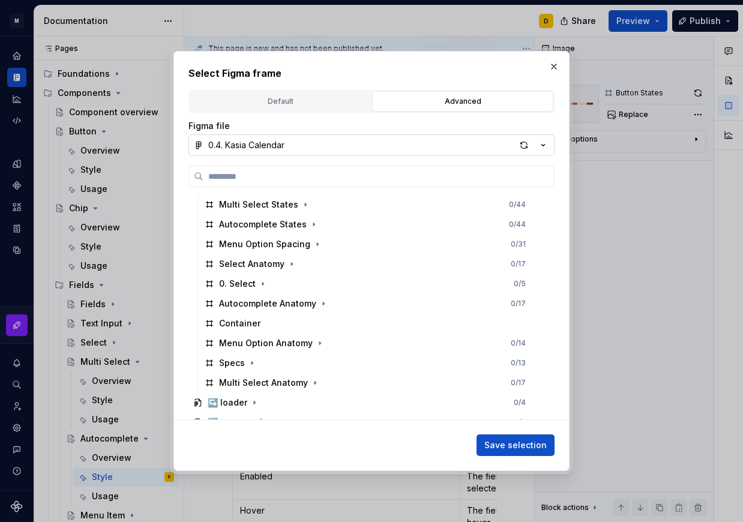
scroll to position [968, 0]
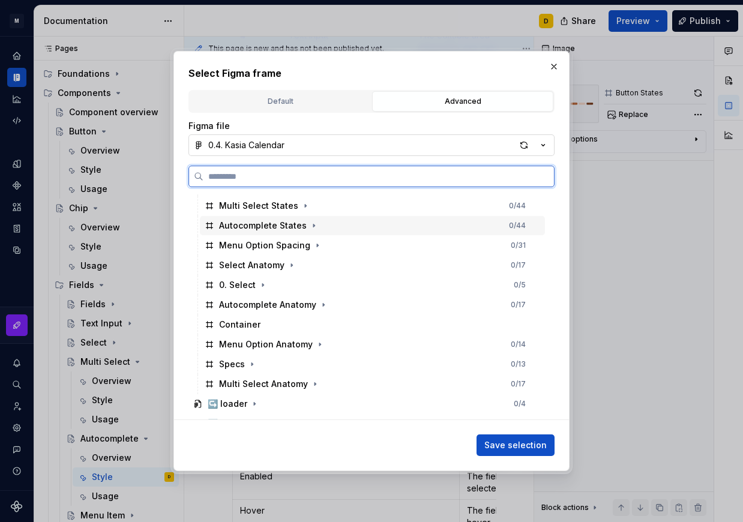
click at [338, 224] on div "Autocomplete States 0 / 44" at bounding box center [372, 225] width 345 height 19
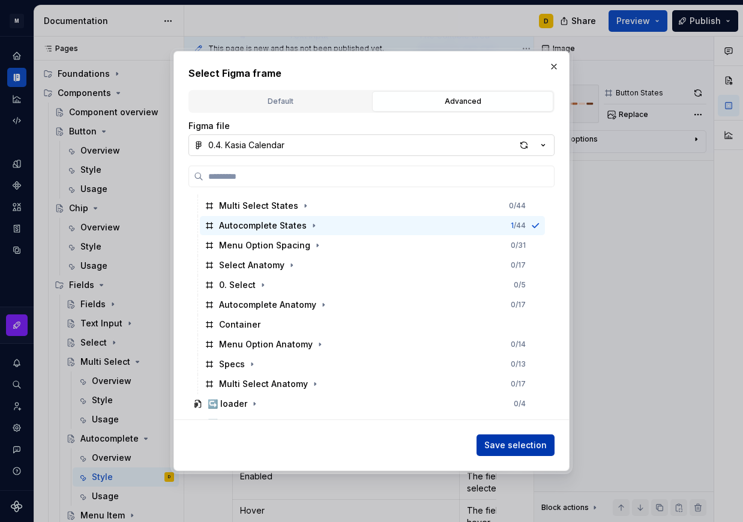
click at [517, 447] on span "Save selection" at bounding box center [515, 445] width 62 height 12
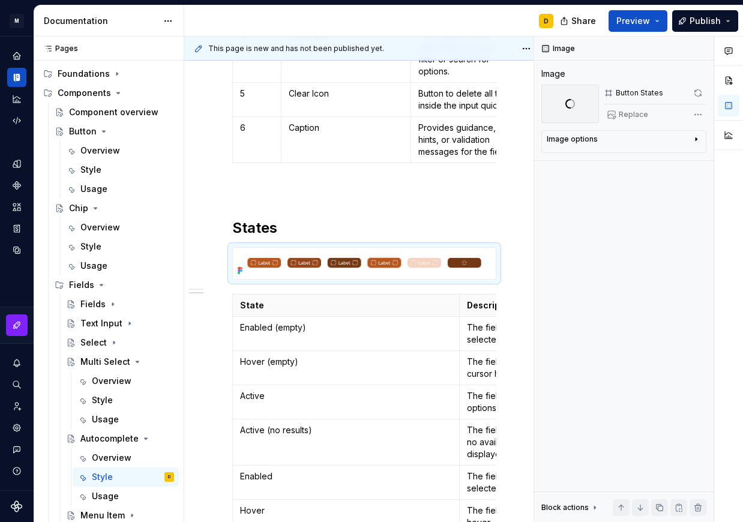
scroll to position [584, 0]
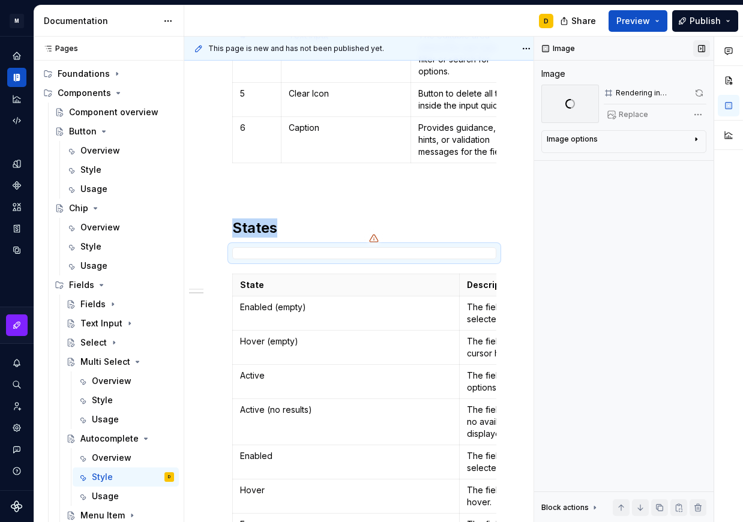
click at [698, 50] on button "button" at bounding box center [701, 48] width 17 height 17
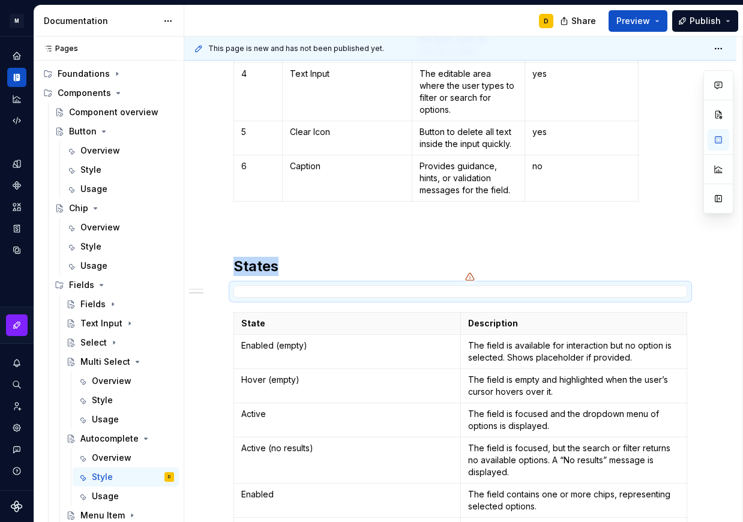
scroll to position [623, 0]
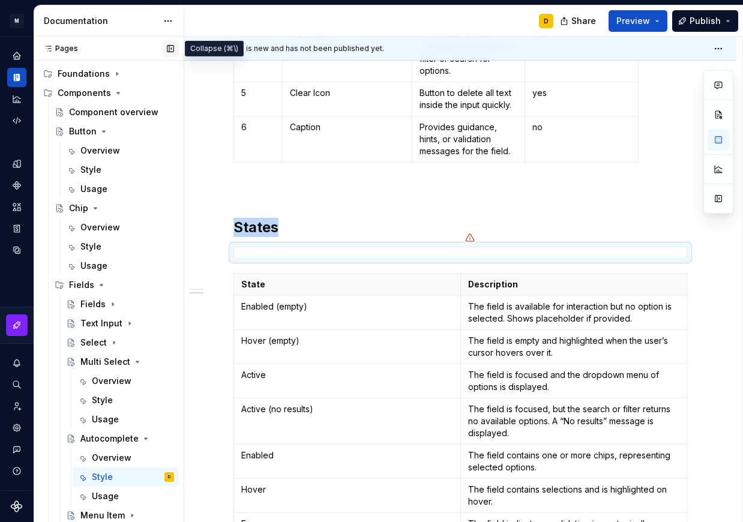
click at [170, 47] on button "button" at bounding box center [170, 48] width 17 height 17
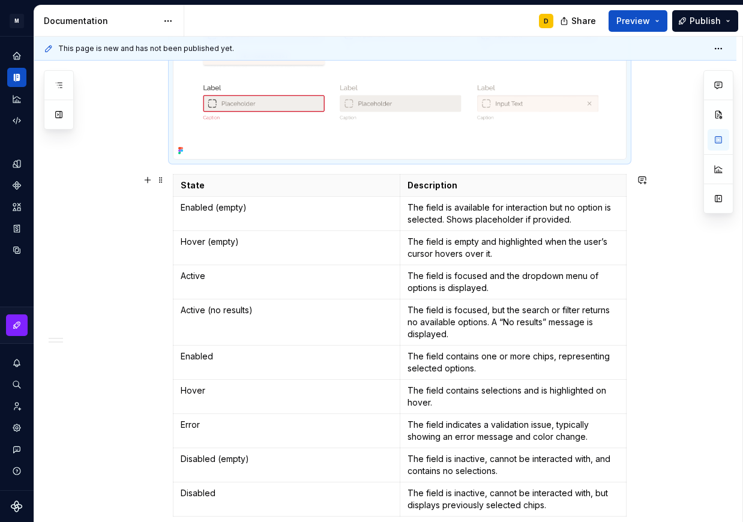
scroll to position [1021, 0]
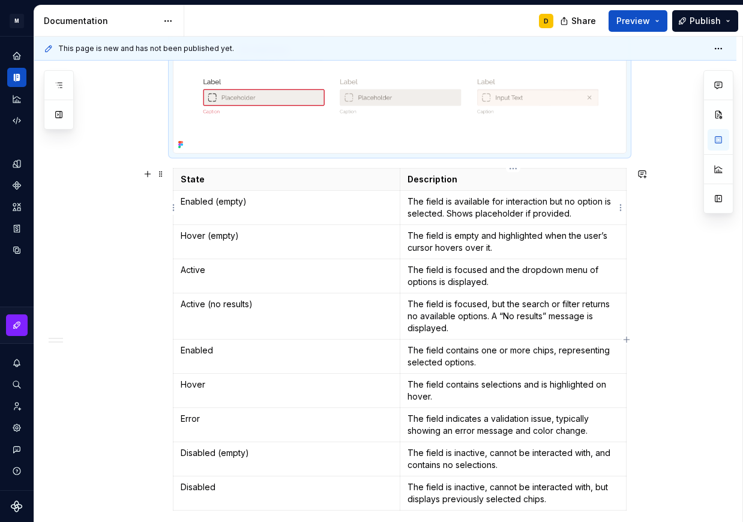
click at [486, 202] on p "The field is available for interaction but no option is selected. Shows placeho…" at bounding box center [513, 208] width 212 height 24
click at [468, 244] on p "The field is empty and highlighted when the user’s cursor hovers over it." at bounding box center [513, 242] width 212 height 24
click at [454, 266] on p "The field is focused and the dropdown menu of options is displayed." at bounding box center [513, 276] width 212 height 24
click at [442, 319] on p "The field is focused, but the search or filter returns no available options. A …" at bounding box center [513, 316] width 212 height 36
click at [458, 353] on p "The field contains one or more chips, representing selected options." at bounding box center [513, 356] width 212 height 24
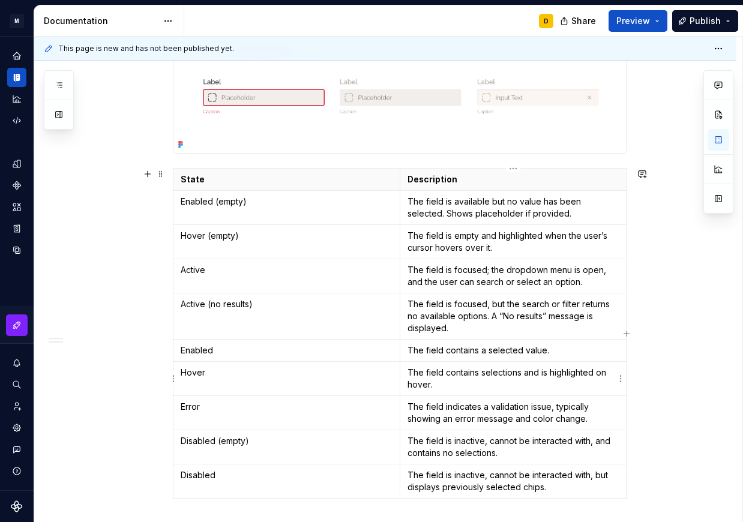
click at [480, 389] on p "The field contains selections and is highlighted on hover." at bounding box center [513, 379] width 212 height 24
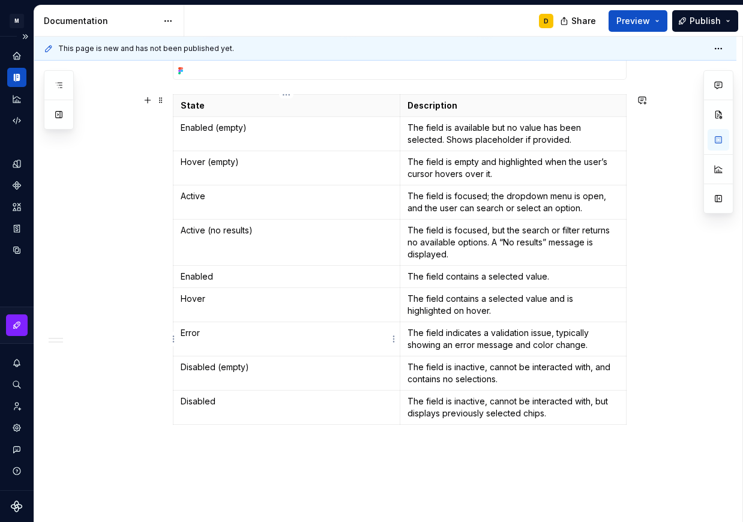
scroll to position [1095, 0]
click at [472, 365] on p "The field is inactive, cannot be interacted with, and contains no selections." at bounding box center [513, 373] width 212 height 24
click at [520, 406] on p "The field is inactive, cannot be interacted with, but displays previously selec…" at bounding box center [513, 407] width 212 height 24
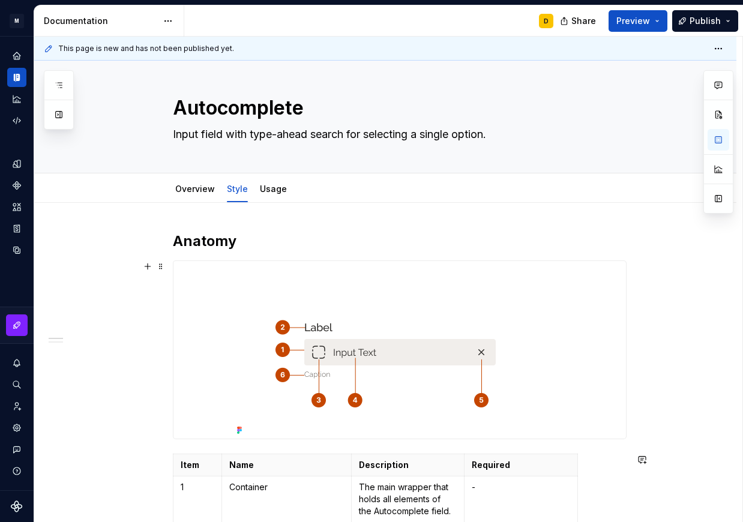
scroll to position [0, 0]
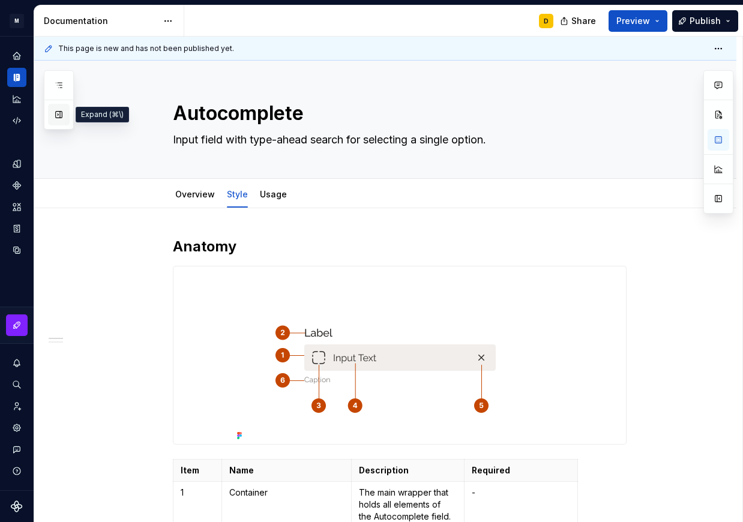
click at [53, 112] on button "button" at bounding box center [59, 115] width 22 height 22
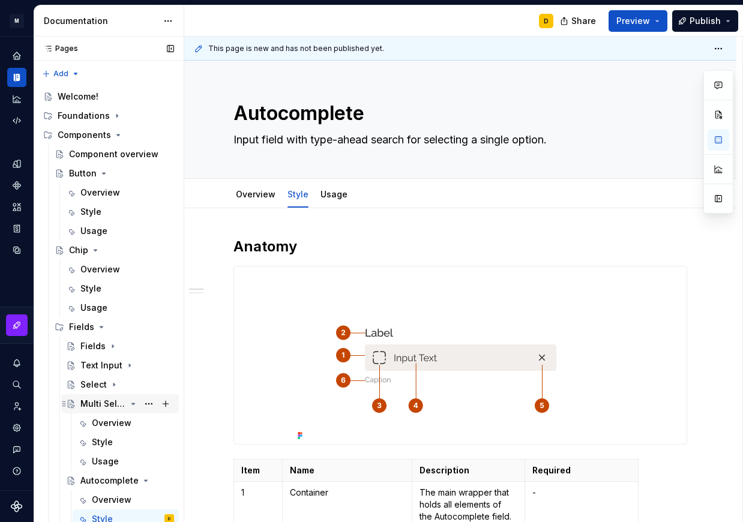
click at [129, 403] on icon "Page tree" at bounding box center [133, 404] width 10 height 10
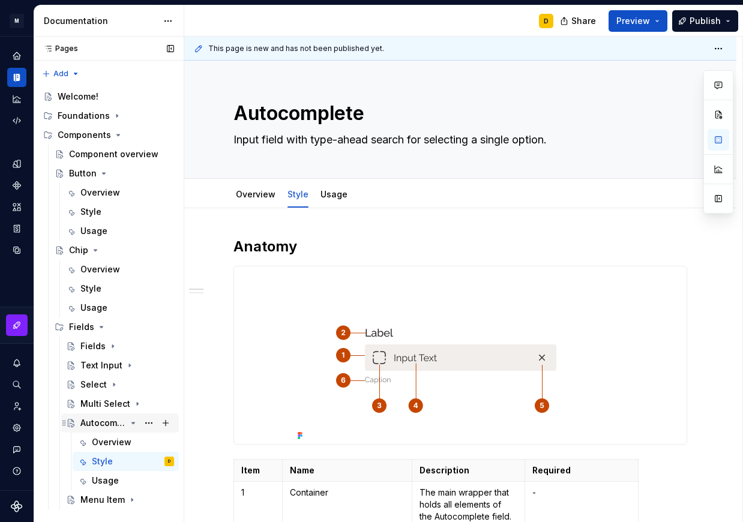
click at [134, 422] on icon "Page tree" at bounding box center [133, 422] width 3 height 1
type textarea "*"
